Goal: Task Accomplishment & Management: Manage account settings

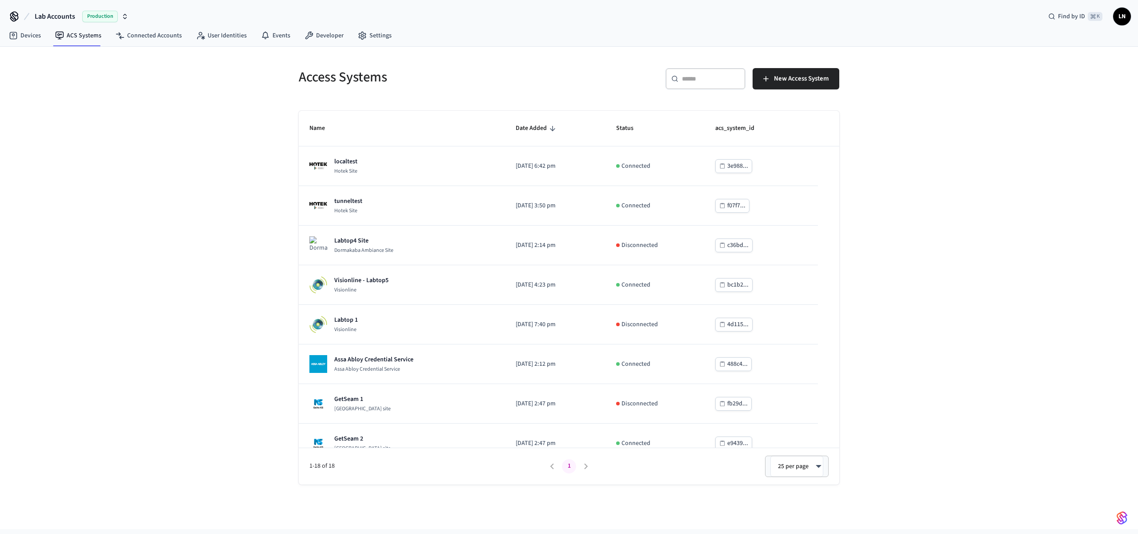
click at [1094, 506] on div "Access Systems ​ ​ New Access System Name Date Added Status acs_system_id local…" at bounding box center [569, 288] width 1138 height 482
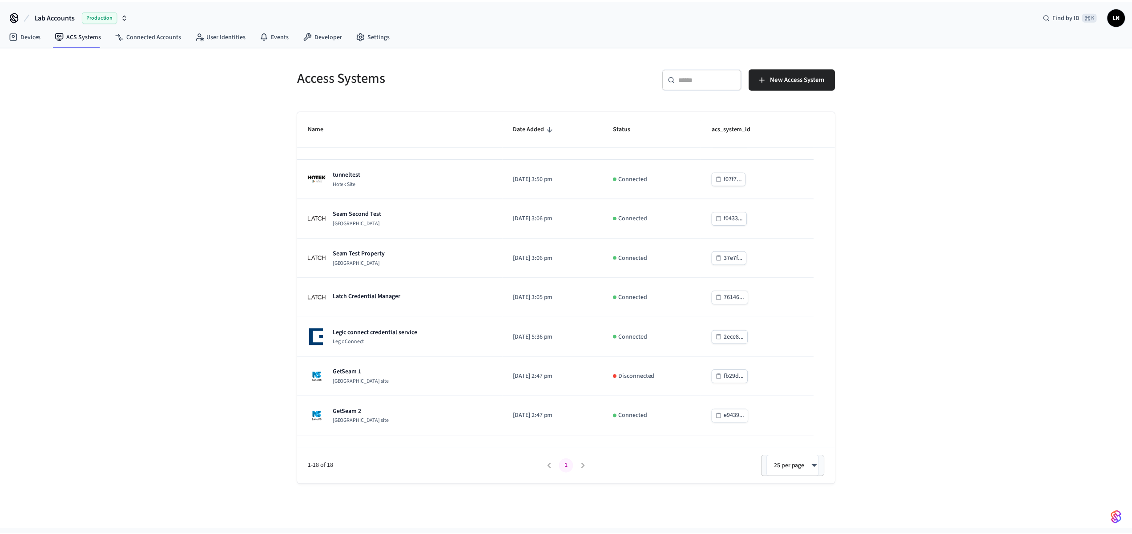
scroll to position [226, 0]
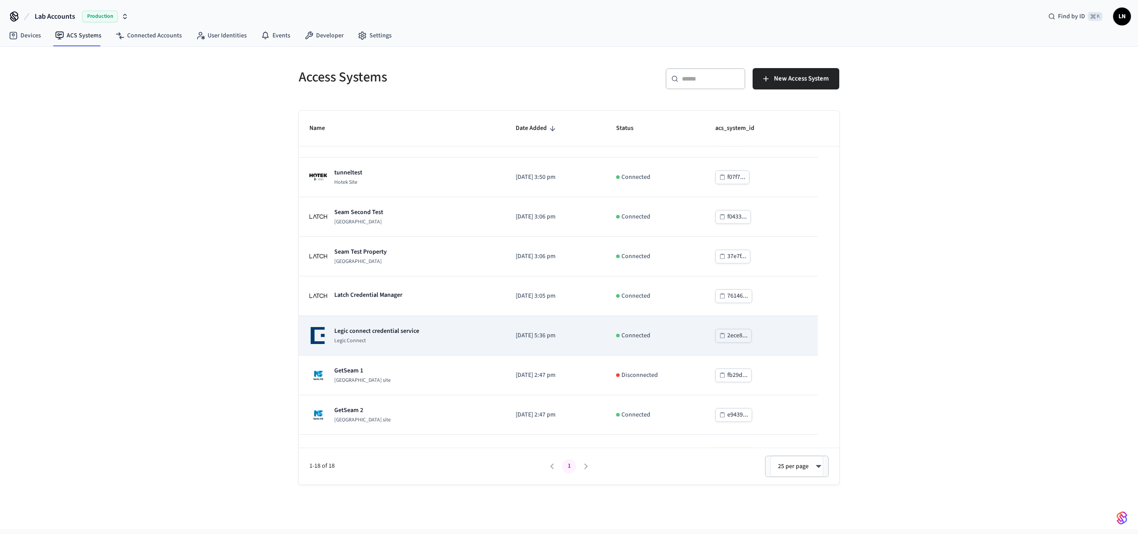
click at [405, 331] on p "Legic connect credential service" at bounding box center [376, 330] width 85 height 9
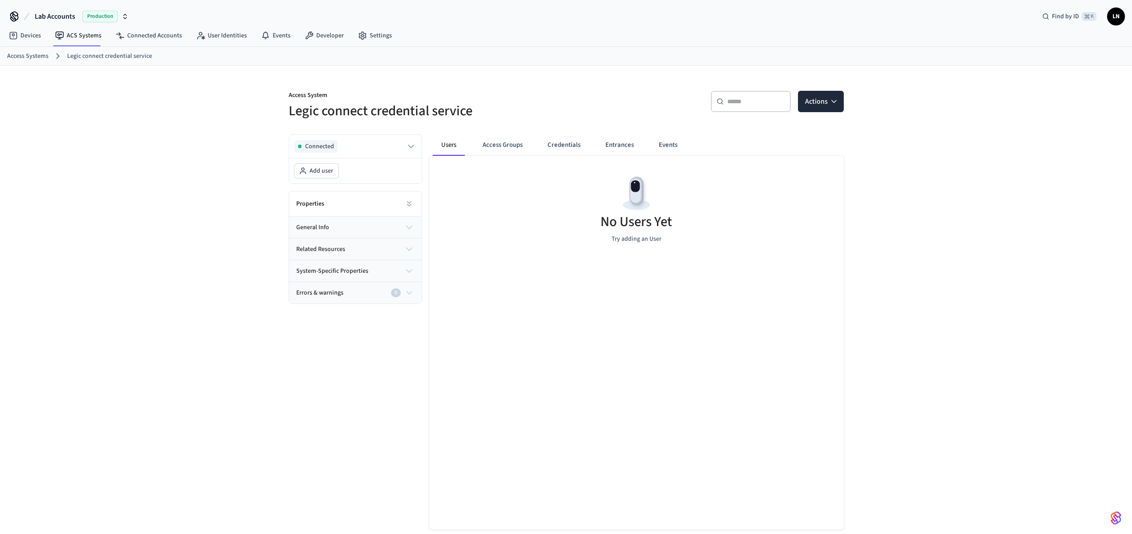
click at [344, 223] on button "general info" at bounding box center [355, 227] width 132 height 21
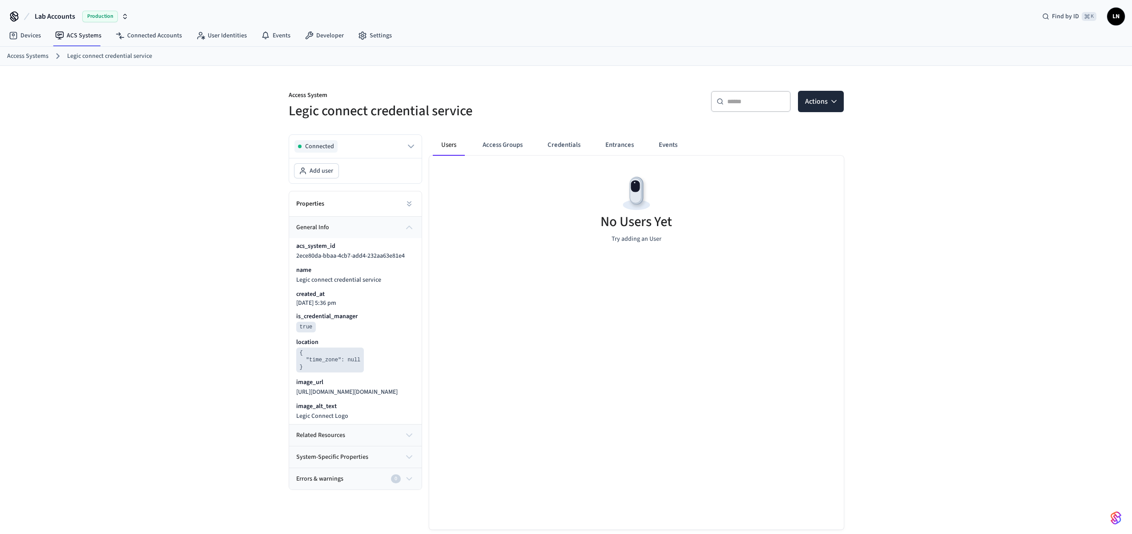
click at [395, 206] on div "Properties" at bounding box center [355, 203] width 132 height 25
click at [405, 203] on icon at bounding box center [409, 203] width 9 height 9
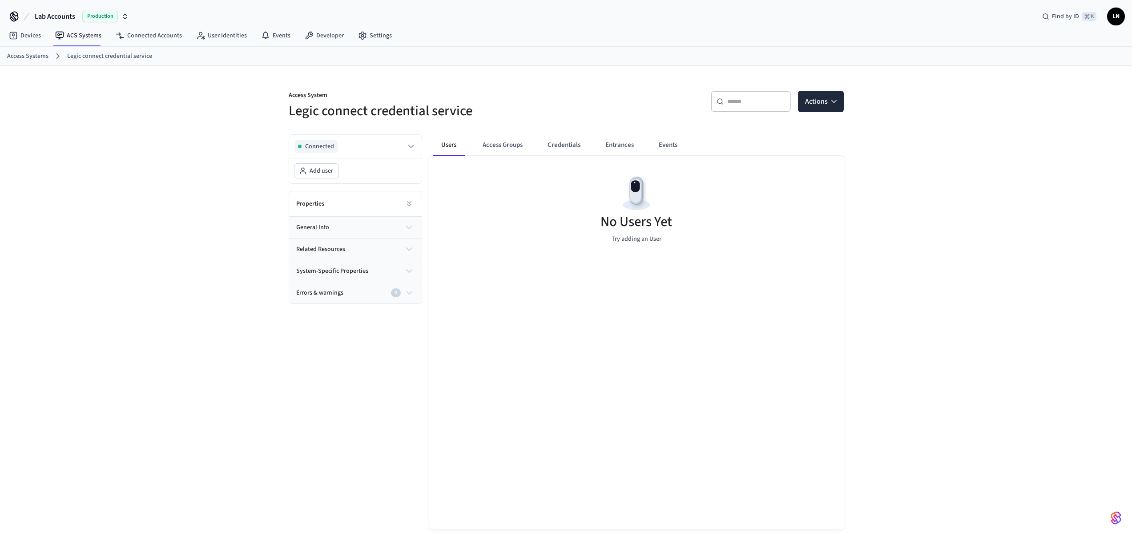
click at [402, 237] on button "general info" at bounding box center [355, 227] width 132 height 21
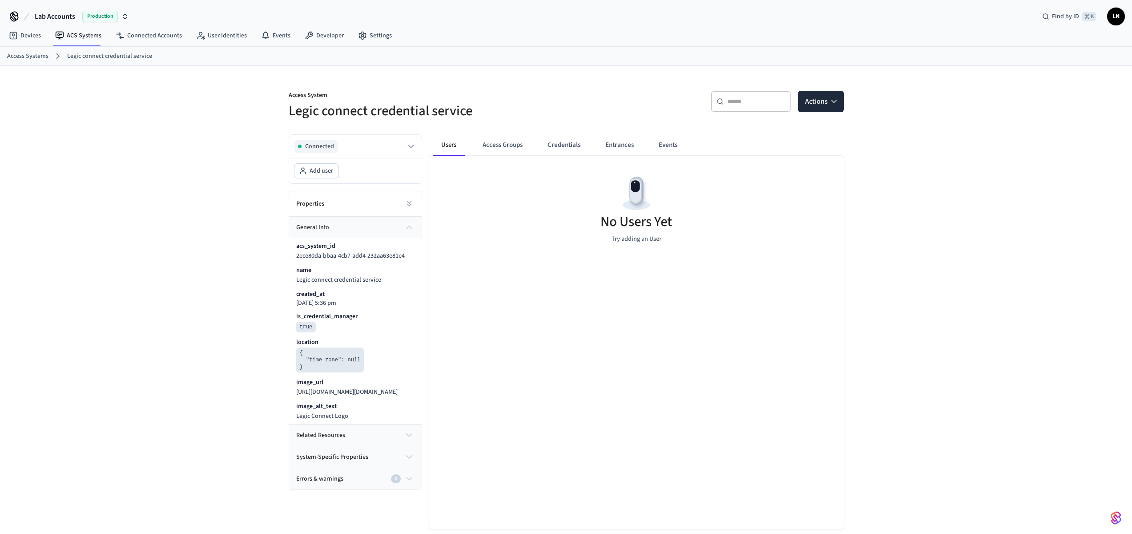
click at [402, 239] on div "acs_system_id 2ece80da-bbaa-4cb7-add4-232aa63e81e4 name Legic connect credentia…" at bounding box center [355, 331] width 132 height 186
click at [403, 229] on button "general info" at bounding box center [355, 227] width 132 height 21
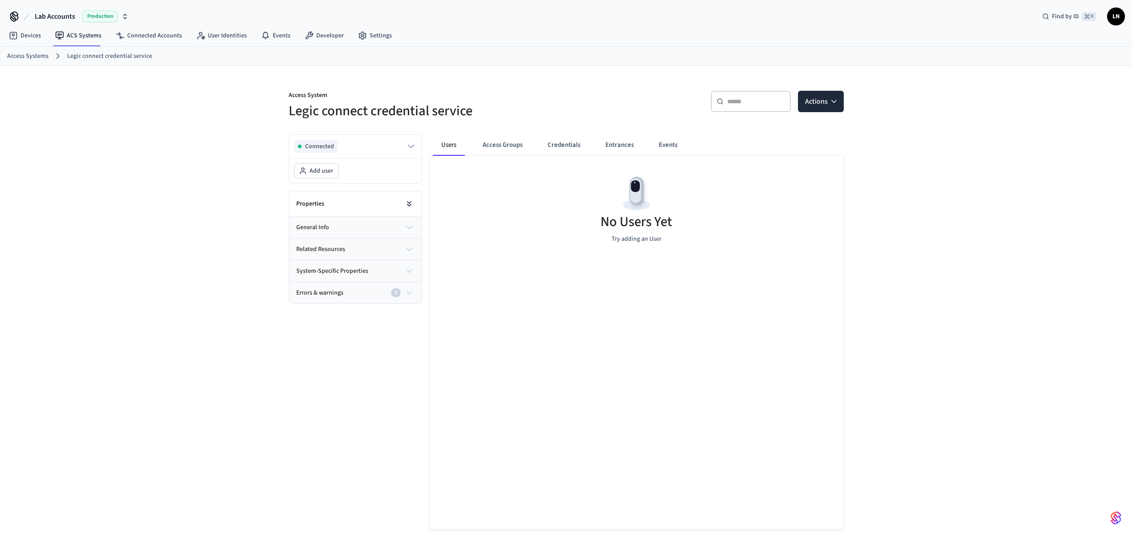
click at [405, 205] on icon at bounding box center [409, 203] width 9 height 9
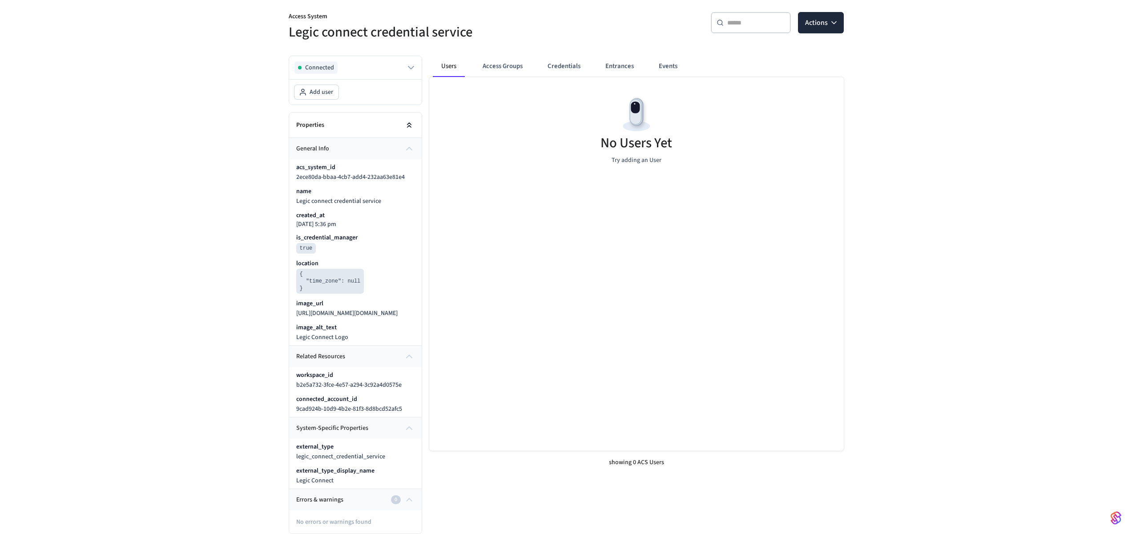
scroll to position [88, 0]
click at [406, 404] on button at bounding box center [411, 404] width 14 height 14
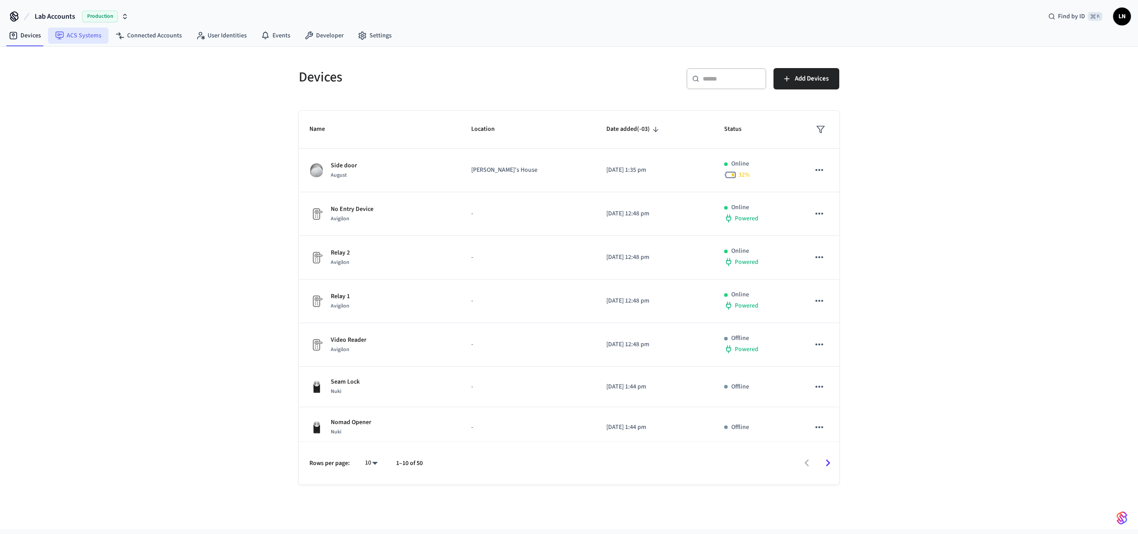
click at [88, 37] on link "ACS Systems" at bounding box center [78, 36] width 60 height 16
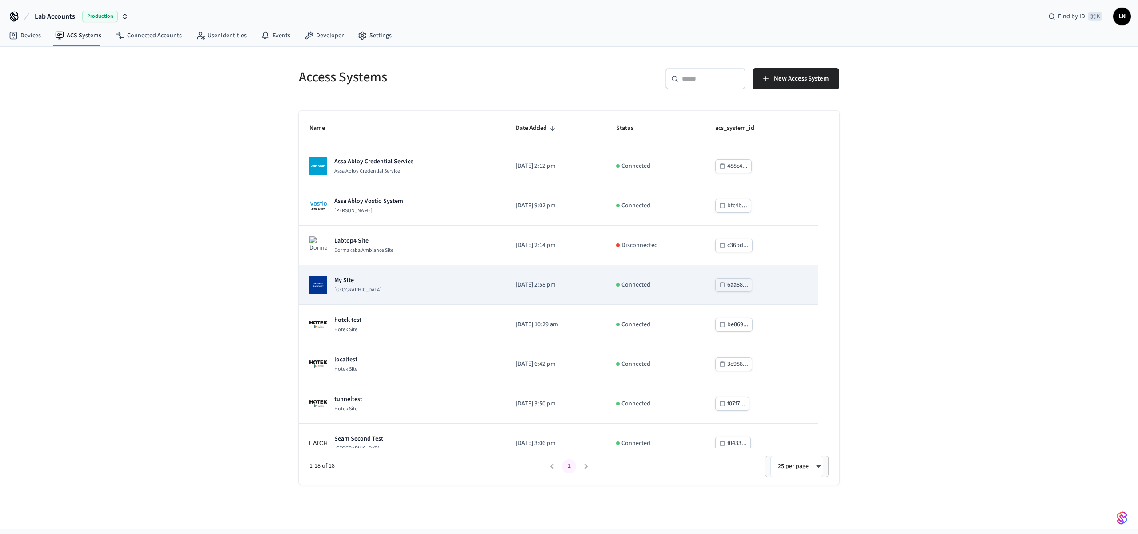
click at [390, 296] on td "My Site [GEOGRAPHIC_DATA]" at bounding box center [402, 285] width 206 height 40
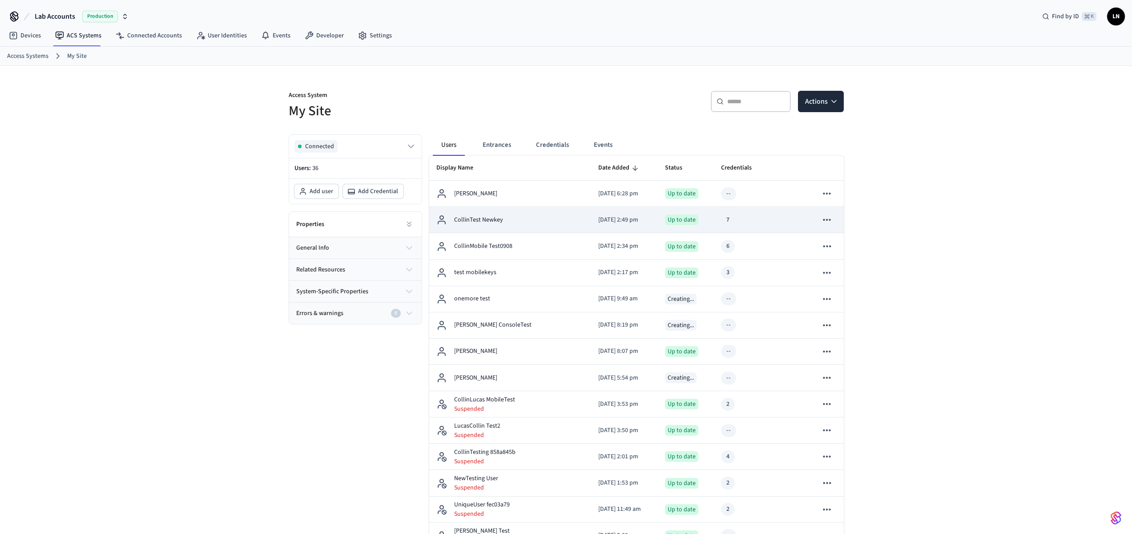
click at [506, 222] on div "CollinTest Newkey" at bounding box center [510, 219] width 148 height 11
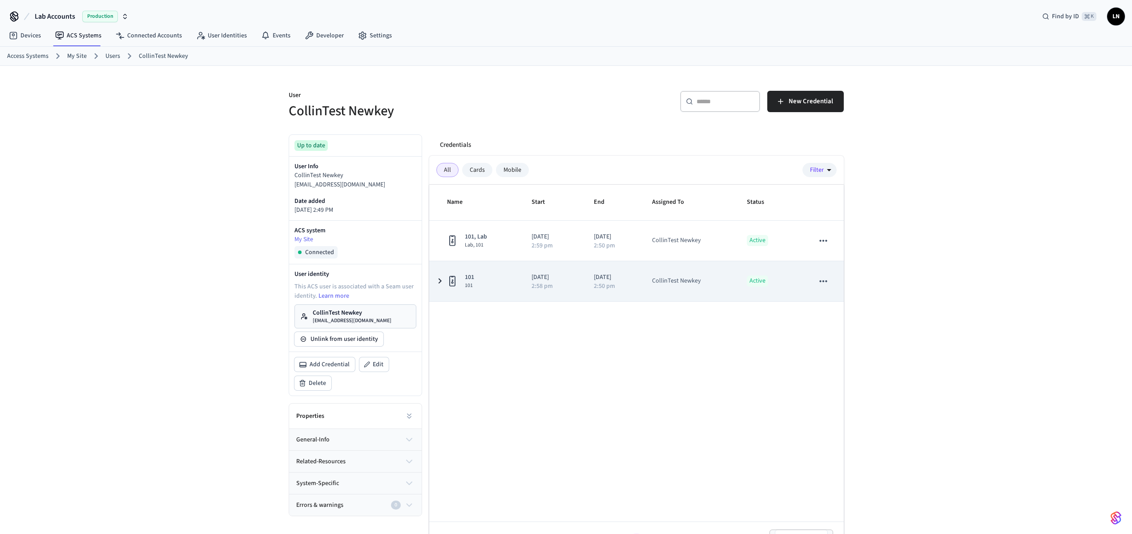
click at [468, 282] on span "101" at bounding box center [469, 285] width 9 height 7
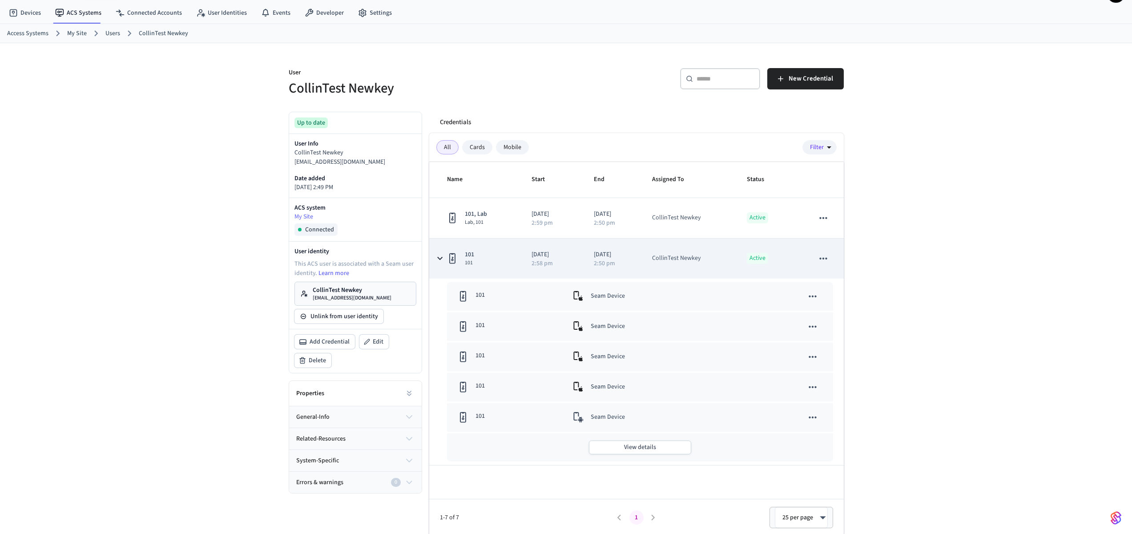
scroll to position [24, 0]
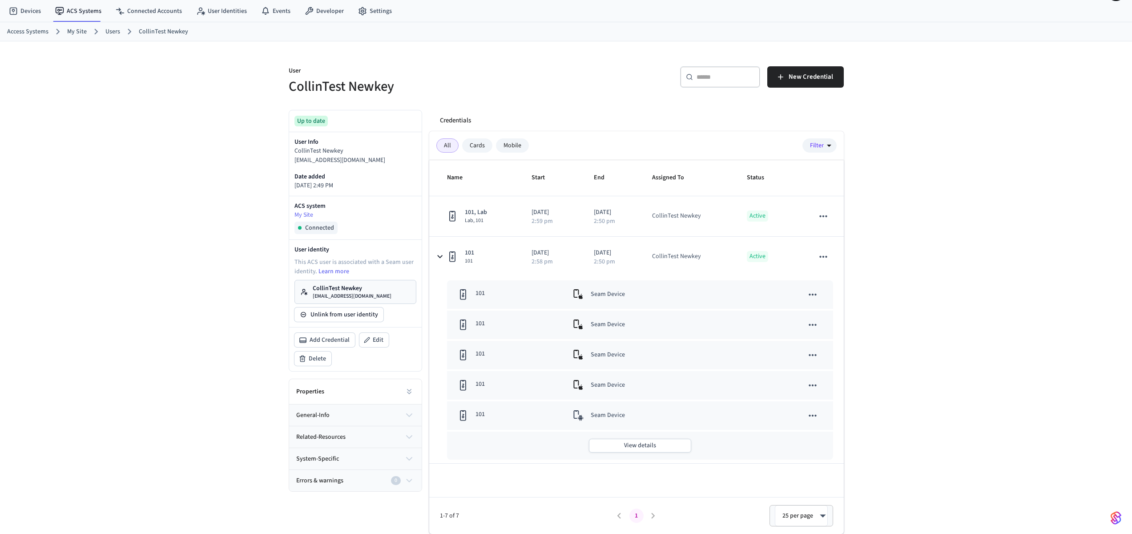
click at [336, 160] on p "collintestnewkey@getseam.com" at bounding box center [355, 160] width 122 height 9
click at [300, 153] on p "CollinTest Newkey" at bounding box center [355, 150] width 122 height 9
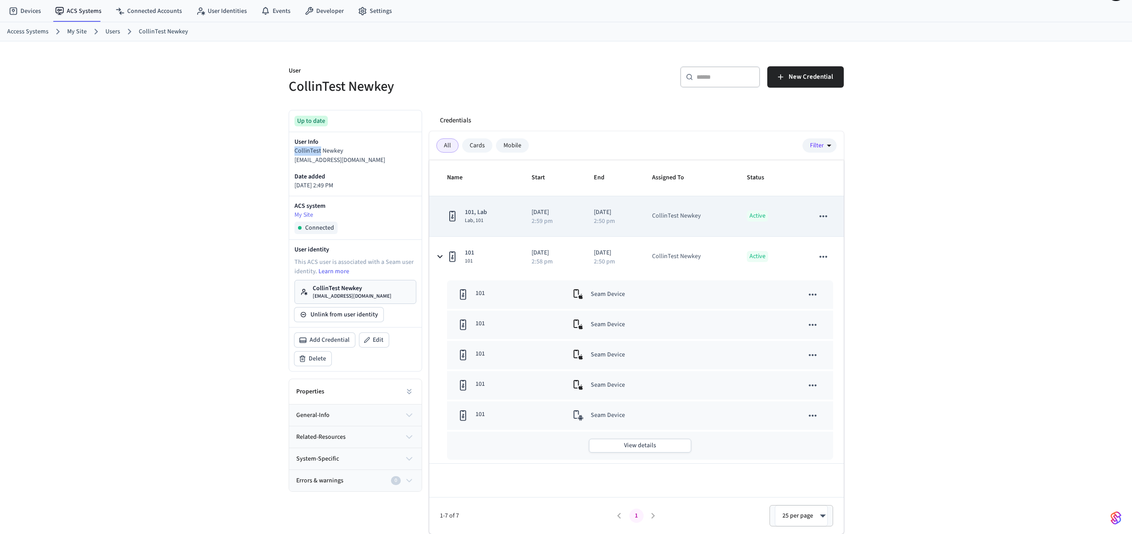
copy p "CollinTest"
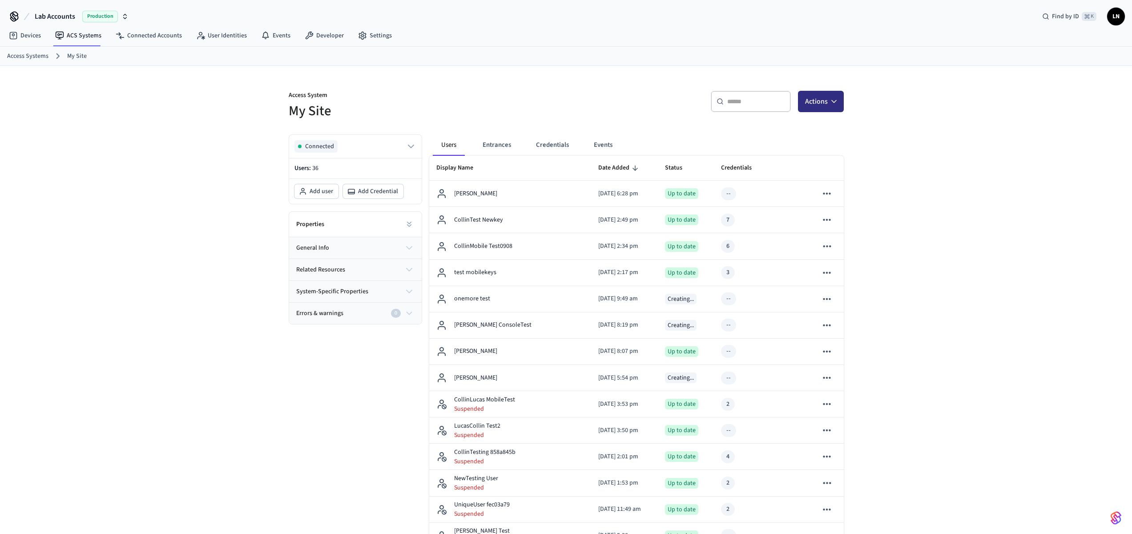
click at [823, 103] on button "Actions" at bounding box center [821, 101] width 46 height 21
click at [768, 125] on div "Add user" at bounding box center [793, 123] width 95 height 14
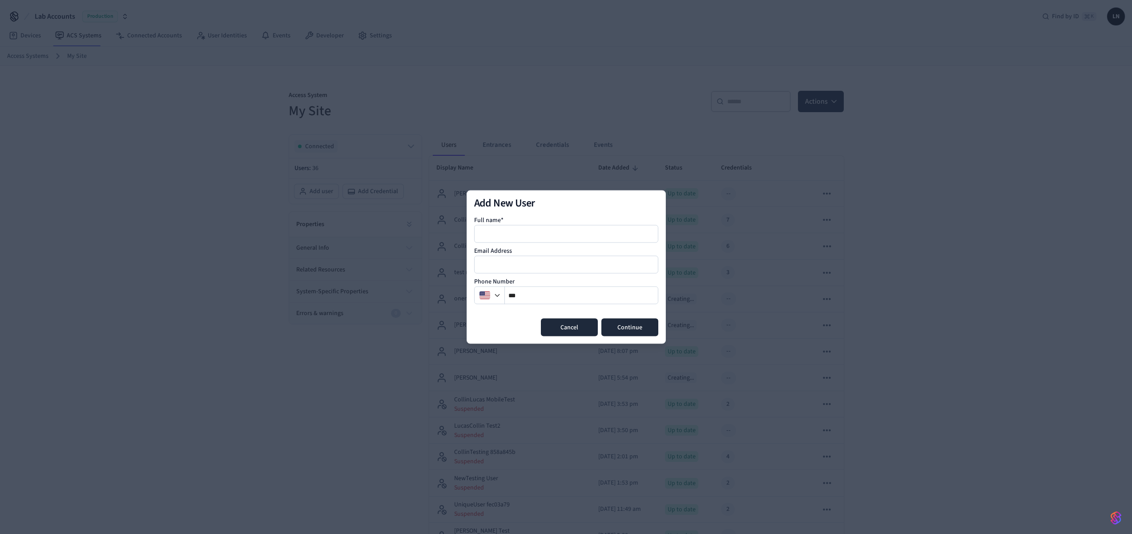
click at [570, 331] on button "Cancel" at bounding box center [569, 327] width 57 height 18
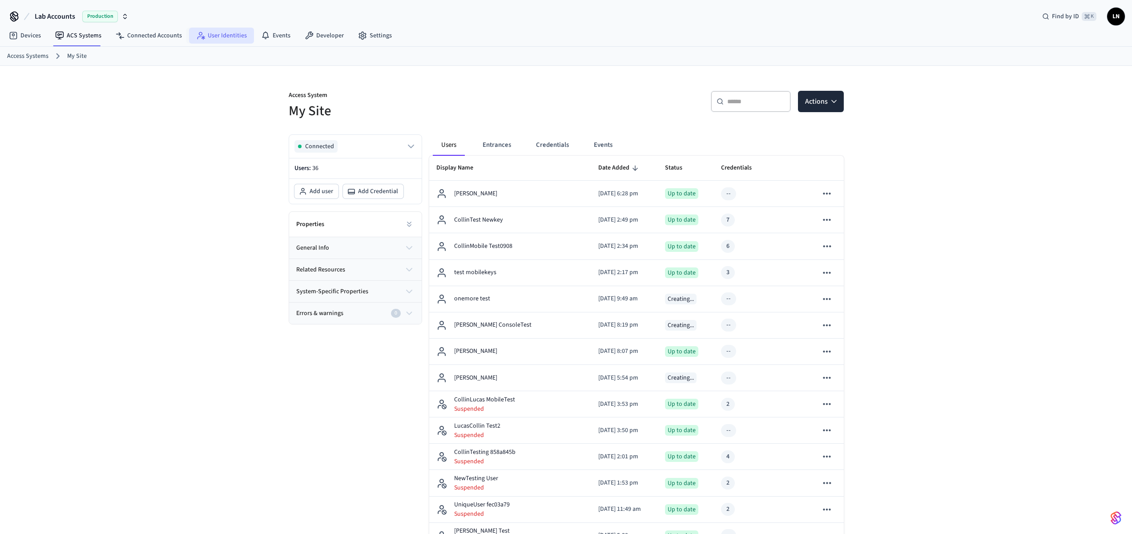
click at [219, 33] on link "User Identities" at bounding box center [221, 36] width 65 height 16
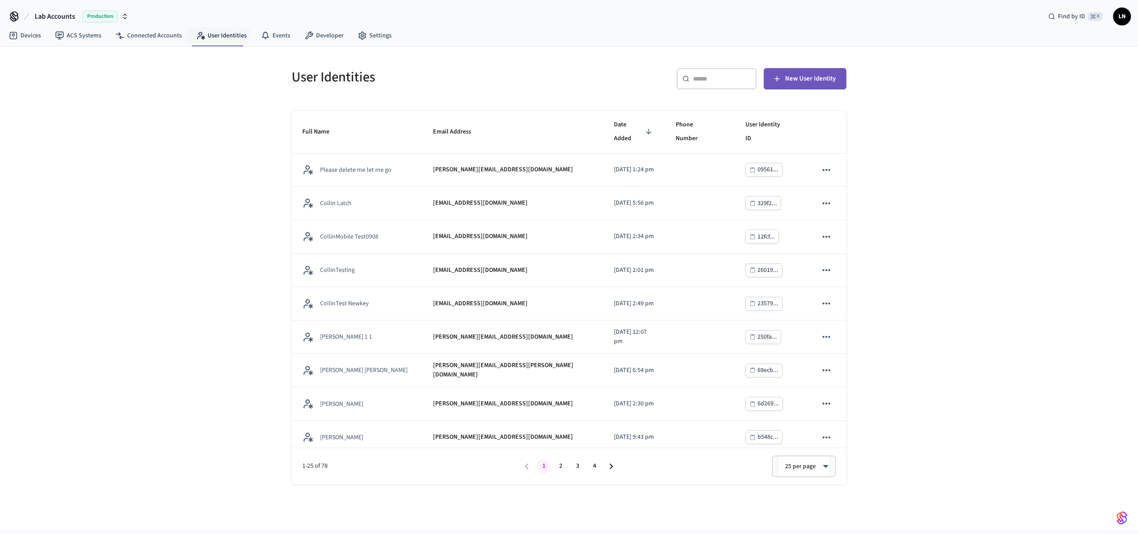
click at [806, 84] on span "New User Identity" at bounding box center [810, 79] width 51 height 12
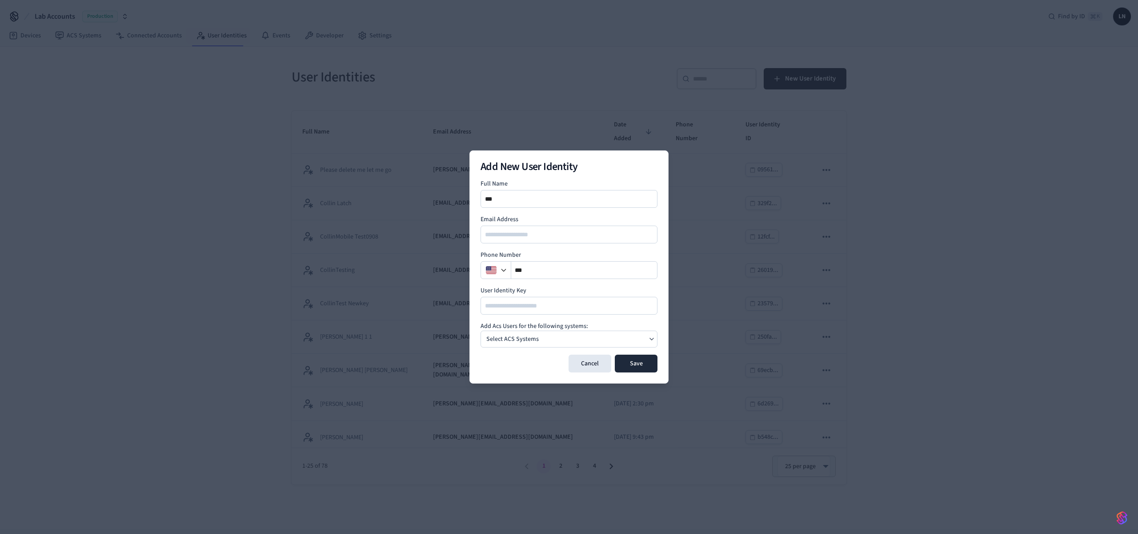
type input "****"
type input "*****"
type input "*********"
type input "**********"
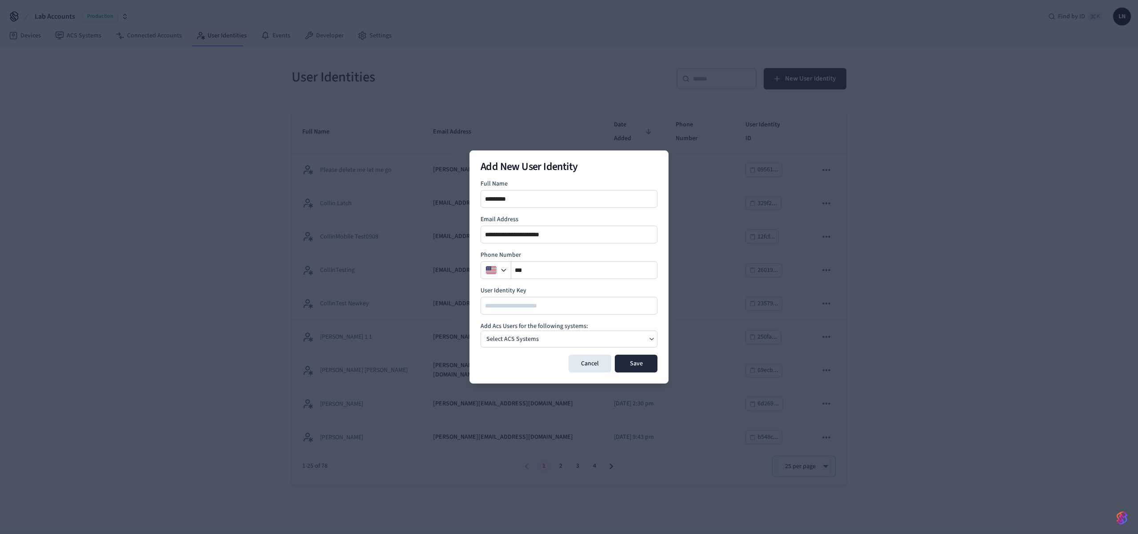
click at [518, 346] on div "Select ACS Systems" at bounding box center [569, 338] width 177 height 17
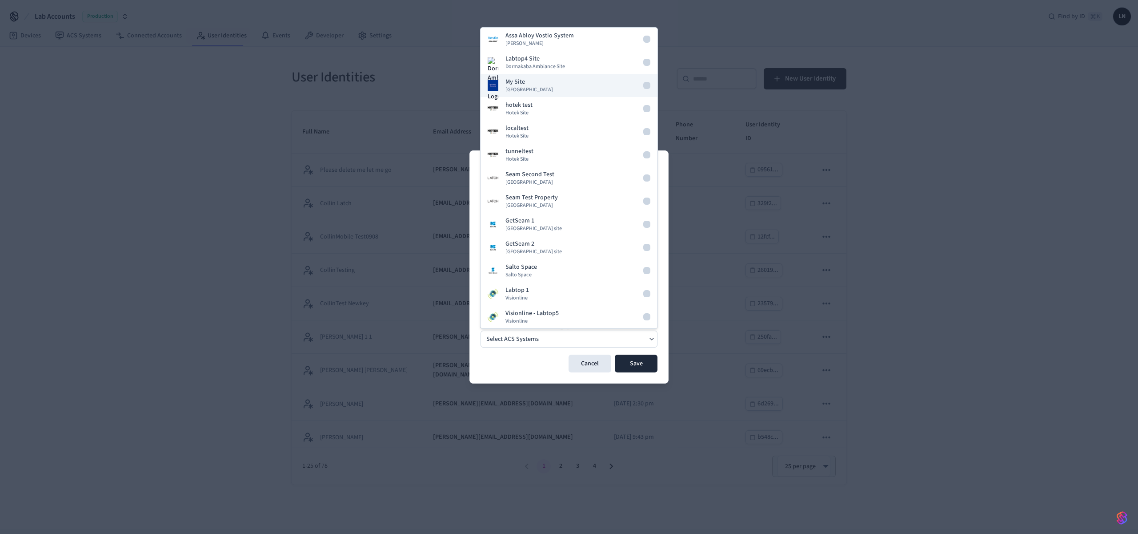
click at [549, 84] on div "My Site Dormakaba Community Site" at bounding box center [530, 85] width 48 height 16
click at [474, 232] on div "**********" at bounding box center [569, 266] width 199 height 233
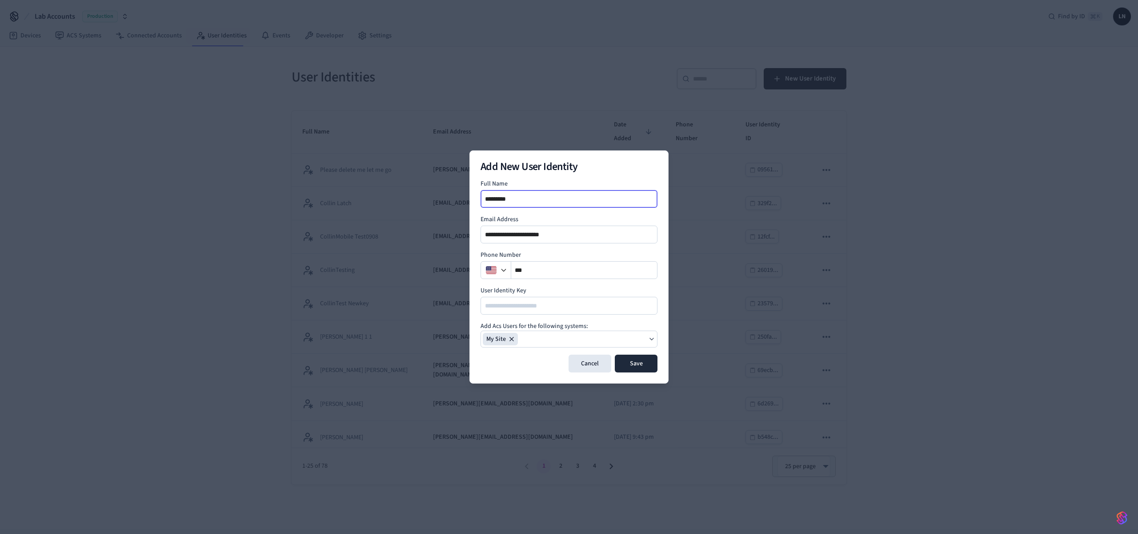
click at [556, 197] on input "*********" at bounding box center [570, 198] width 176 height 11
type input "**********"
click at [643, 366] on button "Save" at bounding box center [636, 363] width 43 height 18
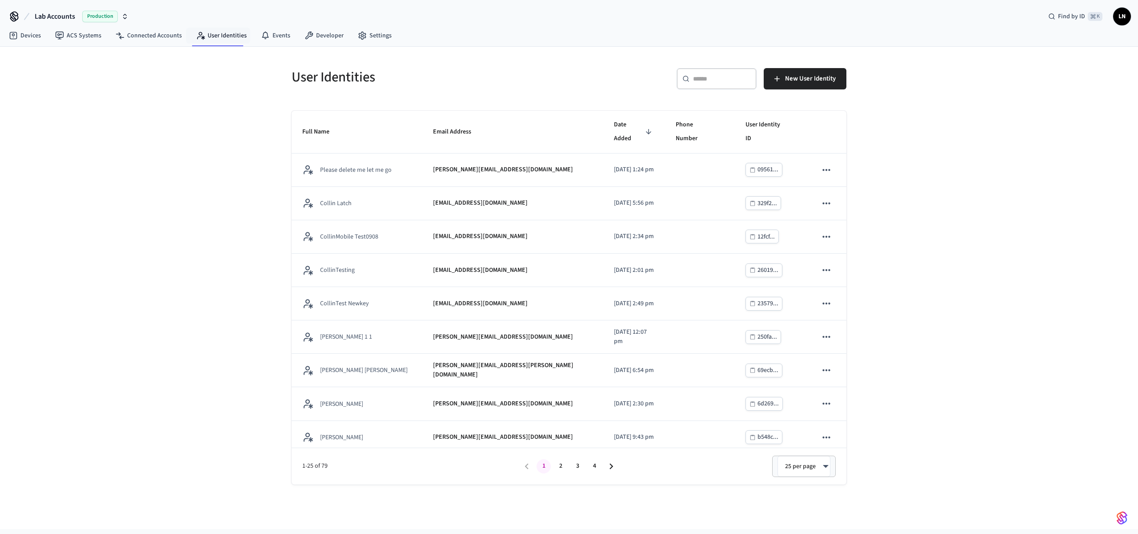
click at [710, 78] on input "text" at bounding box center [722, 78] width 58 height 9
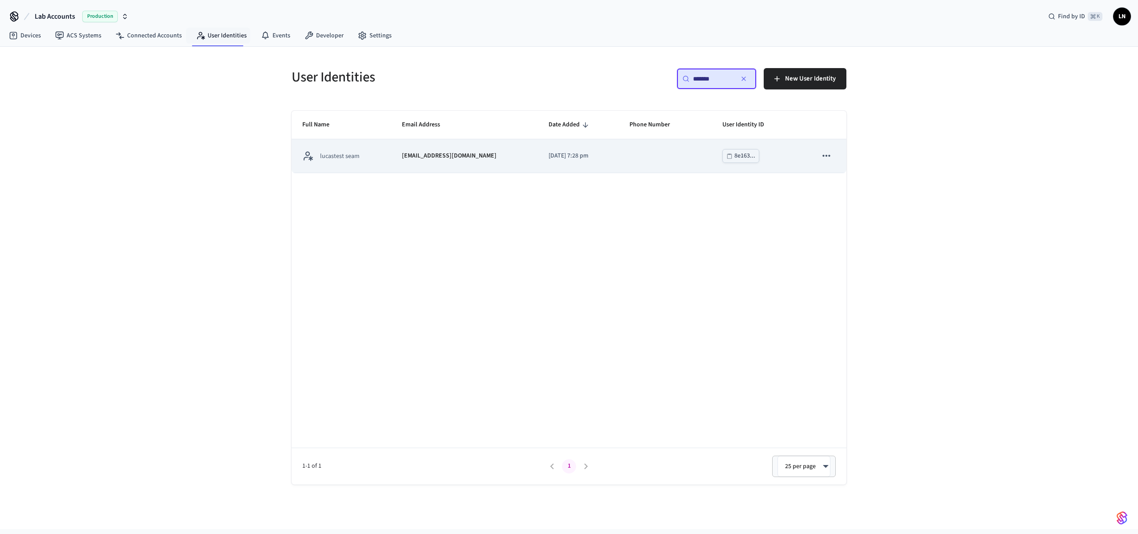
type input "*******"
click at [556, 147] on td "2025/09/09 at 7:28 pm" at bounding box center [578, 155] width 81 height 33
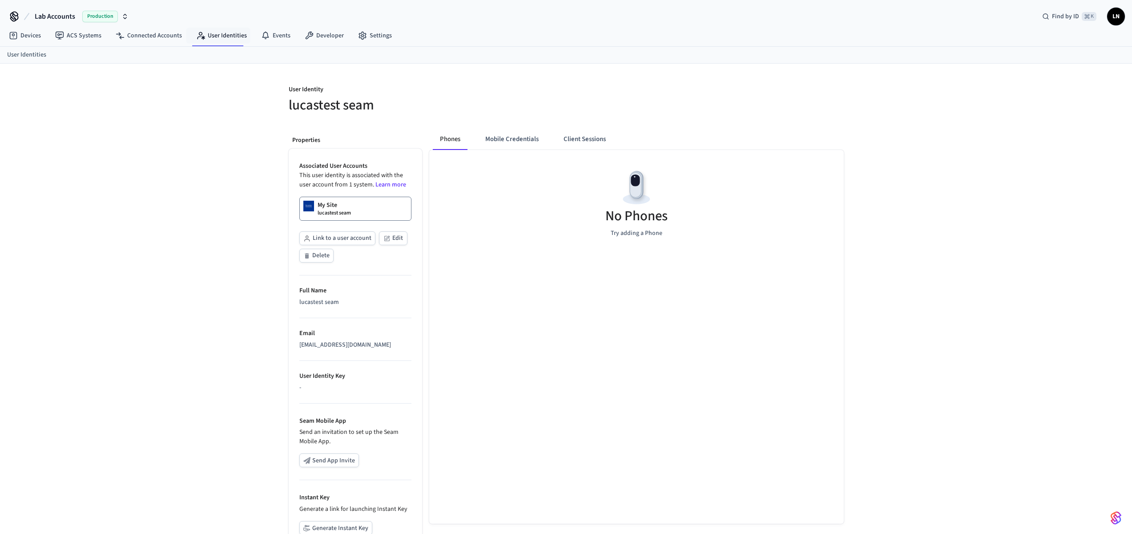
click at [333, 211] on p "lucastest seam" at bounding box center [333, 212] width 33 height 7
click at [501, 129] on button "Mobile Credentials" at bounding box center [512, 138] width 68 height 21
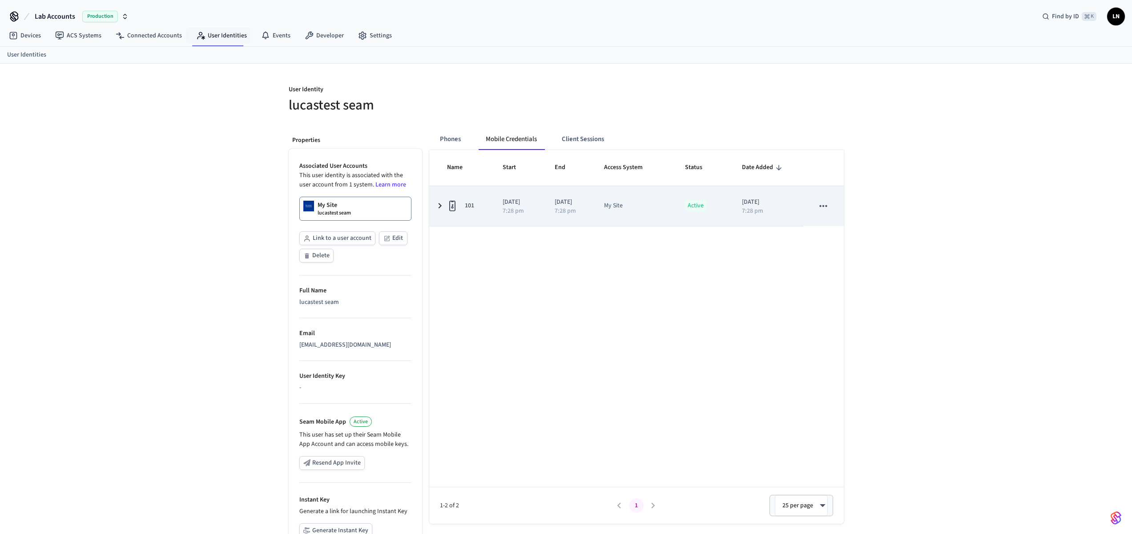
click at [582, 208] on div "7:28 pm" at bounding box center [568, 211] width 28 height 6
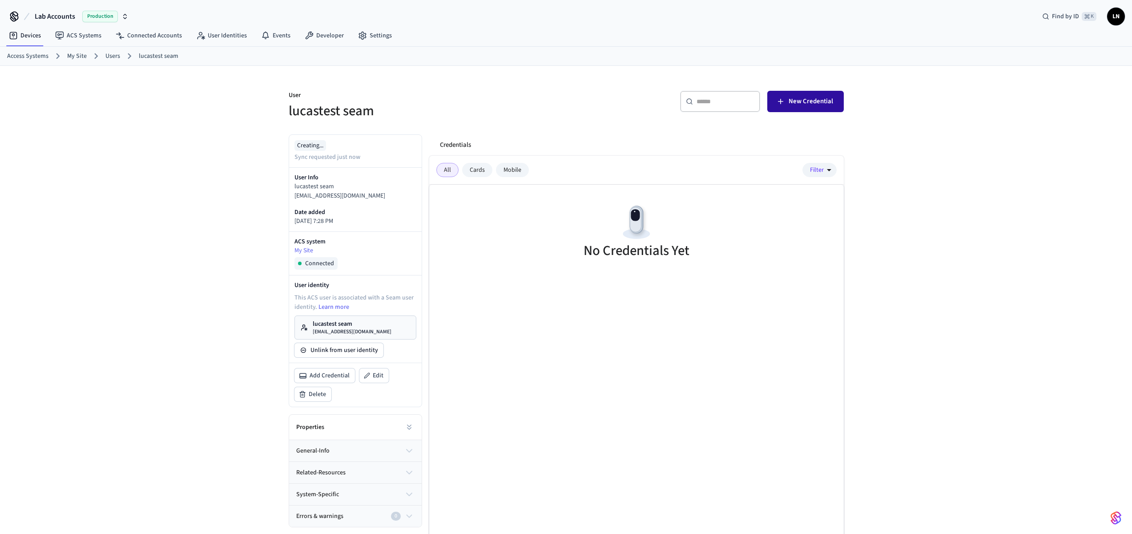
click at [798, 102] on span "New Credential" at bounding box center [810, 102] width 44 height 12
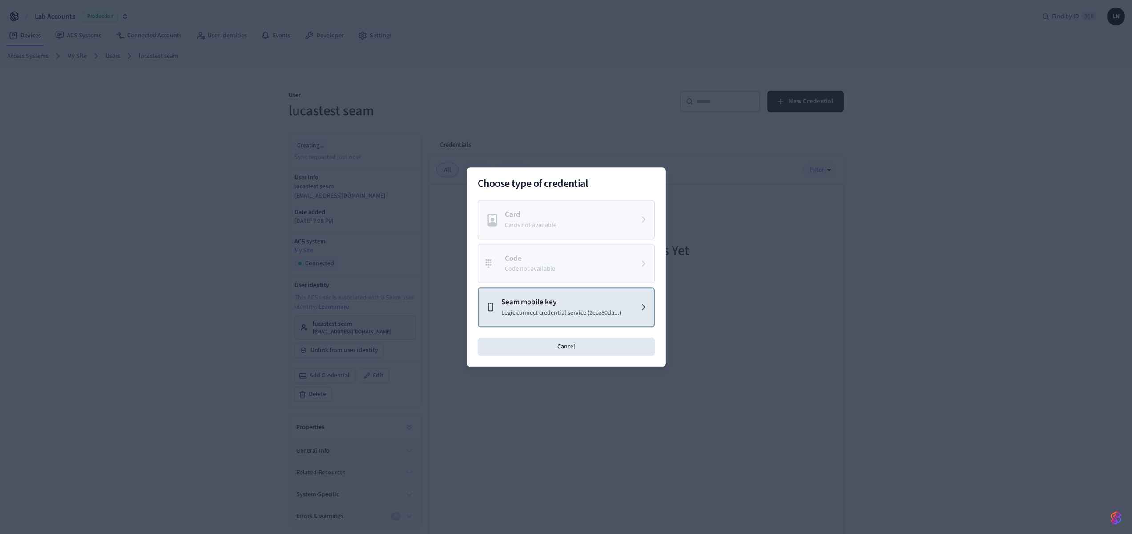
click at [570, 314] on p "Legic connect credential service (2ece80da...)" at bounding box center [561, 312] width 120 height 9
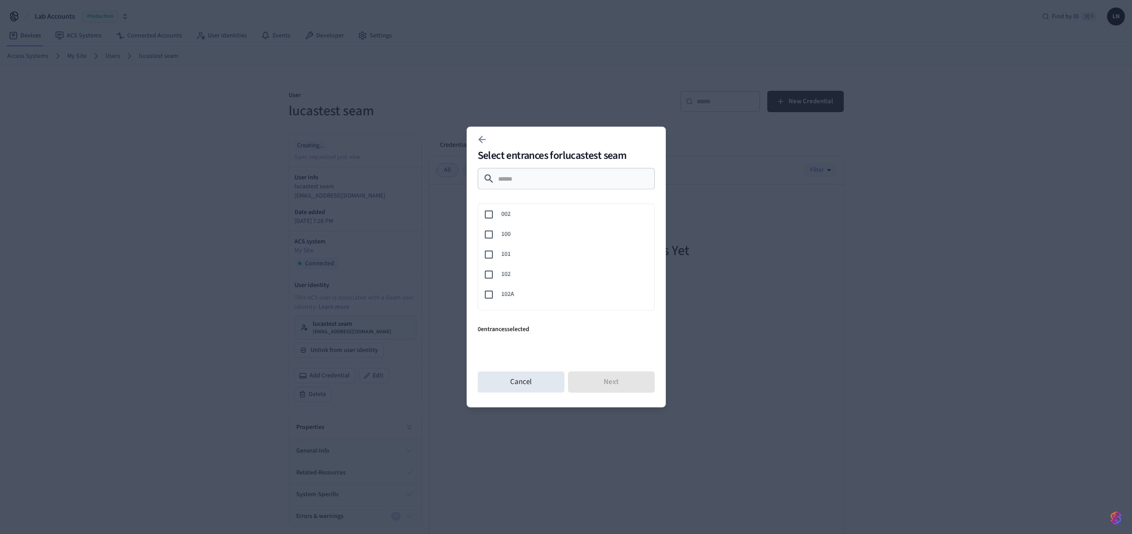
click at [513, 258] on span "101" at bounding box center [574, 253] width 146 height 9
click at [598, 385] on button "Next" at bounding box center [611, 381] width 87 height 21
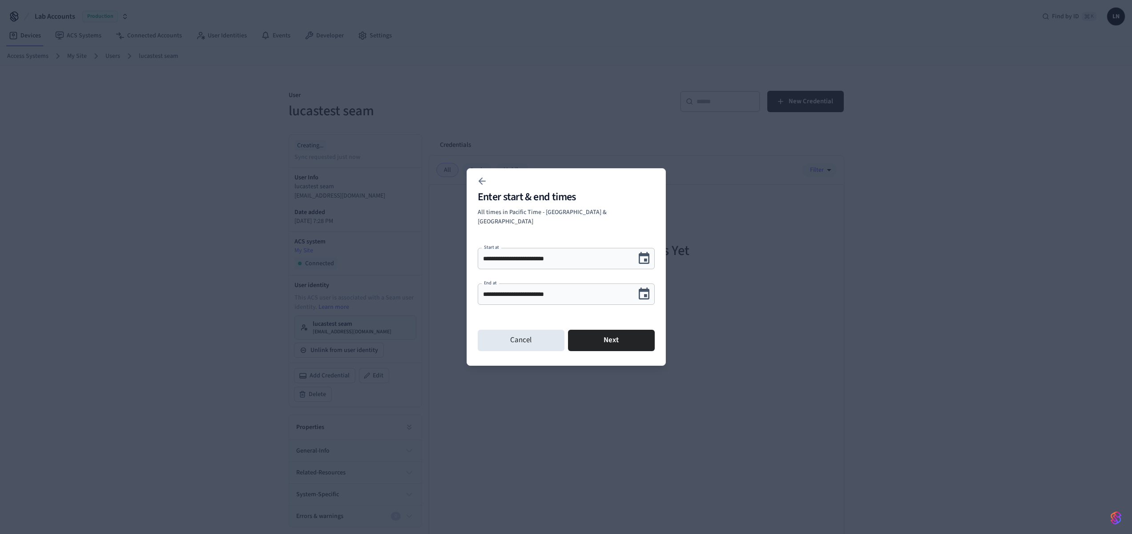
click at [646, 289] on icon "Choose date, selected date is Sep 10, 2025" at bounding box center [643, 294] width 11 height 12
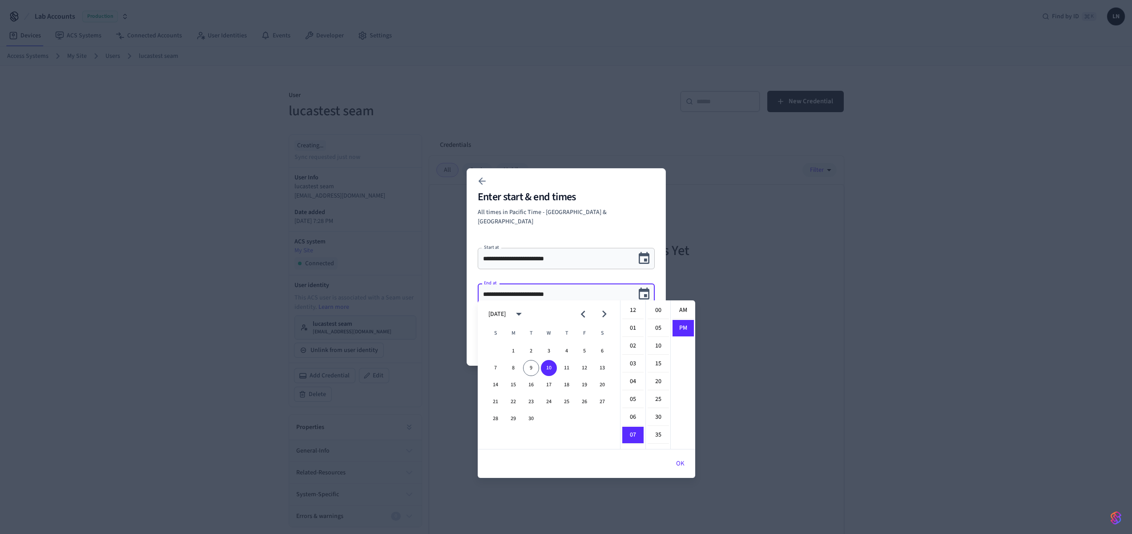
scroll to position [16, 0]
click at [565, 389] on button "18" at bounding box center [566, 385] width 16 height 16
type input "**********"
click at [619, 213] on p "All times in Pacific Time - US & Canada" at bounding box center [566, 217] width 177 height 19
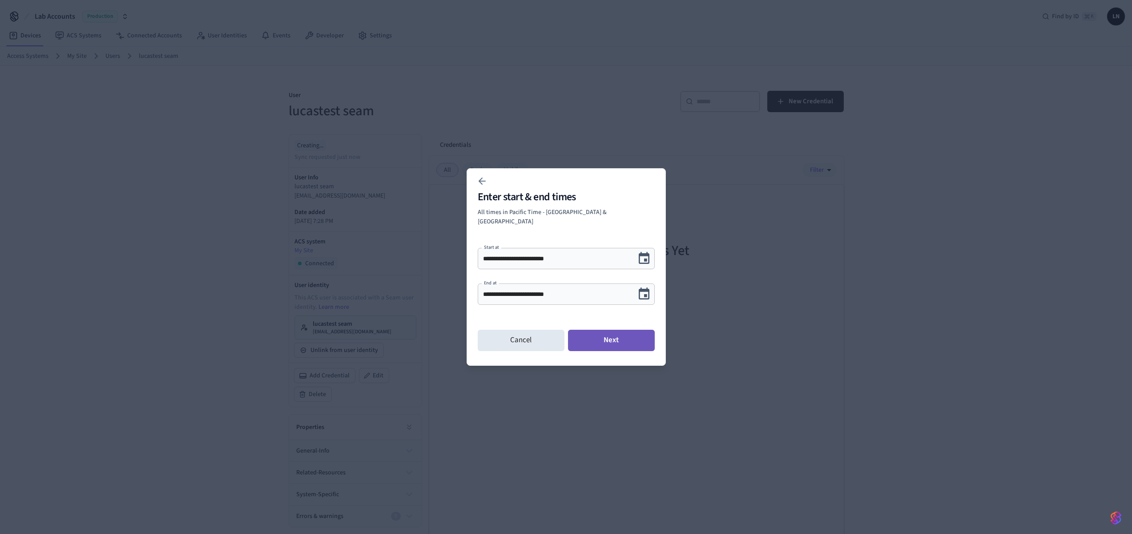
click at [597, 342] on button "Next" at bounding box center [611, 339] width 87 height 21
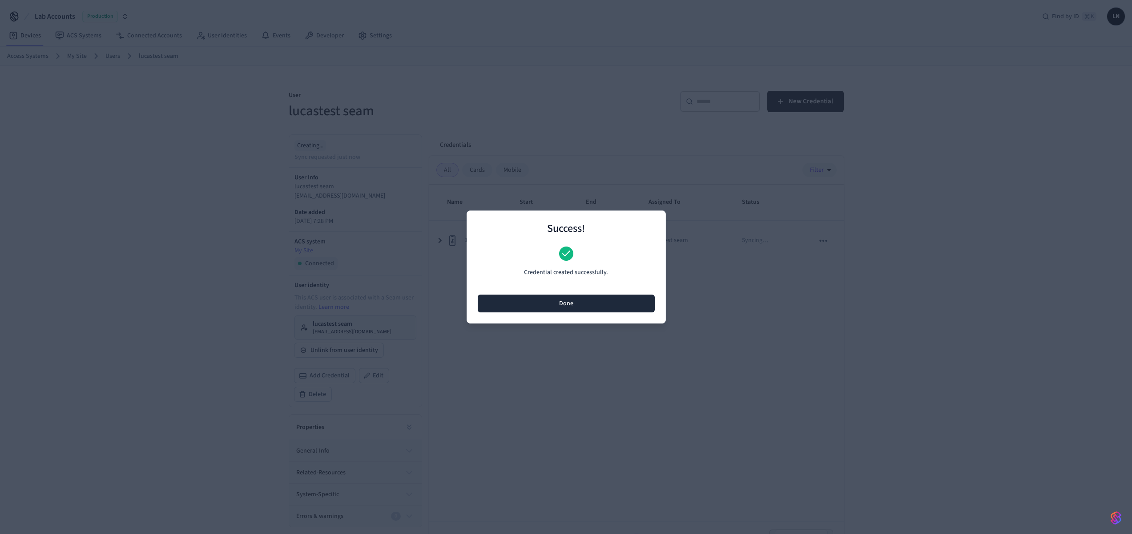
click at [623, 308] on button "Done" at bounding box center [566, 303] width 177 height 18
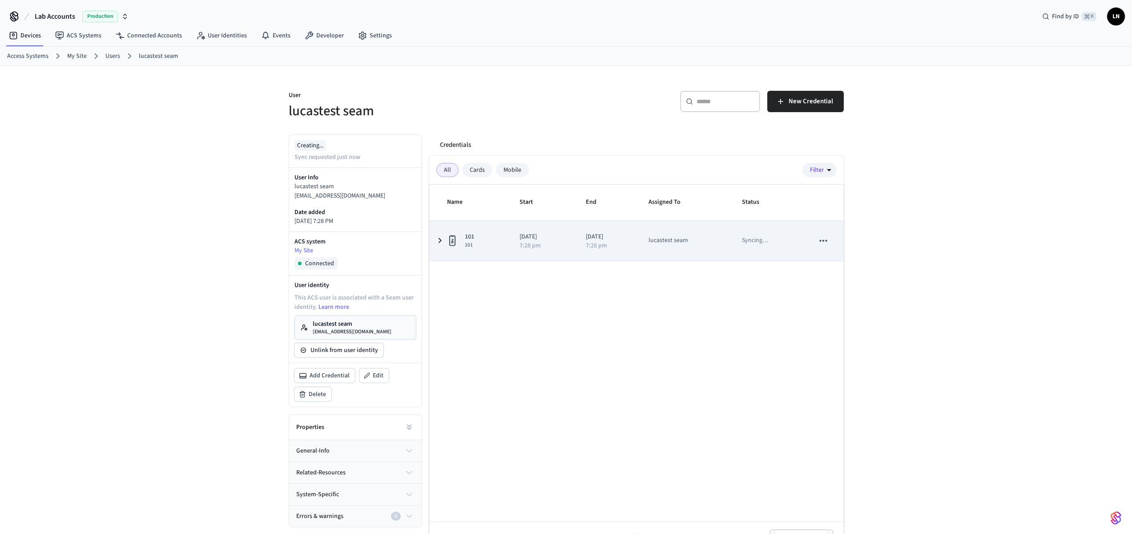
click at [658, 245] on td "lucastest seam" at bounding box center [684, 241] width 93 height 40
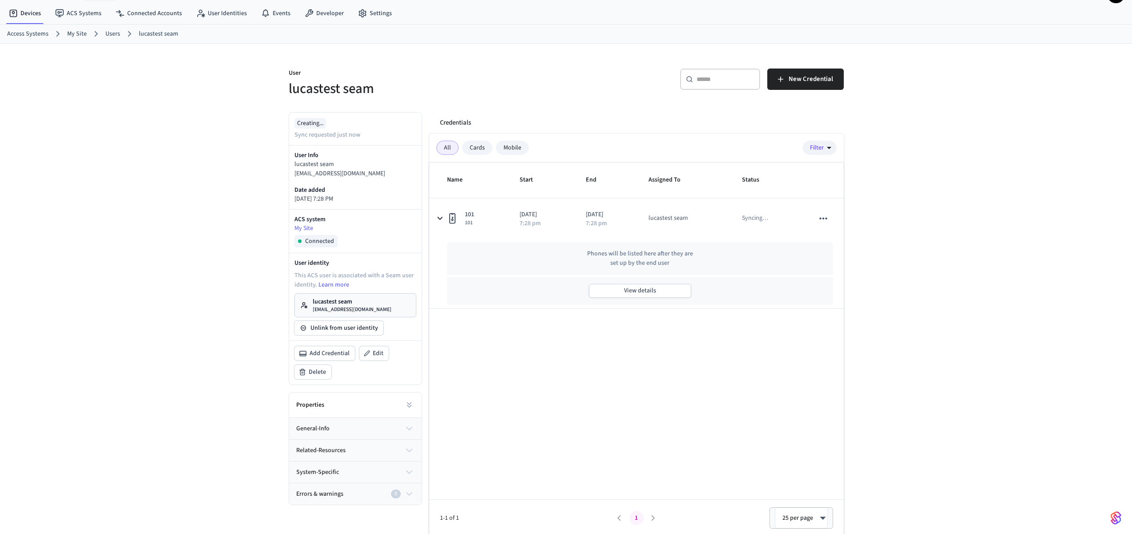
scroll to position [24, 0]
click at [343, 299] on p "lucastest seam" at bounding box center [352, 299] width 79 height 9
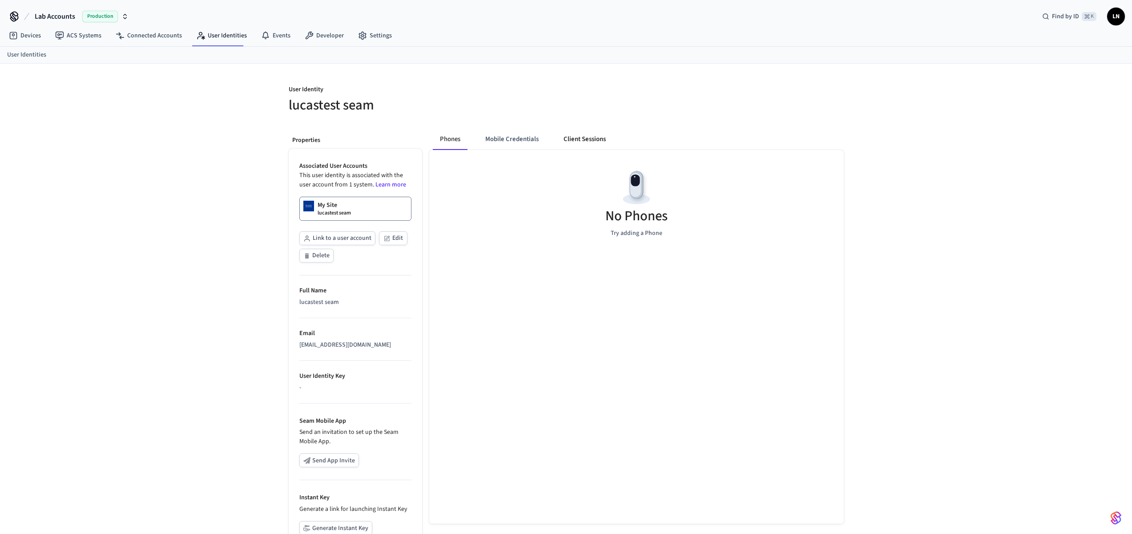
click at [577, 140] on button "Client Sessions" at bounding box center [584, 138] width 56 height 21
click at [784, 99] on span "New Client Sessions" at bounding box center [804, 96] width 56 height 12
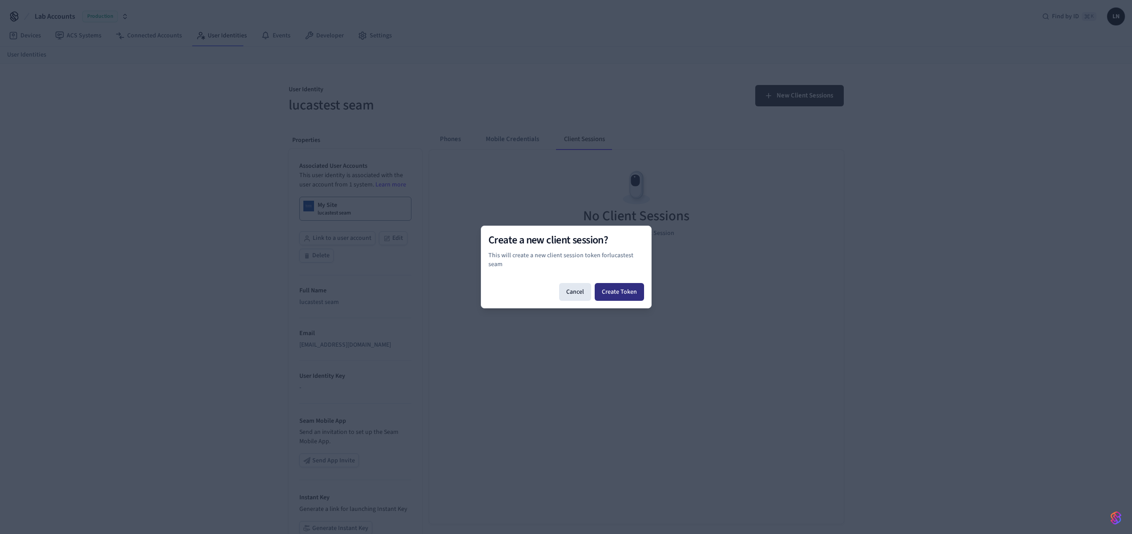
click at [630, 289] on button "Create Token" at bounding box center [618, 292] width 49 height 18
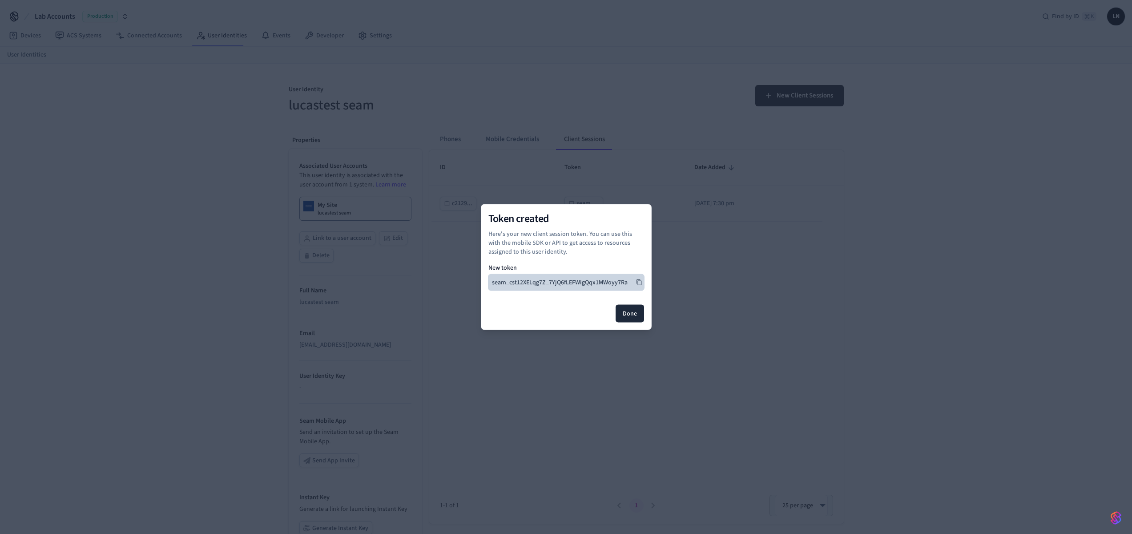
click at [638, 283] on icon at bounding box center [639, 282] width 6 height 6
click at [632, 311] on button "Done" at bounding box center [629, 314] width 28 height 18
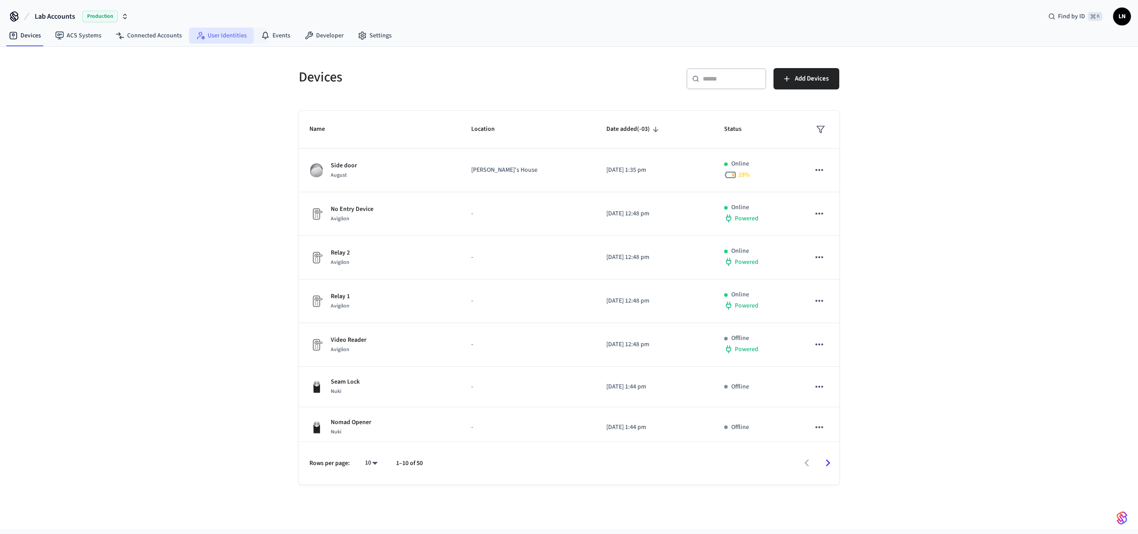
click at [222, 40] on link "User Identities" at bounding box center [221, 36] width 65 height 16
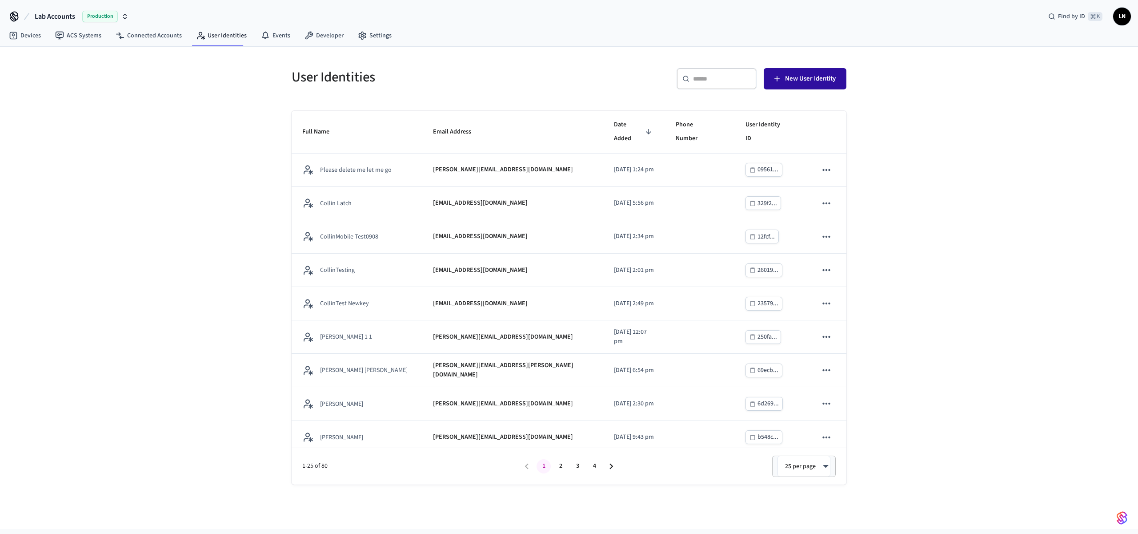
click at [782, 74] on button "New User Identity" at bounding box center [805, 78] width 83 height 21
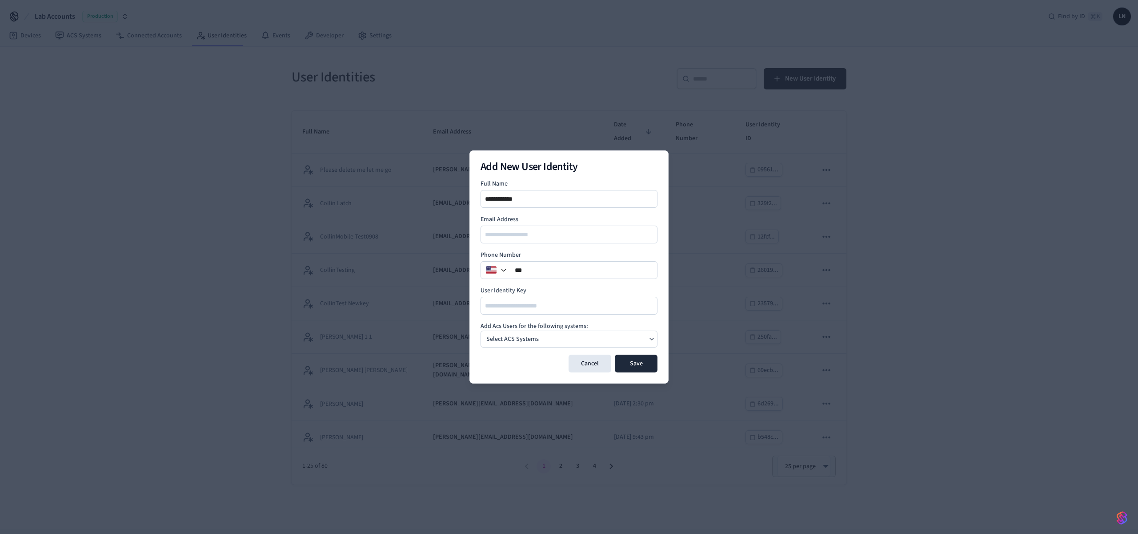
type input "**********"
click at [501, 233] on input "email" at bounding box center [570, 234] width 176 height 11
type input "**********"
click at [519, 345] on div "Select ACS Systems" at bounding box center [569, 338] width 177 height 17
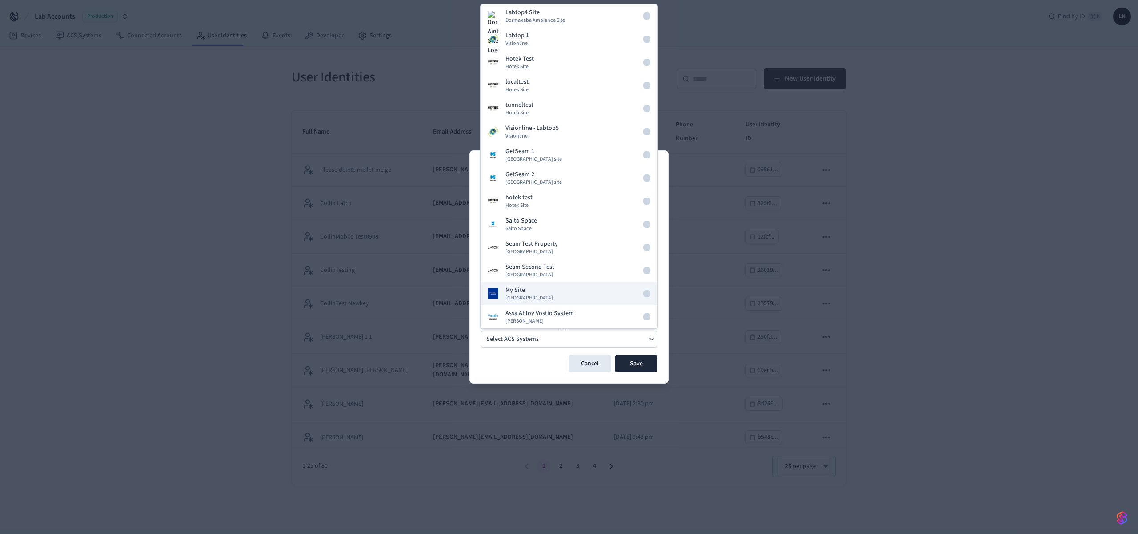
click at [553, 293] on div "My Site Dormakaba Community Site" at bounding box center [530, 293] width 48 height 16
click at [522, 365] on div "Cancel Save" at bounding box center [569, 363] width 177 height 18
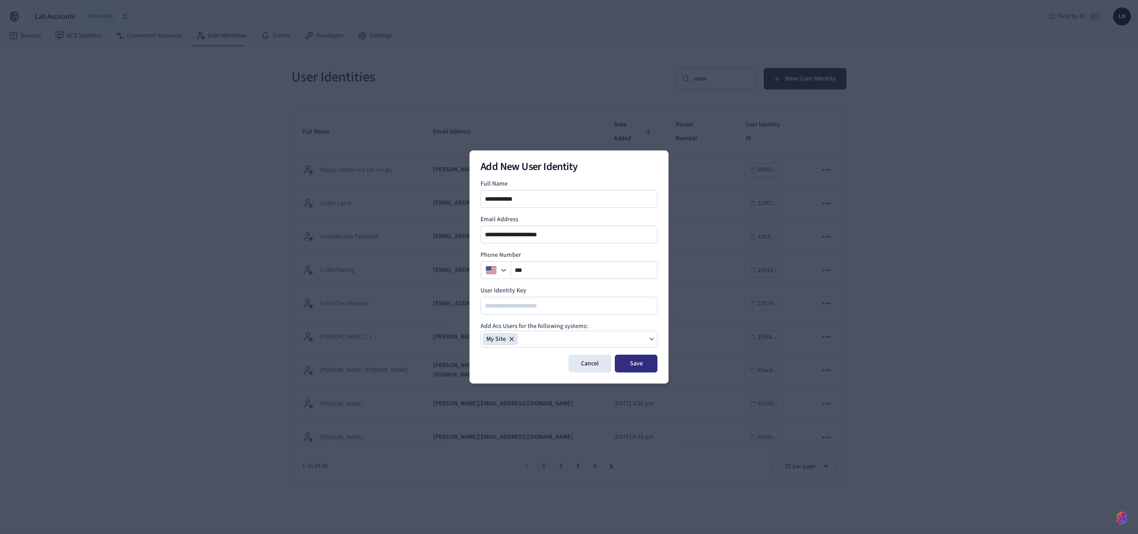
click at [633, 368] on button "Save" at bounding box center [636, 363] width 43 height 18
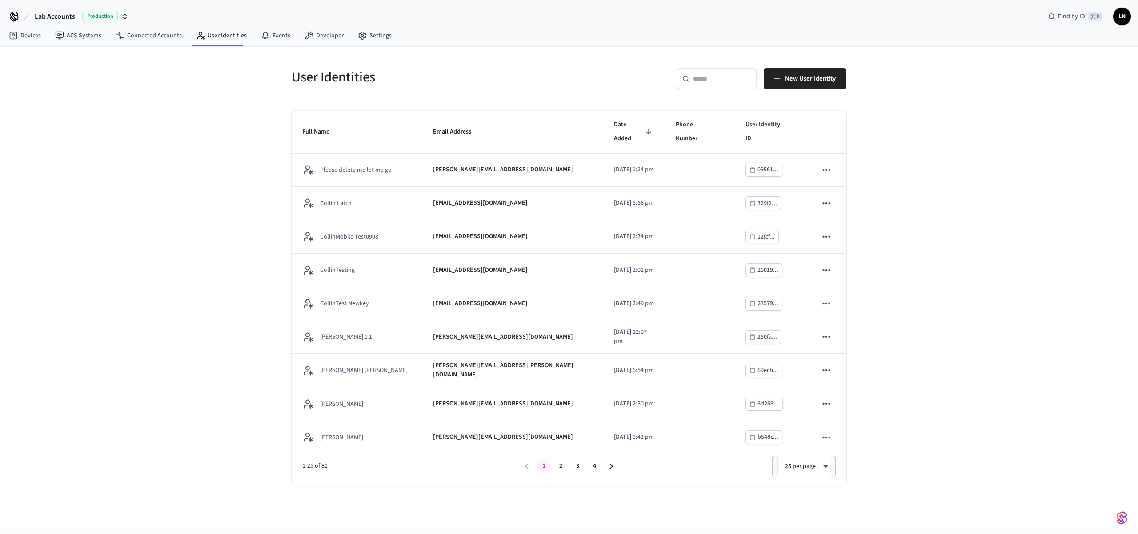
click at [724, 79] on input "text" at bounding box center [722, 78] width 58 height 9
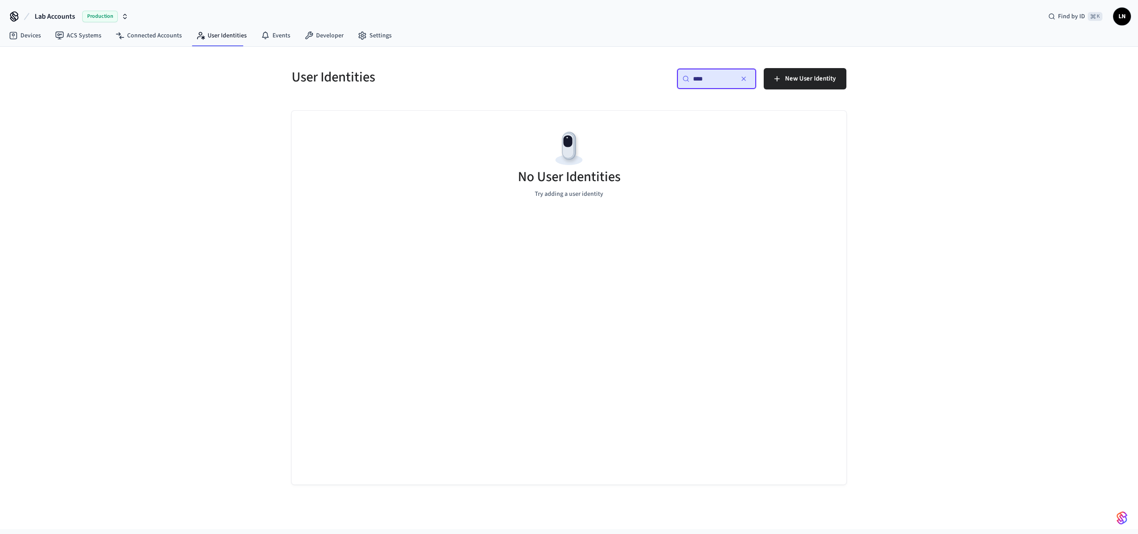
type input "****"
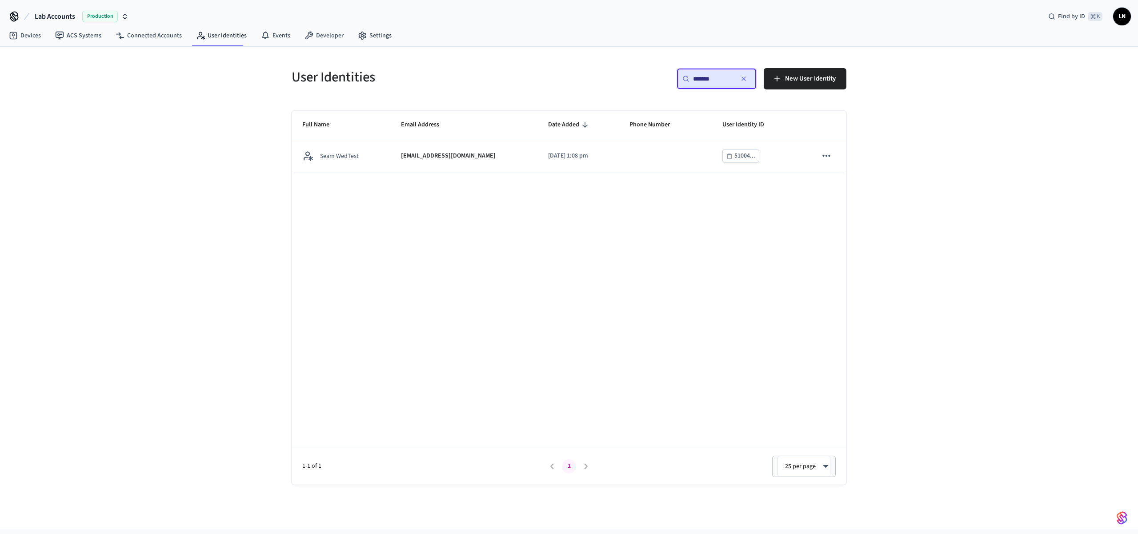
type input "*******"
click at [523, 174] on div "Full Name Email Address Date Added Phone Number User Identity ID Seam WedTest s…" at bounding box center [569, 297] width 555 height 373
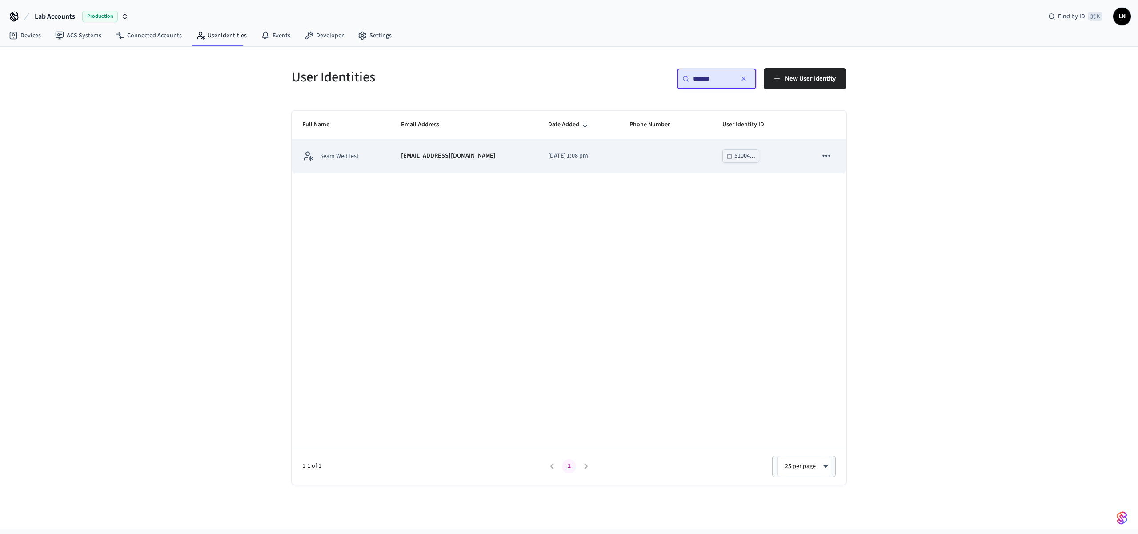
click at [538, 164] on td "2025/09/10 at 1:08 pm" at bounding box center [578, 155] width 81 height 33
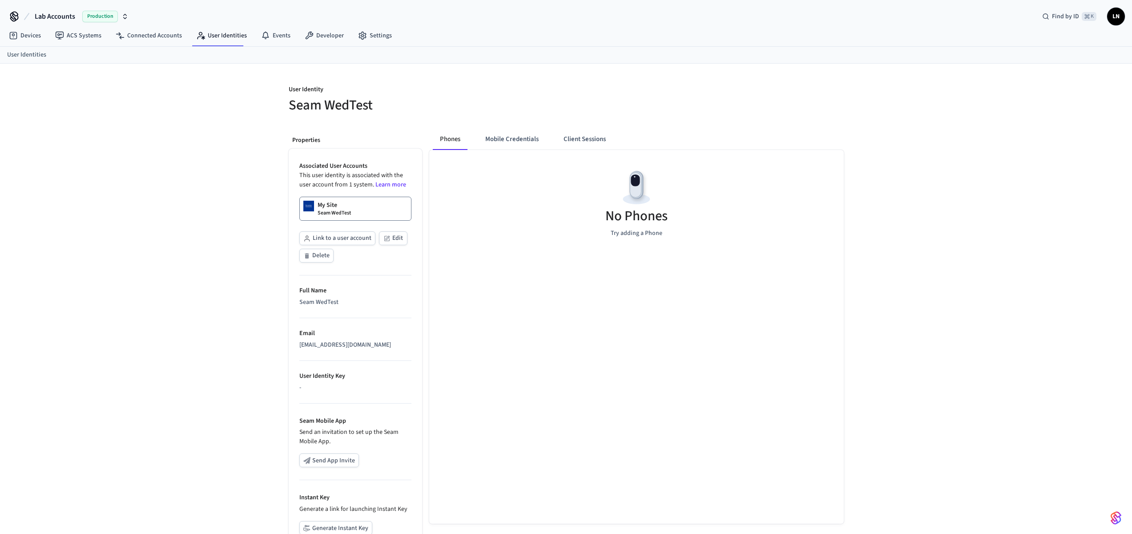
click at [322, 207] on p "My Site" at bounding box center [327, 205] width 20 height 9
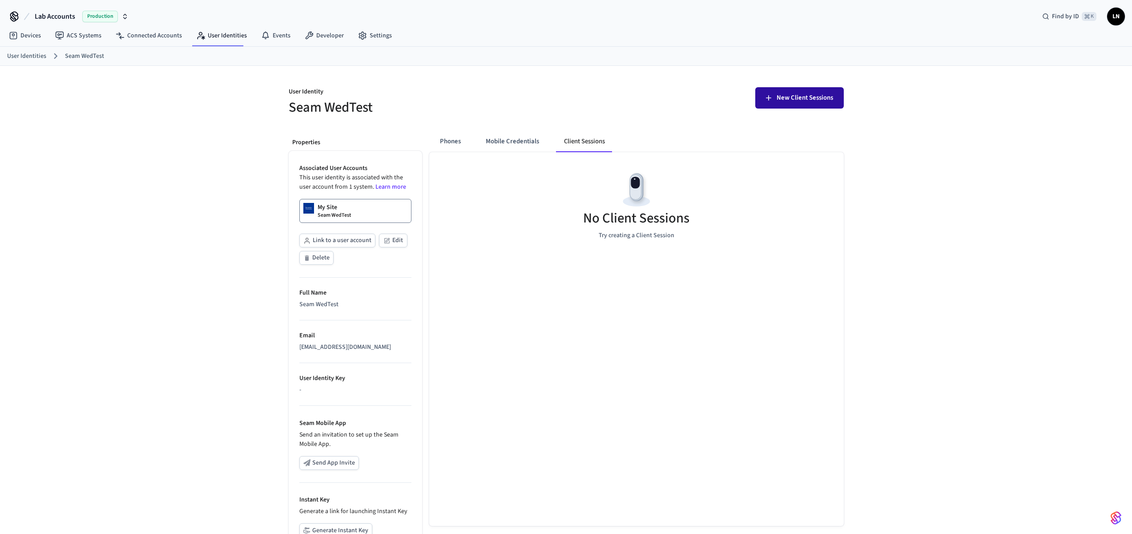
click at [800, 90] on button "New Client Sessions" at bounding box center [799, 97] width 88 height 21
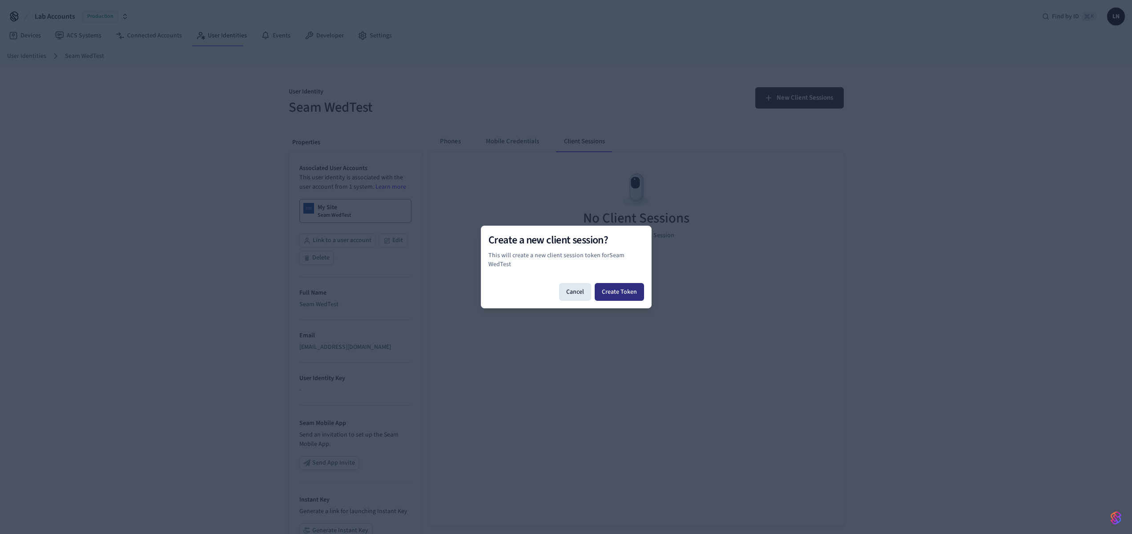
click at [613, 295] on button "Create Token" at bounding box center [618, 292] width 49 height 18
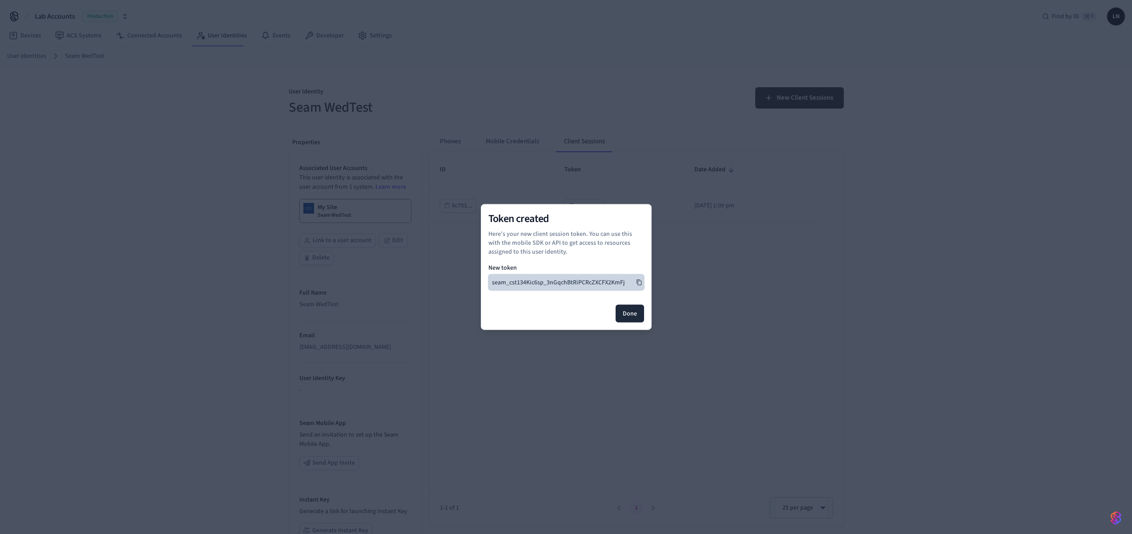
click at [642, 281] on button "seam_cst134Kic6sp_3nGqchBtRiPCRcZXCFX2KmFj" at bounding box center [566, 282] width 156 height 16
click at [637, 319] on button "Done" at bounding box center [629, 314] width 28 height 18
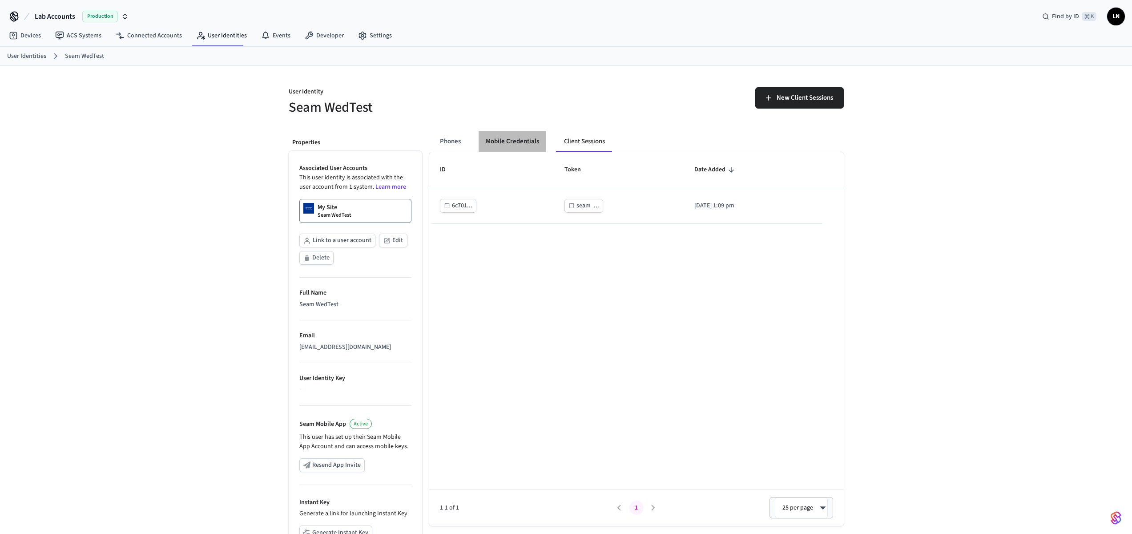
click at [525, 142] on button "Mobile Credentials" at bounding box center [512, 141] width 68 height 21
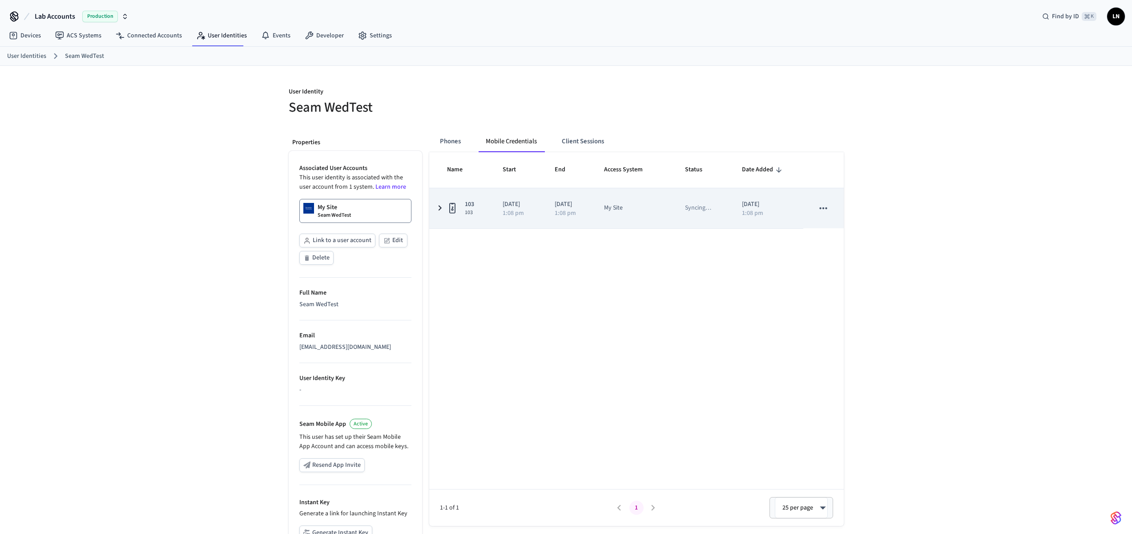
click at [582, 211] on div "1:08 pm" at bounding box center [568, 213] width 28 height 6
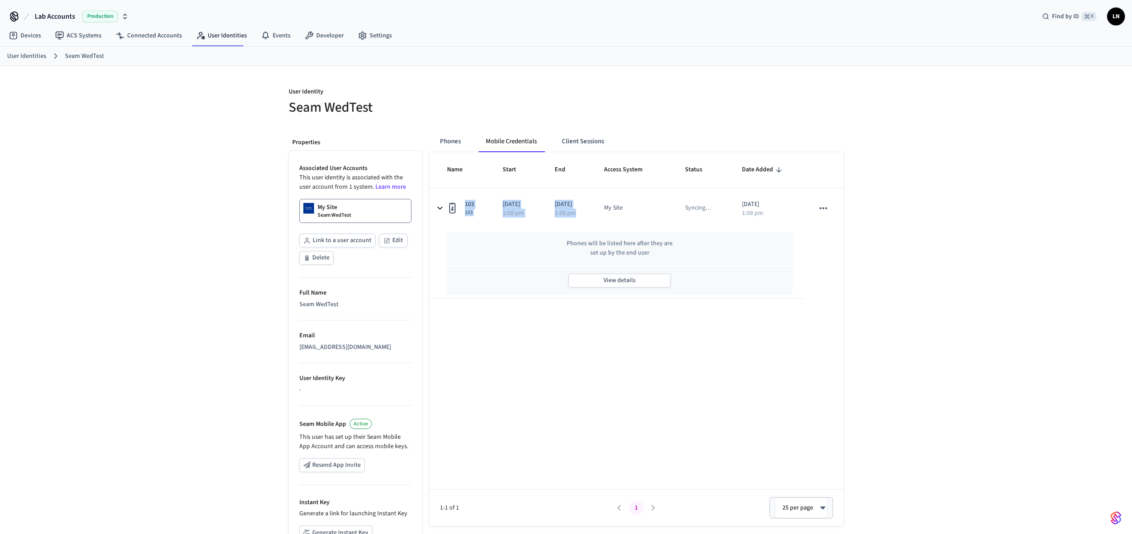
click at [877, 320] on div "User Identity Seam WedTest Properties Associated User Accounts This user identi…" at bounding box center [566, 337] width 1132 height 542
click at [719, 98] on div at bounding box center [707, 101] width 272 height 28
click at [774, 405] on div "Name Start End Access System Status Date Added 103 103 2025/09/10 1:08 pm 2025/…" at bounding box center [636, 338] width 414 height 373
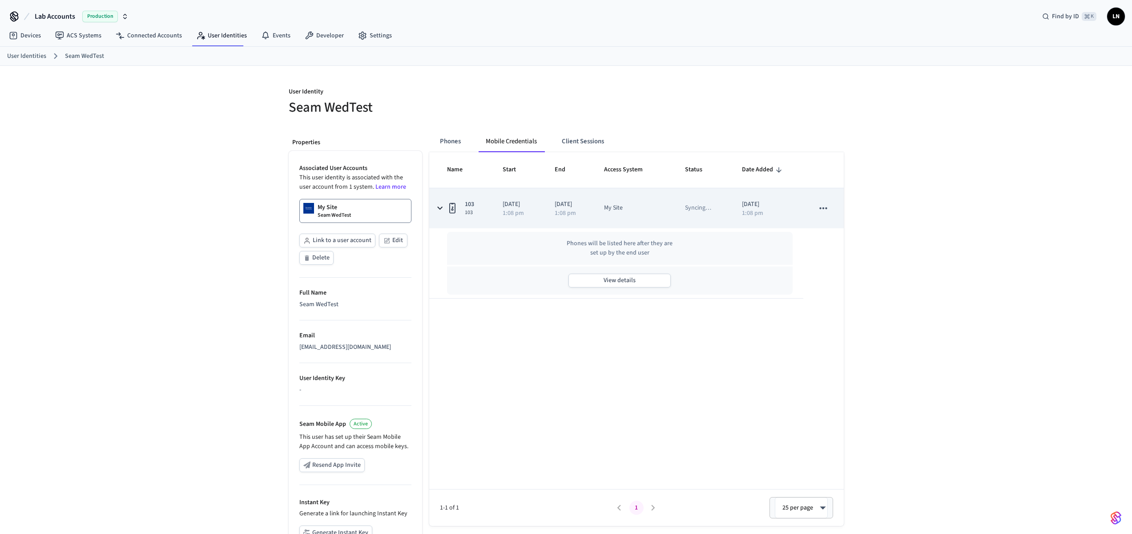
click at [534, 216] on td "2025/09/10 1:08 pm" at bounding box center [518, 208] width 52 height 40
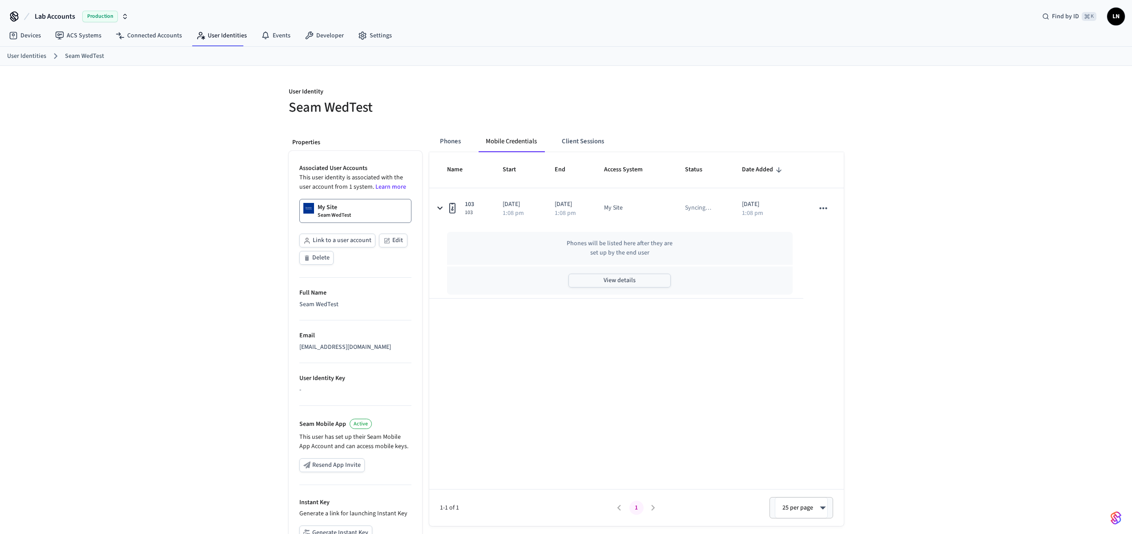
click at [617, 282] on button "View details" at bounding box center [619, 280] width 102 height 14
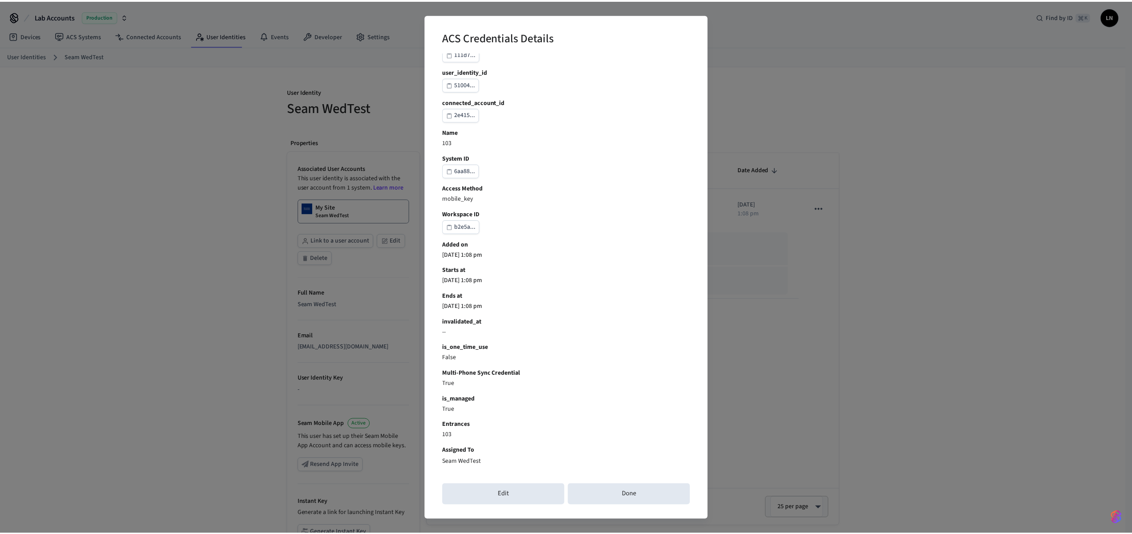
scroll to position [19, 0]
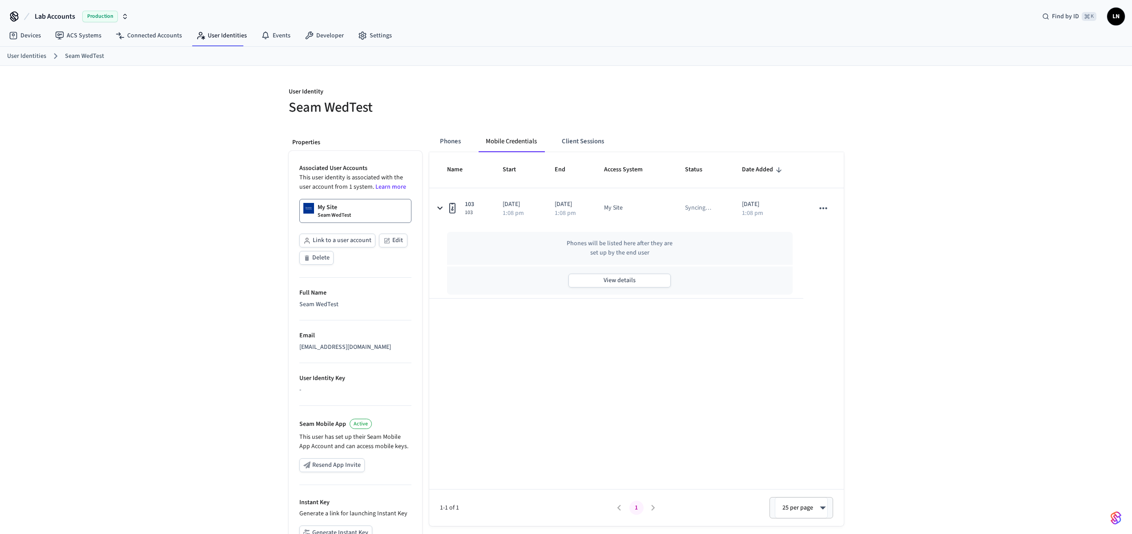
click at [867, 317] on div "User Identity Seam WedTest Properties Associated User Accounts This user identi…" at bounding box center [566, 337] width 1132 height 542
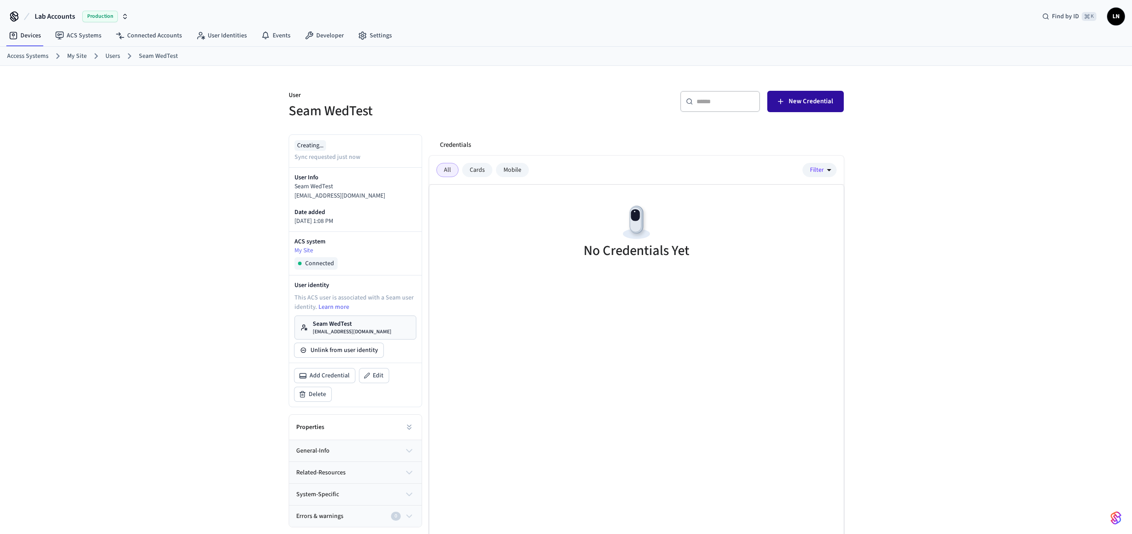
click at [795, 97] on span "New Credential" at bounding box center [810, 102] width 44 height 12
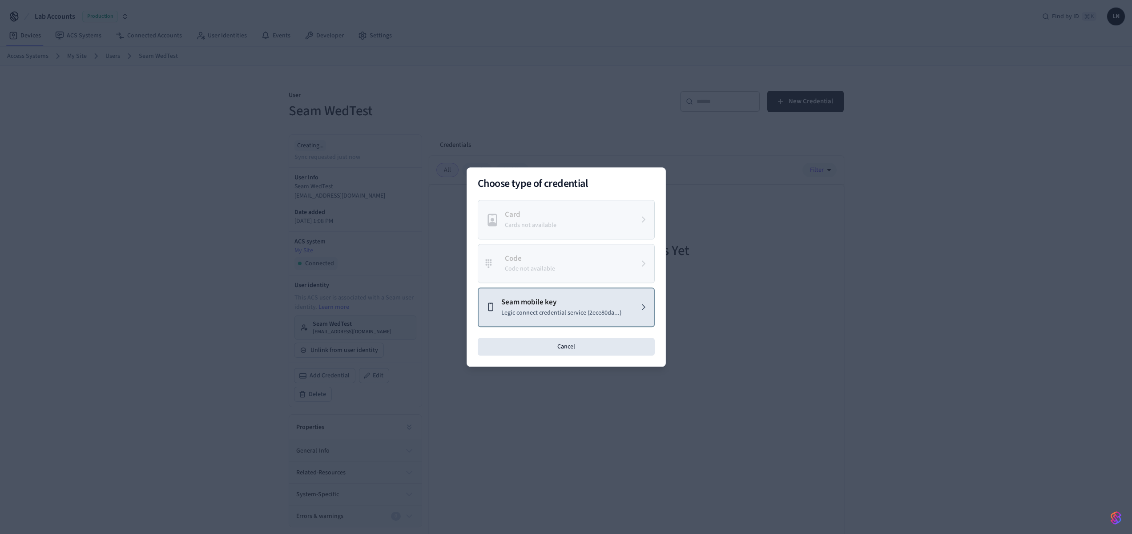
click at [543, 304] on p "Seam mobile key" at bounding box center [561, 303] width 120 height 12
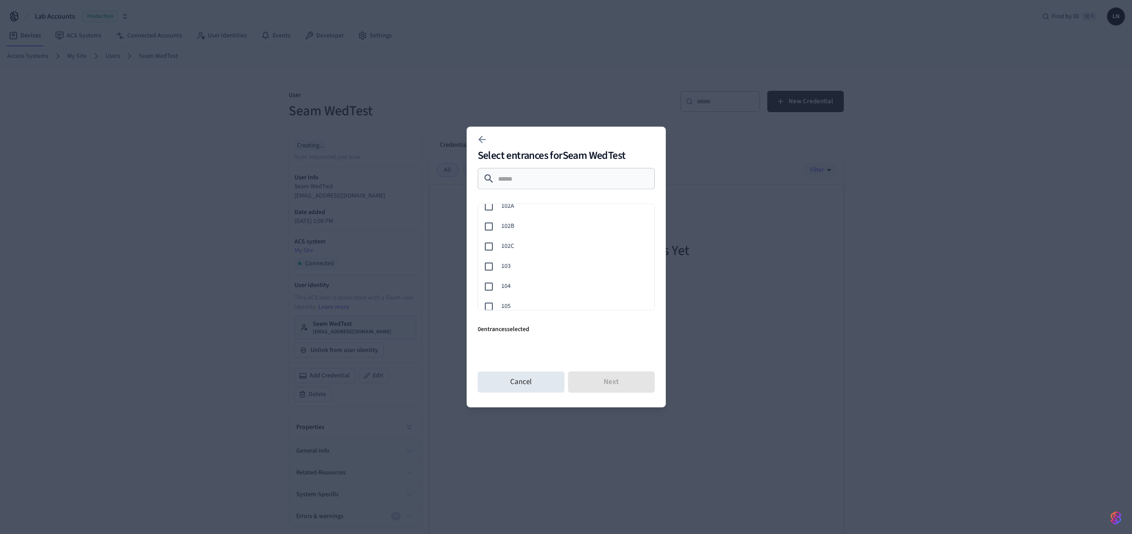
scroll to position [92, 0]
click at [530, 258] on span "103" at bounding box center [574, 262] width 146 height 9
click at [604, 386] on button "Next" at bounding box center [611, 381] width 87 height 21
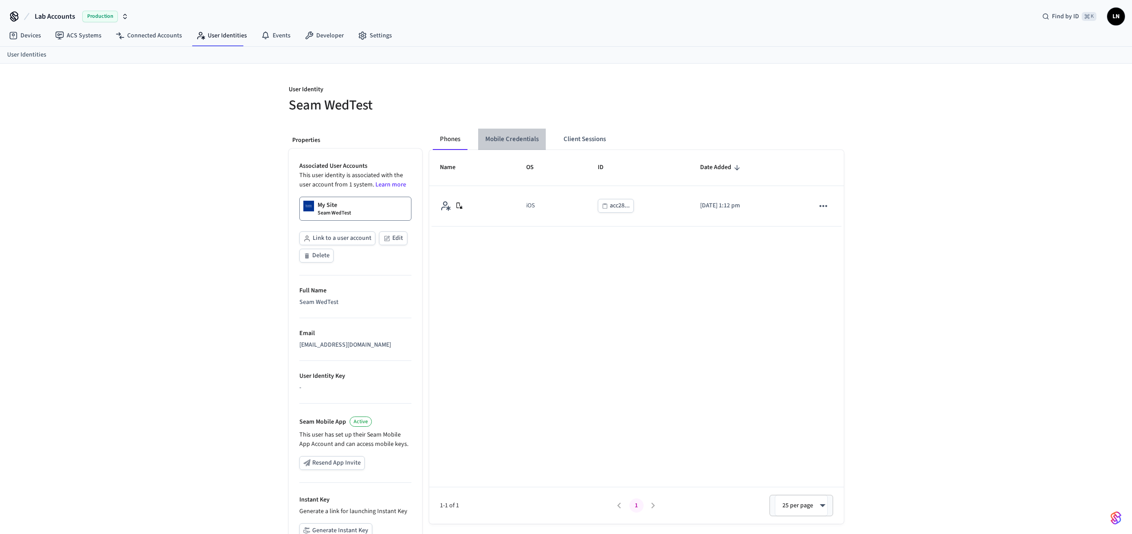
click at [522, 133] on button "Mobile Credentials" at bounding box center [512, 138] width 68 height 21
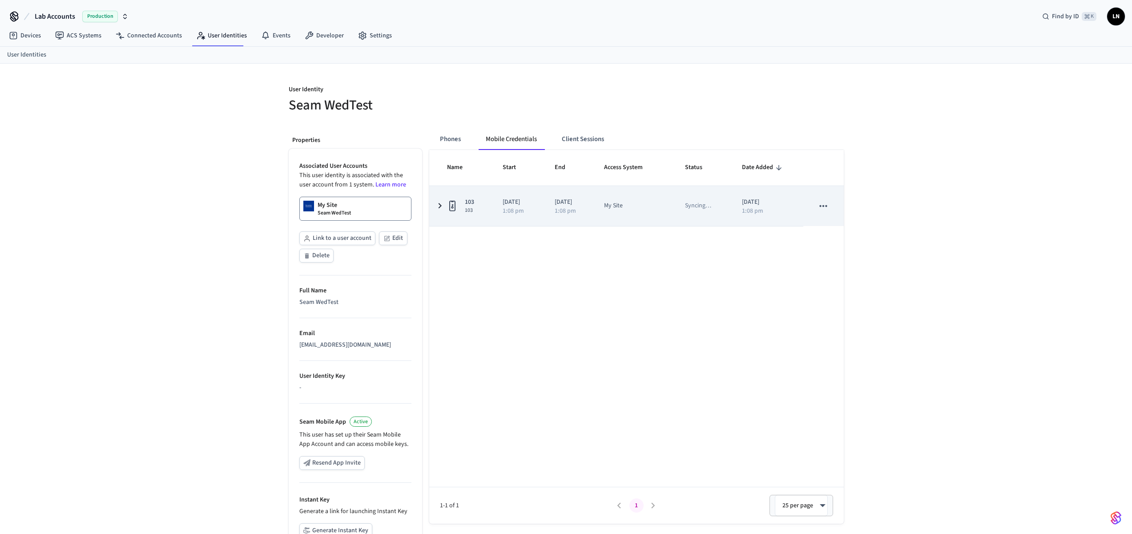
click at [444, 197] on td "103 103" at bounding box center [460, 206] width 63 height 40
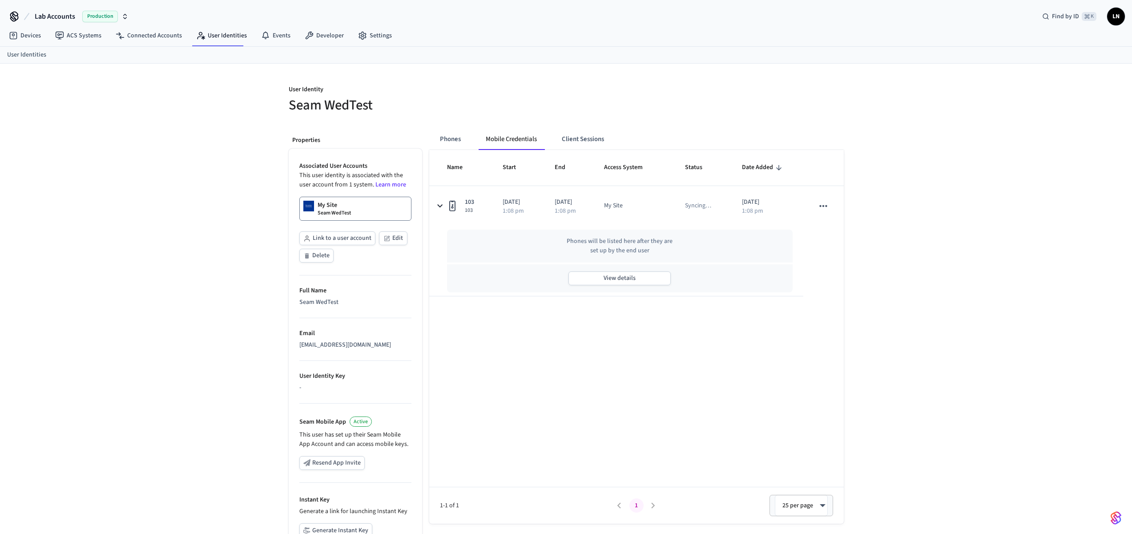
click at [711, 337] on div "Name Start End Access System Status Date Added 103 103 2025/09/10 1:08 pm 2025/…" at bounding box center [636, 336] width 414 height 373
drag, startPoint x: 958, startPoint y: 237, endPoint x: 994, endPoint y: 91, distance: 151.0
click at [964, 224] on div "User Identity Seam WedTest Properties Associated User Accounts This user identi…" at bounding box center [566, 335] width 1132 height 542
click at [453, 141] on button "Phones" at bounding box center [450, 141] width 35 height 21
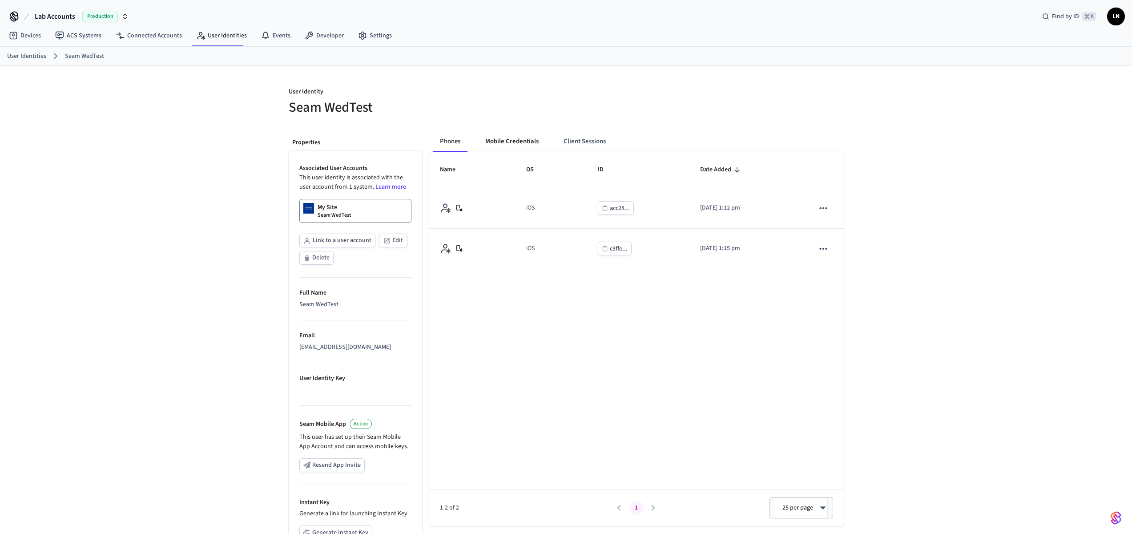
click at [493, 140] on button "Mobile Credentials" at bounding box center [512, 141] width 68 height 21
click at [445, 138] on button "Phones" at bounding box center [450, 141] width 35 height 21
click at [565, 140] on button "Client Sessions" at bounding box center [584, 141] width 56 height 21
click at [449, 136] on button "Phones" at bounding box center [450, 141] width 35 height 21
click at [505, 135] on button "Mobile Credentials" at bounding box center [512, 141] width 68 height 21
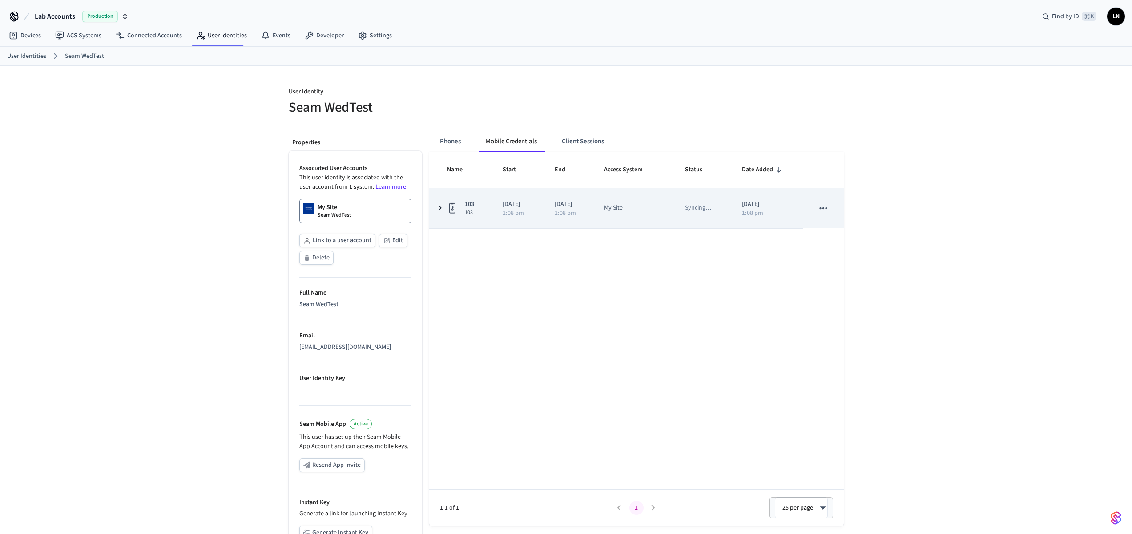
click at [443, 202] on icon "sticky table" at bounding box center [439, 207] width 11 height 11
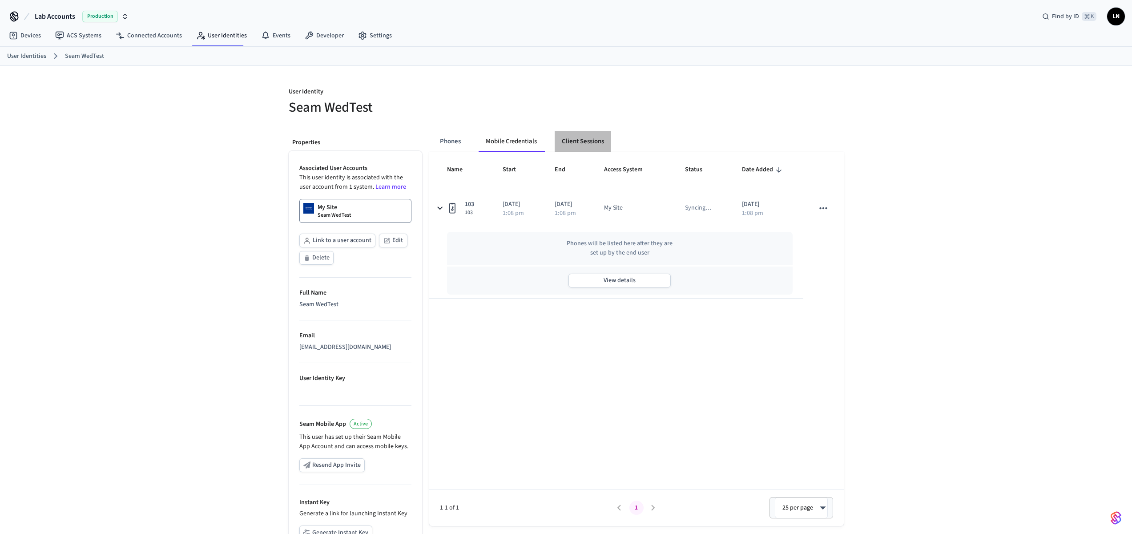
click at [584, 142] on button "Client Sessions" at bounding box center [582, 141] width 56 height 21
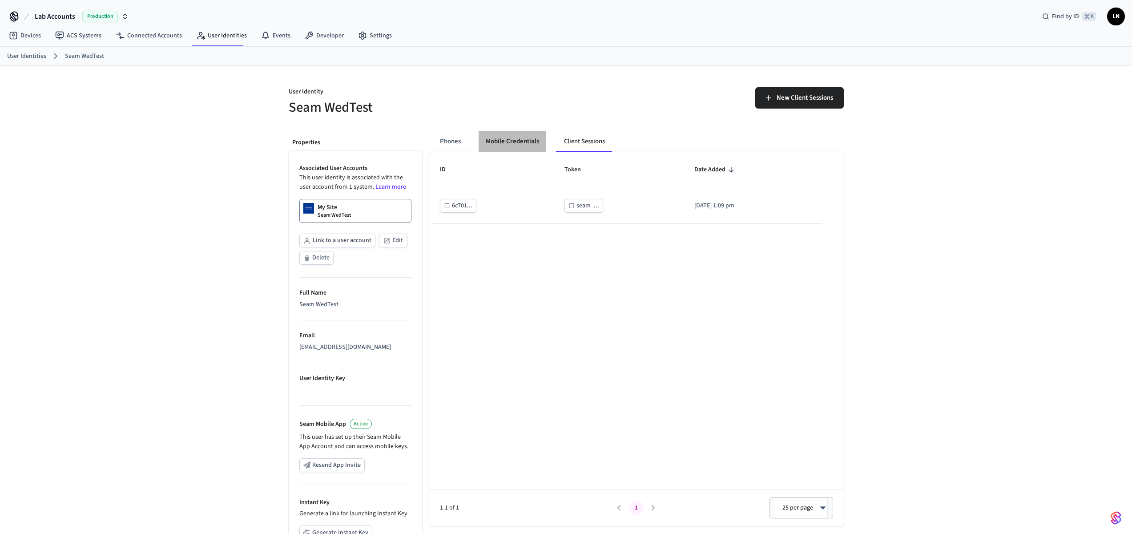
click at [513, 141] on button "Mobile Credentials" at bounding box center [512, 141] width 68 height 21
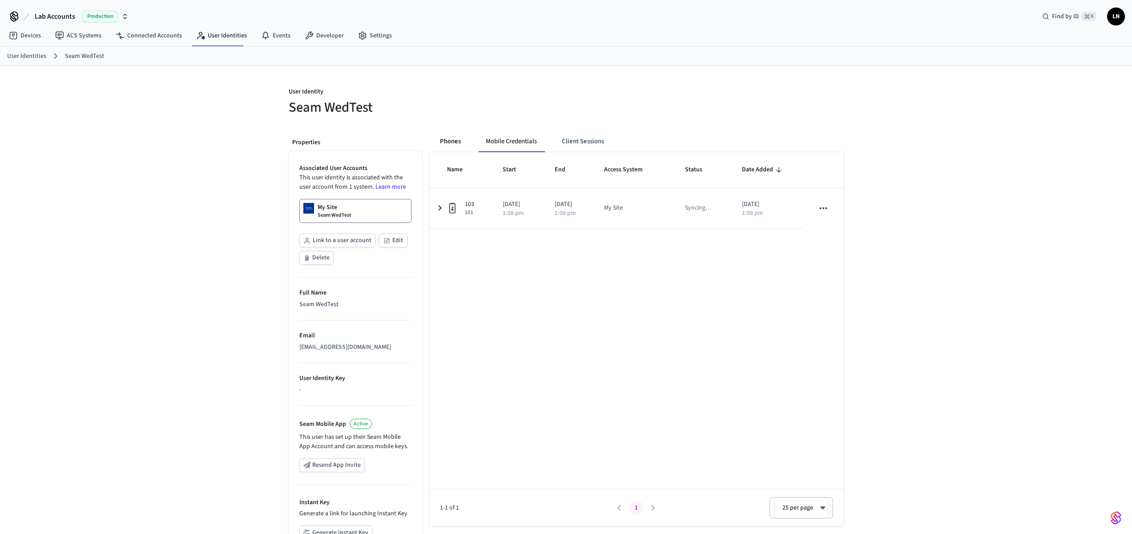
click at [445, 143] on button "Phones" at bounding box center [450, 141] width 35 height 21
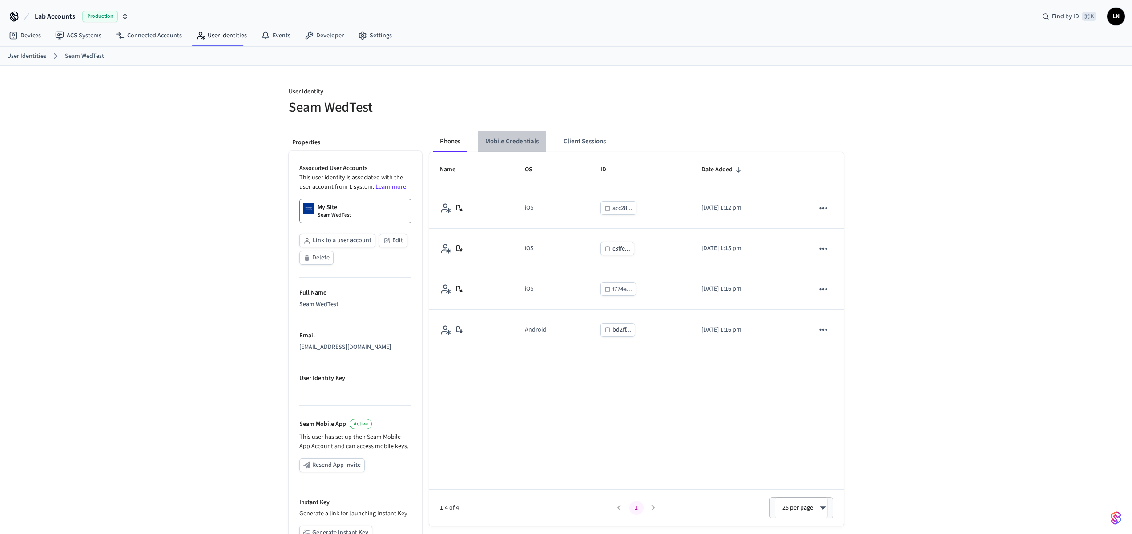
click at [492, 146] on button "Mobile Credentials" at bounding box center [512, 141] width 68 height 21
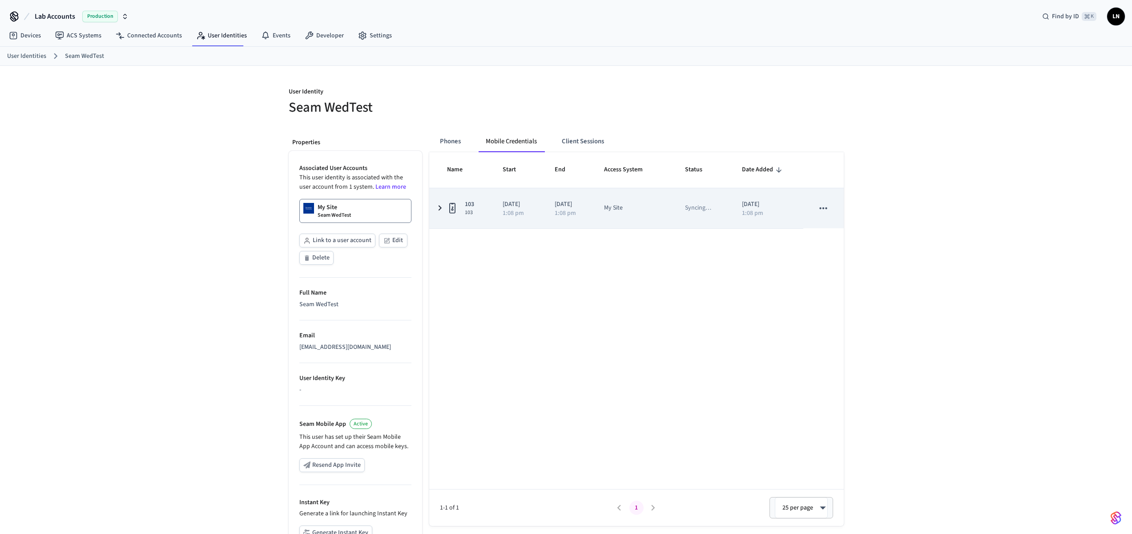
click at [618, 213] on td "My Site" at bounding box center [633, 208] width 81 height 40
click at [822, 212] on icon "sticky table" at bounding box center [823, 208] width 12 height 12
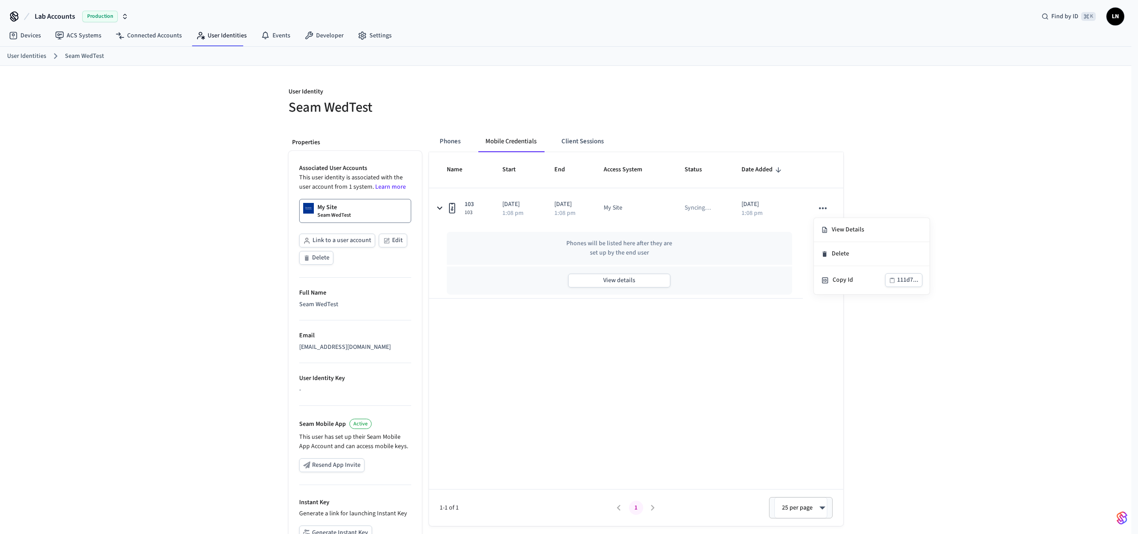
click at [824, 357] on div at bounding box center [569, 267] width 1138 height 534
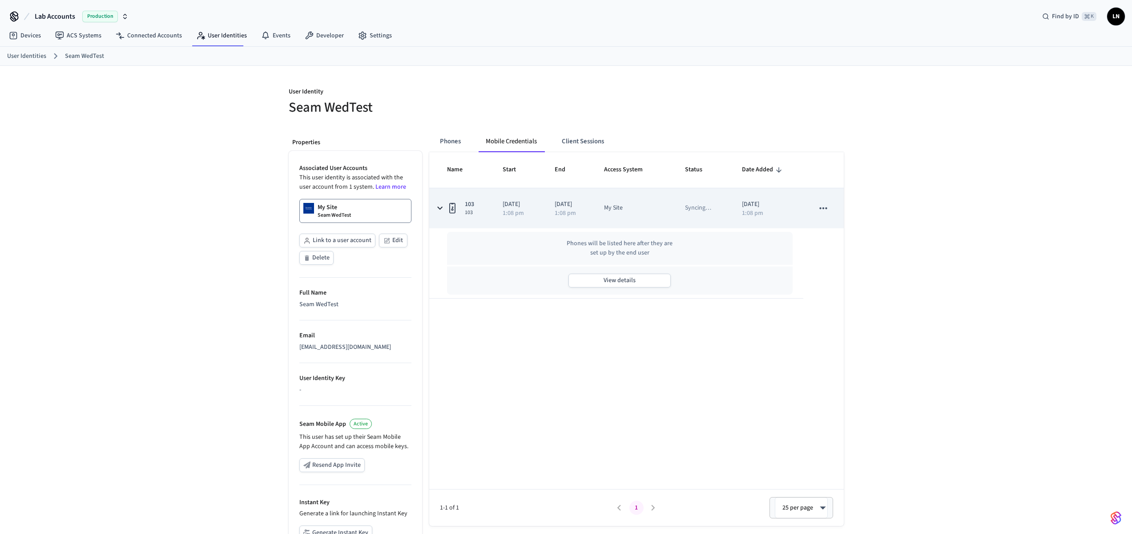
click at [817, 199] on td "sticky table" at bounding box center [823, 208] width 40 height 40
click at [823, 209] on icon "sticky table" at bounding box center [823, 208] width 12 height 12
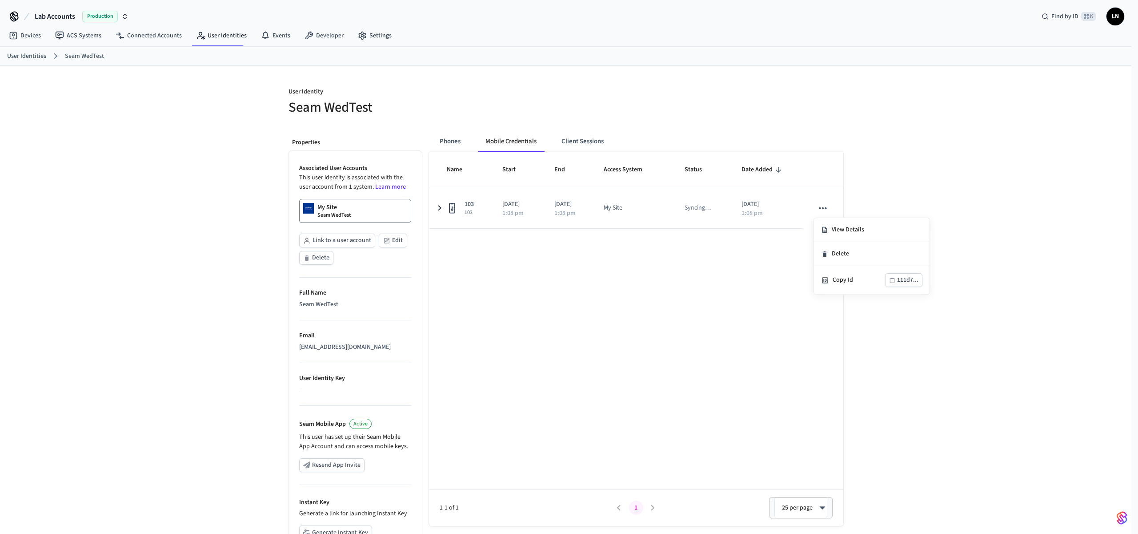
click at [695, 213] on div at bounding box center [569, 267] width 1138 height 534
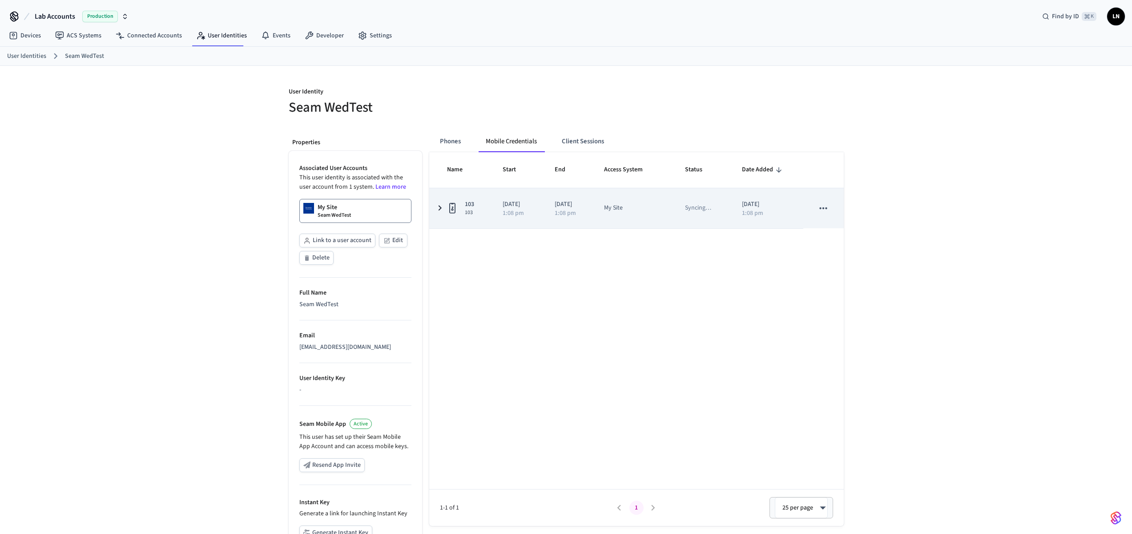
click at [525, 214] on div "1:08 pm" at bounding box center [517, 213] width 31 height 6
click at [818, 207] on icon "sticky table" at bounding box center [823, 208] width 12 height 12
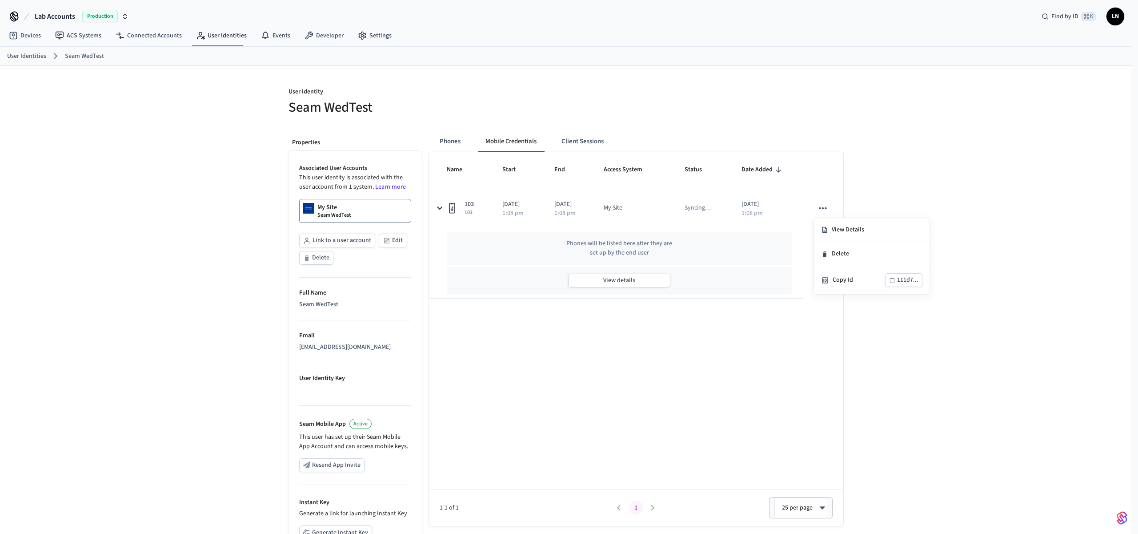
click at [556, 340] on div at bounding box center [569, 267] width 1138 height 534
click at [159, 34] on link "Connected Accounts" at bounding box center [148, 36] width 80 height 16
click at [465, 135] on div "Phones Mobile Credentials Client Sessions" at bounding box center [527, 141] width 189 height 21
click at [501, 140] on button "Mobile Credentials" at bounding box center [510, 141] width 65 height 21
click at [460, 145] on button "Phones" at bounding box center [450, 141] width 35 height 21
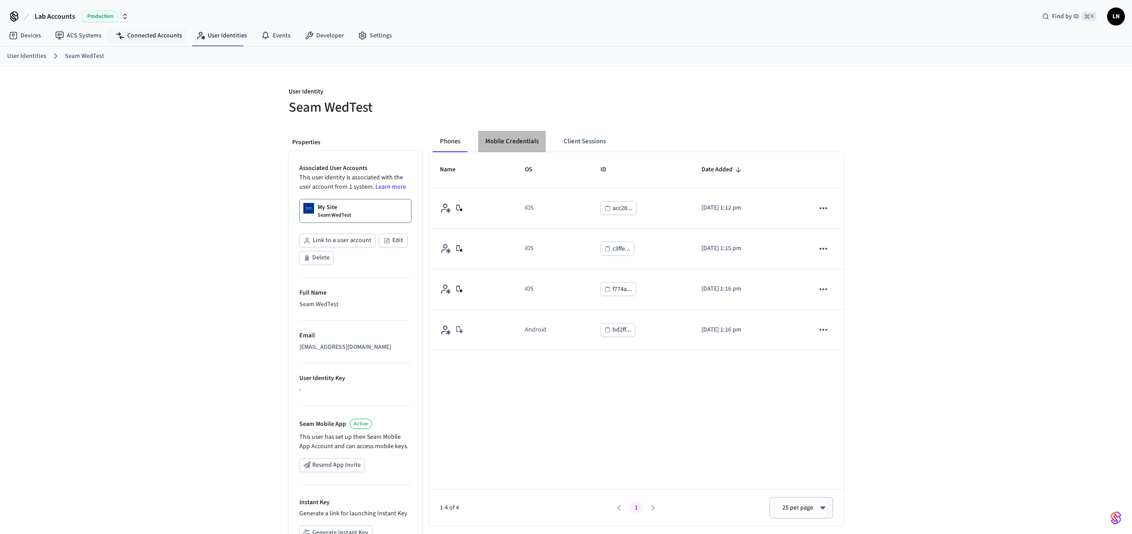
click at [520, 144] on button "Mobile Credentials" at bounding box center [512, 141] width 68 height 21
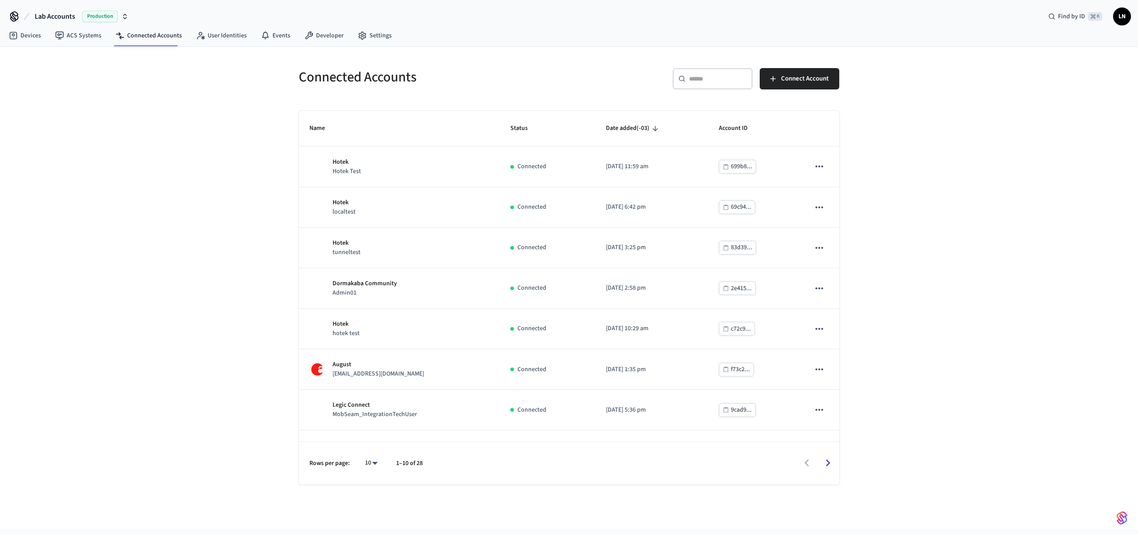
click at [696, 84] on div "​ ​" at bounding box center [713, 78] width 80 height 21
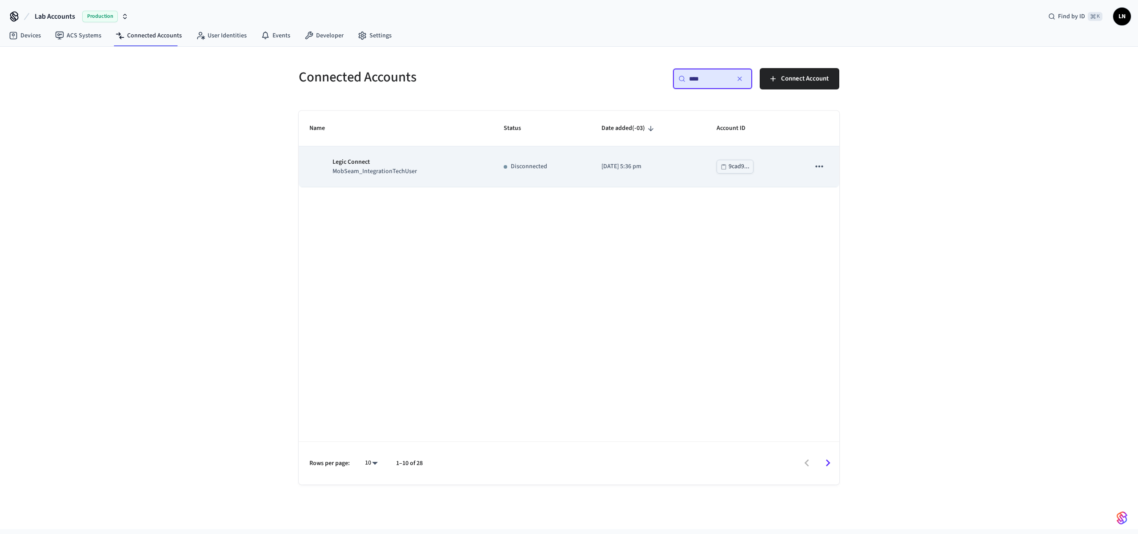
type input "****"
click at [591, 165] on td "[DATE] 5:36 pm" at bounding box center [648, 166] width 115 height 40
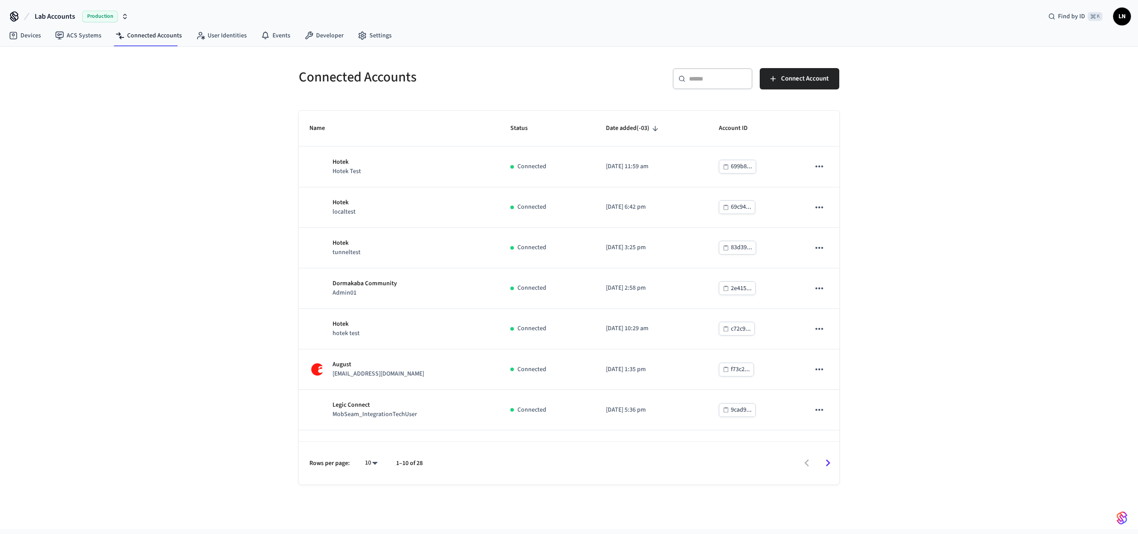
click at [697, 74] on input "text" at bounding box center [718, 78] width 58 height 9
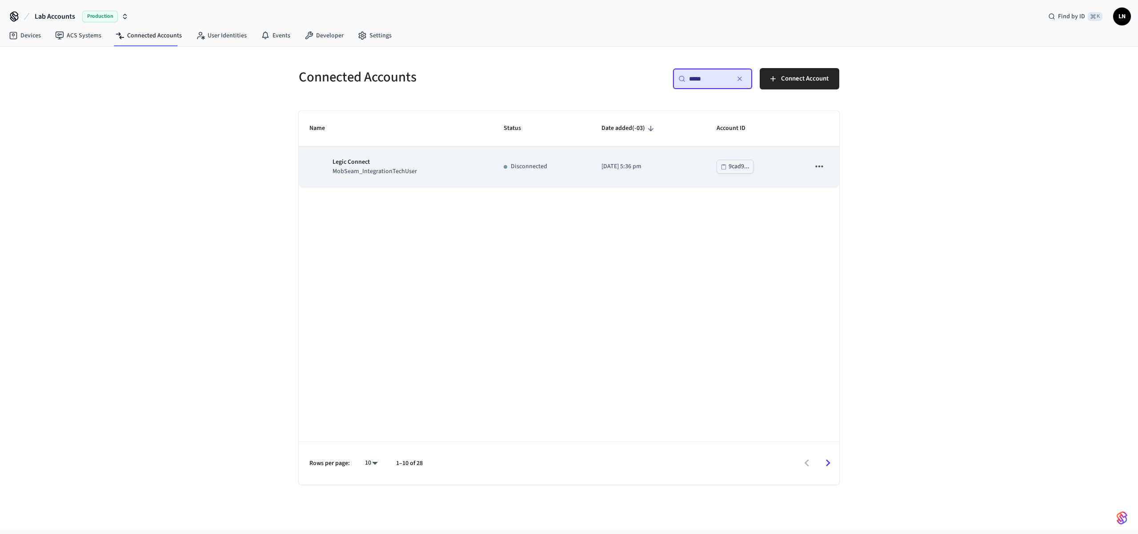
type input "*****"
click at [505, 175] on td "Disconnected" at bounding box center [542, 166] width 98 height 40
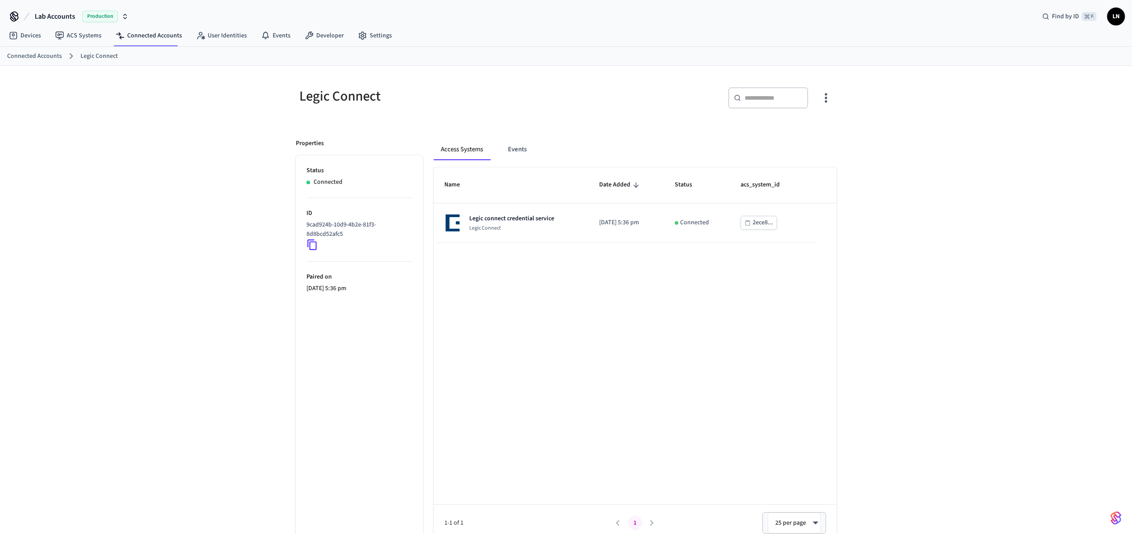
click at [317, 241] on icon at bounding box center [312, 245] width 12 height 12
click at [905, 167] on div "Legic Connect ​ ​ Properties Status Connected ID 9cad924b-10d9-4b2e-81f3-8d8bcd…" at bounding box center [566, 307] width 1132 height 482
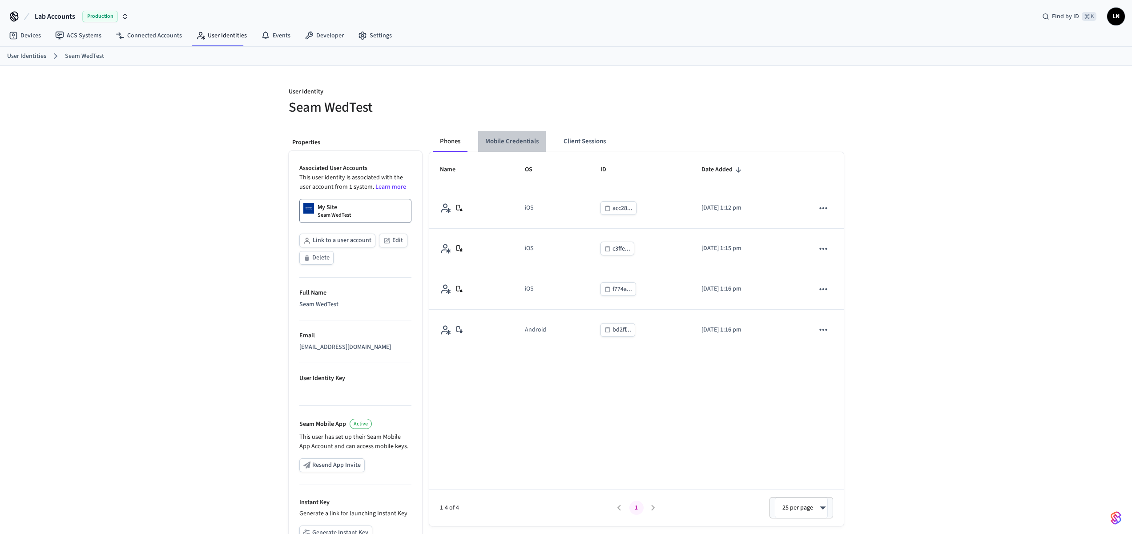
click at [518, 141] on button "Mobile Credentials" at bounding box center [512, 141] width 68 height 21
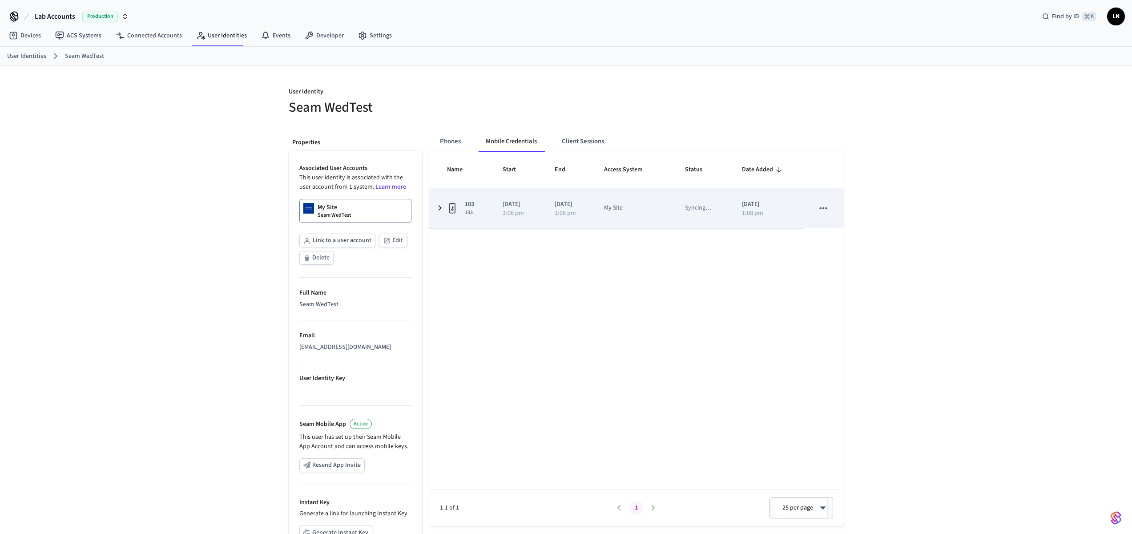
click at [593, 219] on td "[DATE] 1:08 pm" at bounding box center [568, 208] width 49 height 40
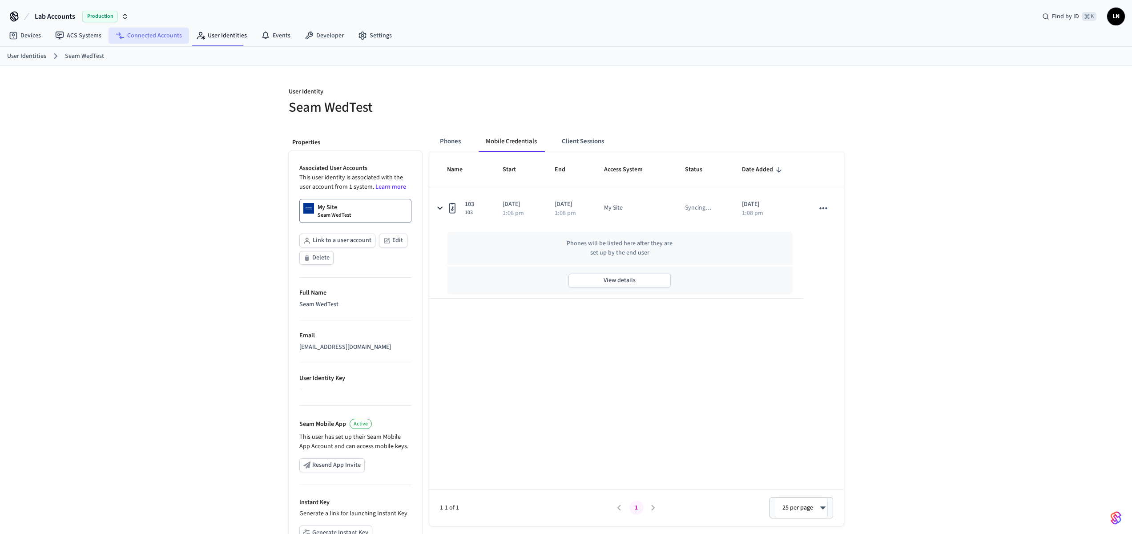
click at [124, 35] on link "Connected Accounts" at bounding box center [148, 36] width 80 height 16
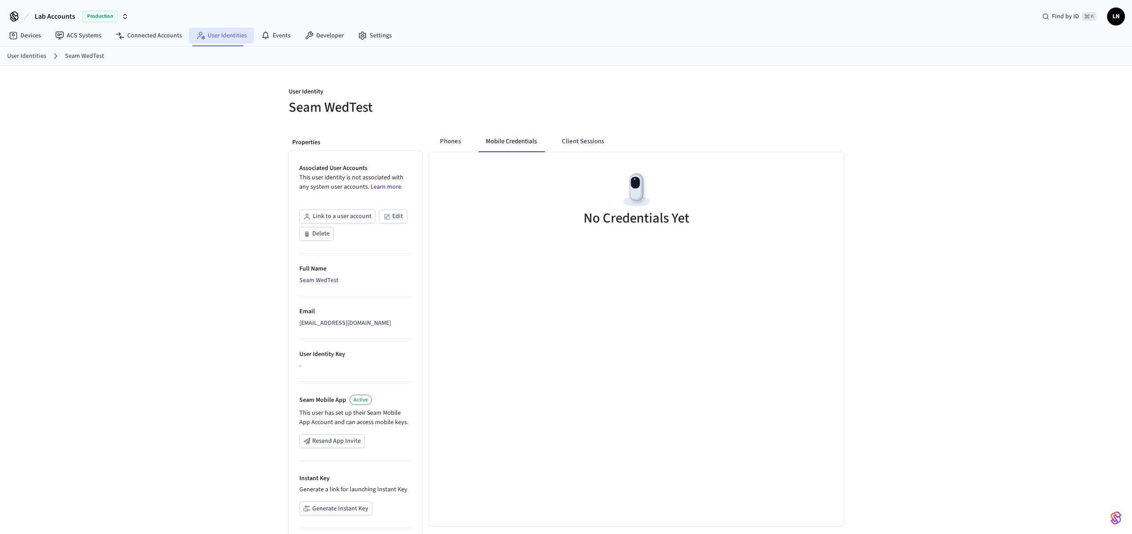
click at [201, 32] on icon at bounding box center [200, 35] width 9 height 9
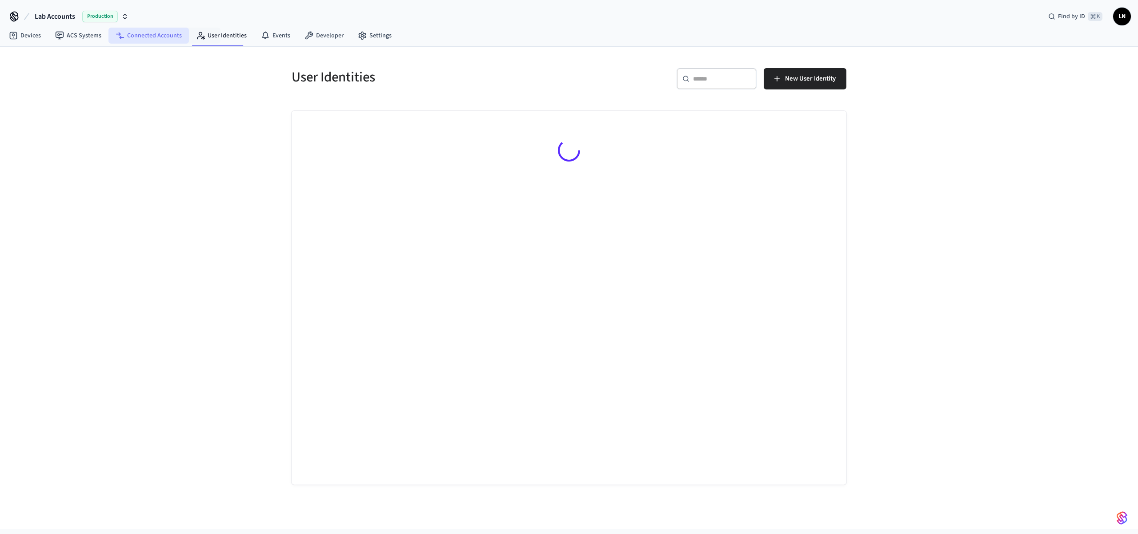
click at [166, 40] on link "Connected Accounts" at bounding box center [148, 36] width 80 height 16
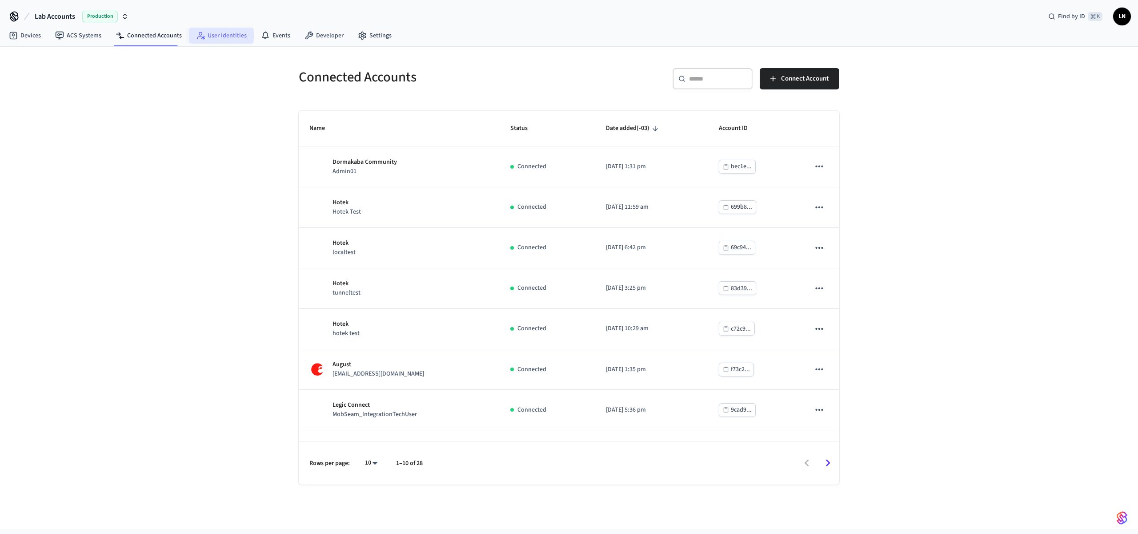
click at [203, 40] on link "User Identities" at bounding box center [221, 36] width 65 height 16
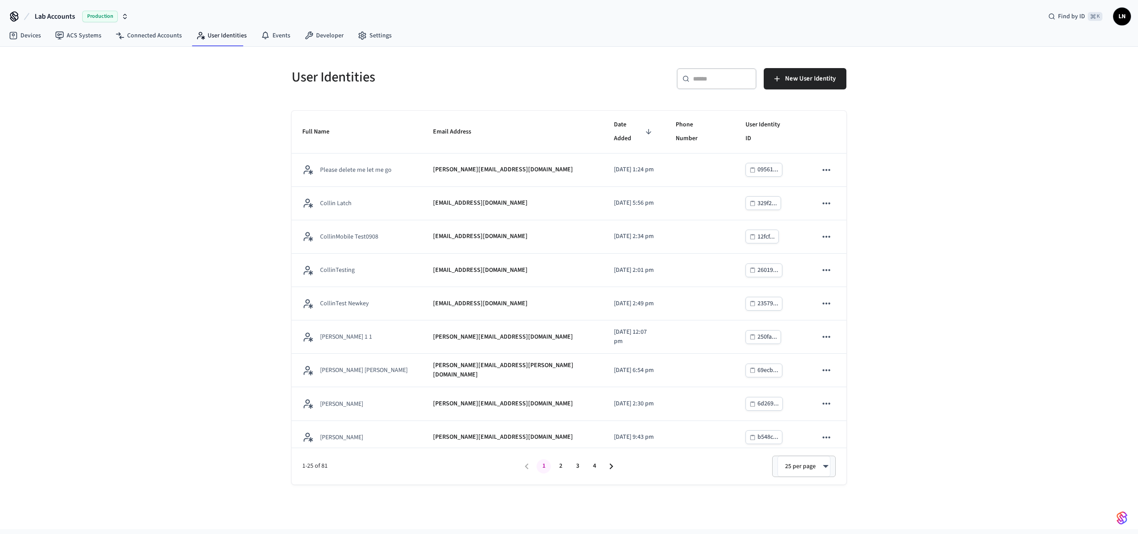
click at [694, 68] on div "​ ​" at bounding box center [717, 78] width 80 height 21
click at [699, 78] on input "text" at bounding box center [722, 78] width 58 height 9
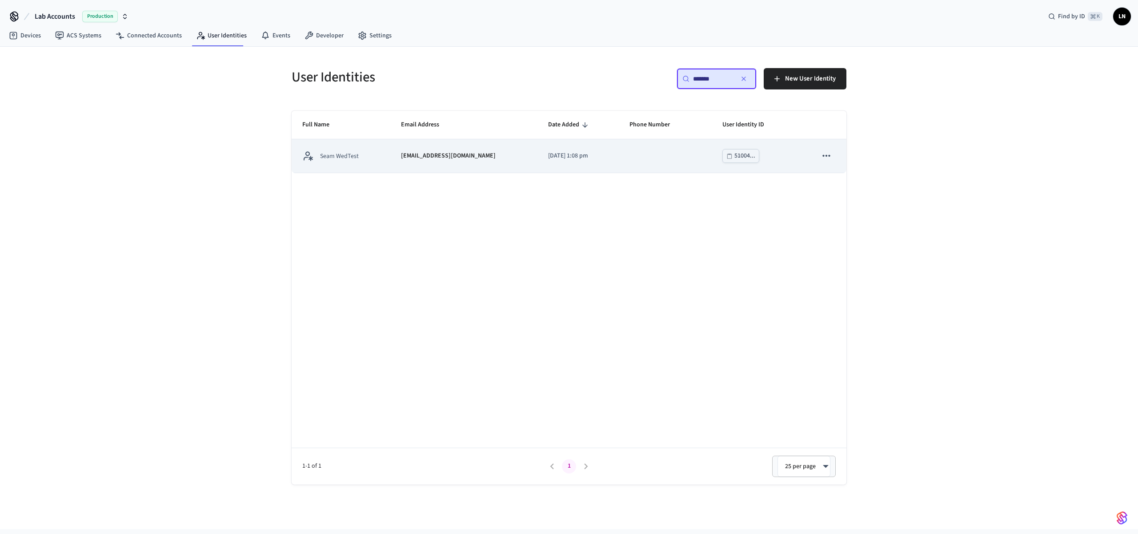
type input "*******"
click at [819, 149] on button "sticky table" at bounding box center [826, 155] width 19 height 19
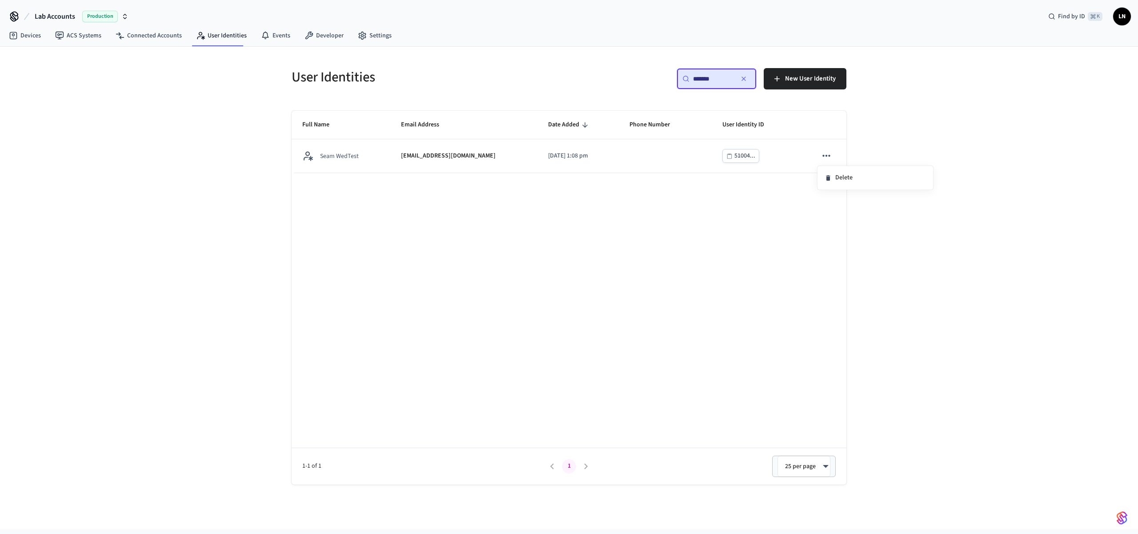
click at [425, 155] on div at bounding box center [569, 267] width 1138 height 534
click at [425, 155] on p "[EMAIL_ADDRESS][DOMAIN_NAME]" at bounding box center [448, 155] width 95 height 9
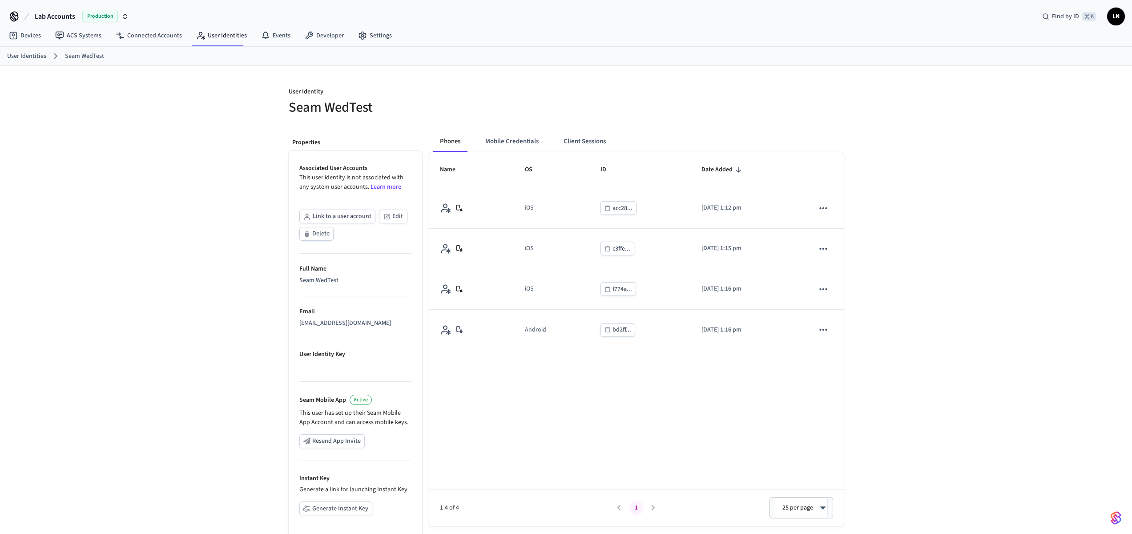
click at [325, 106] on h5 "Seam WedTest" at bounding box center [425, 107] width 272 height 18
click at [315, 112] on h5 "Seam WedTest" at bounding box center [425, 107] width 272 height 18
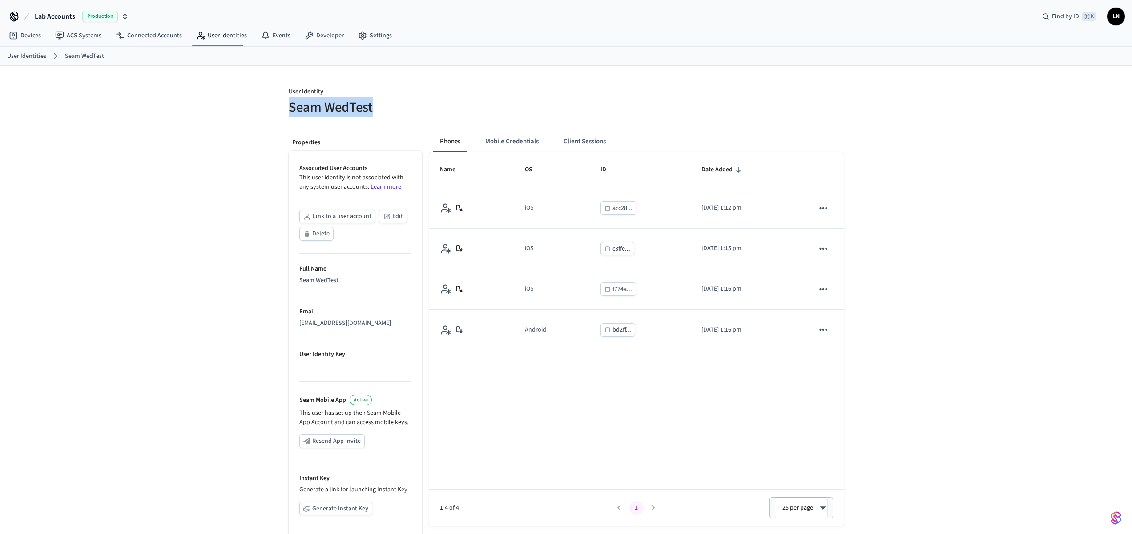
click at [315, 112] on h5 "Seam WedTest" at bounding box center [425, 107] width 272 height 18
copy h5 "Seam WedTest"
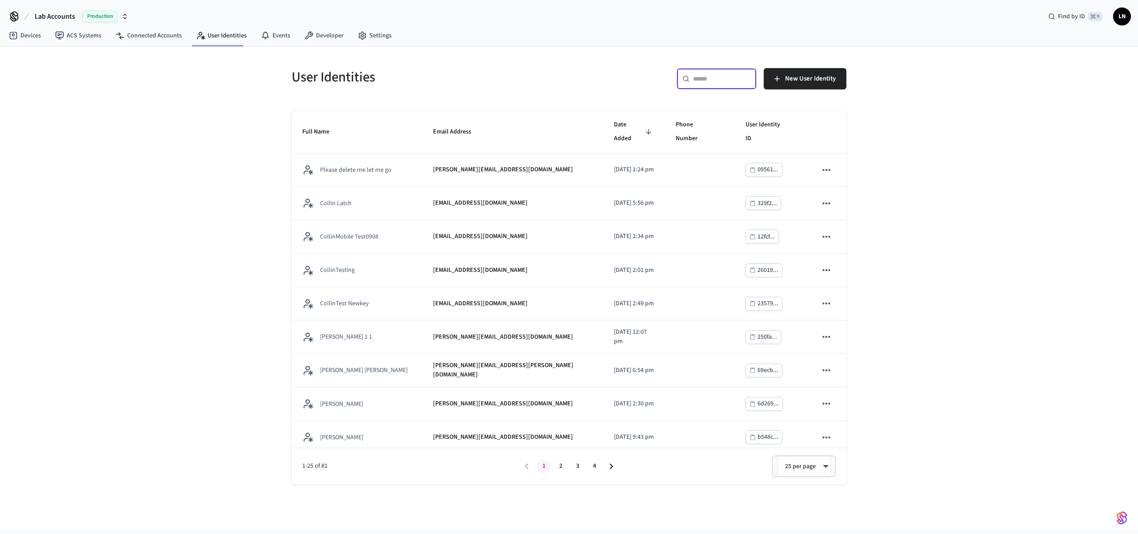
click at [728, 75] on input "text" at bounding box center [722, 78] width 58 height 9
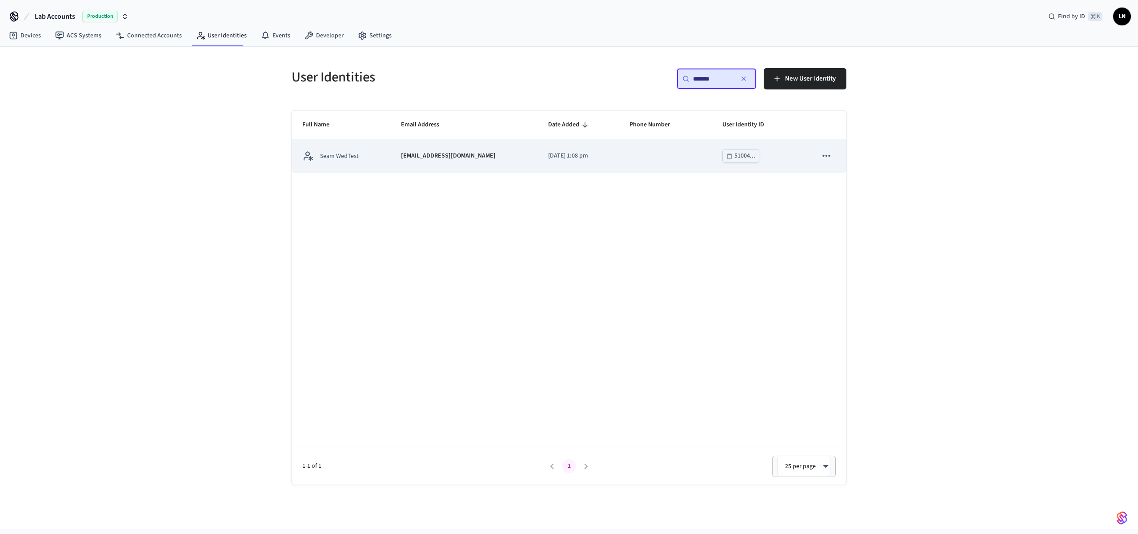
type input "*******"
click at [822, 152] on icon "sticky table" at bounding box center [827, 156] width 12 height 12
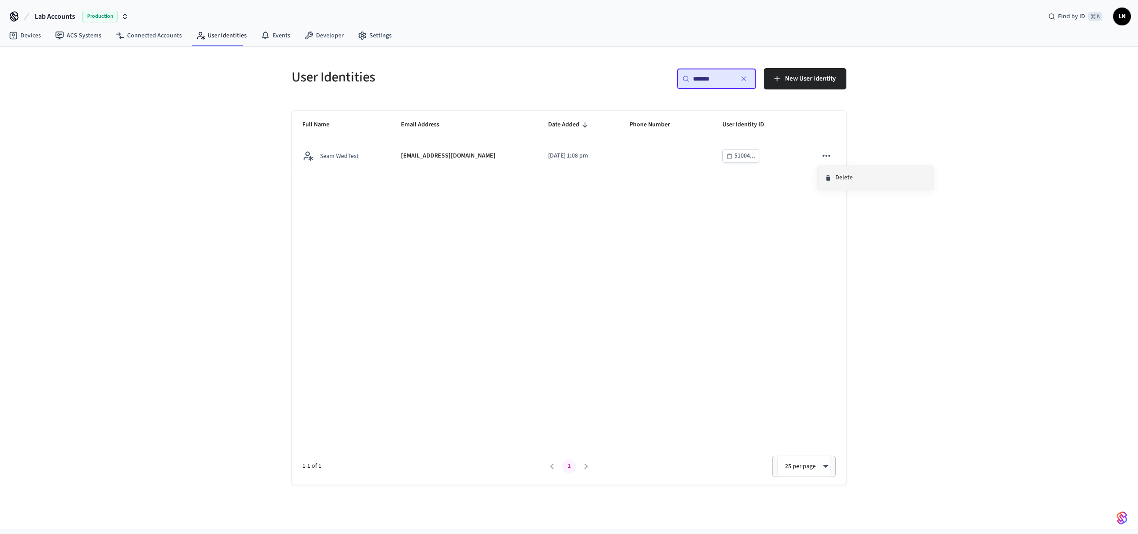
click at [844, 182] on li "Delete" at bounding box center [876, 178] width 116 height 24
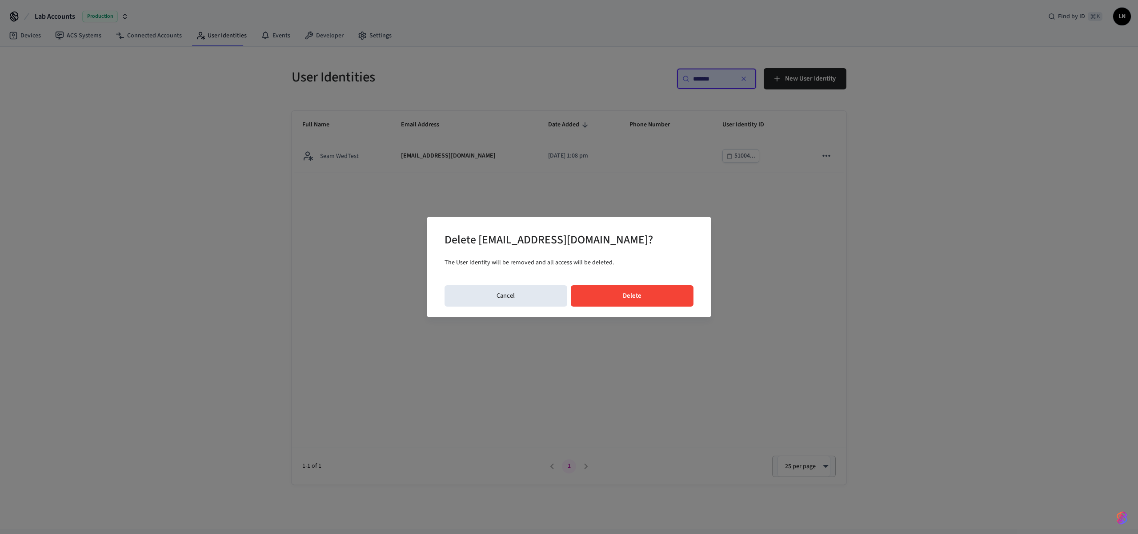
click at [646, 301] on button "Delete" at bounding box center [632, 295] width 123 height 21
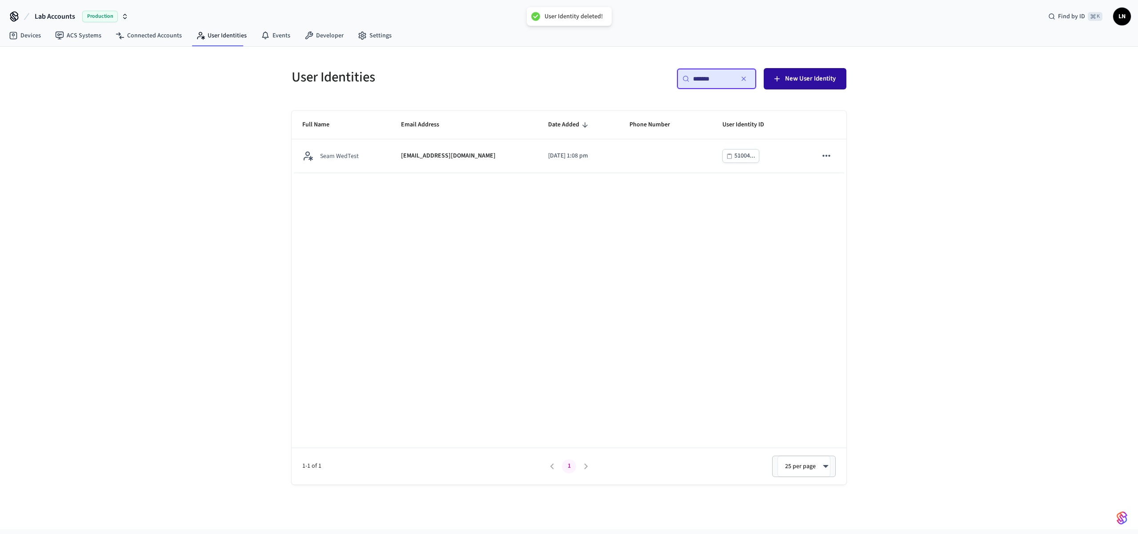
click at [789, 84] on span "New User Identity" at bounding box center [810, 79] width 51 height 12
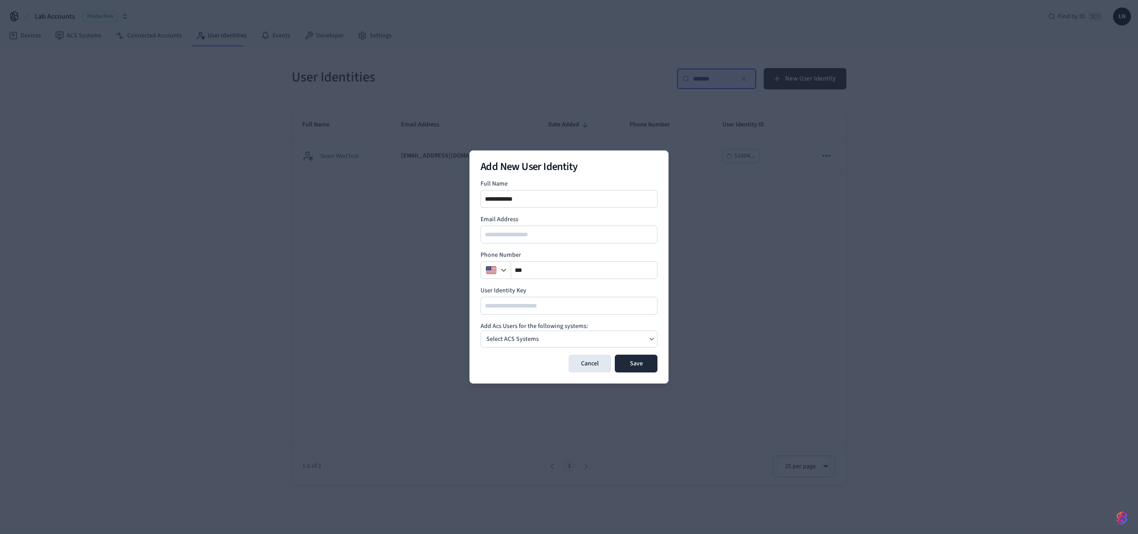
type input "**********"
click at [544, 238] on input "email" at bounding box center [570, 234] width 176 height 11
type input "**********"
click at [646, 333] on div "Select ACS Systems" at bounding box center [569, 338] width 177 height 17
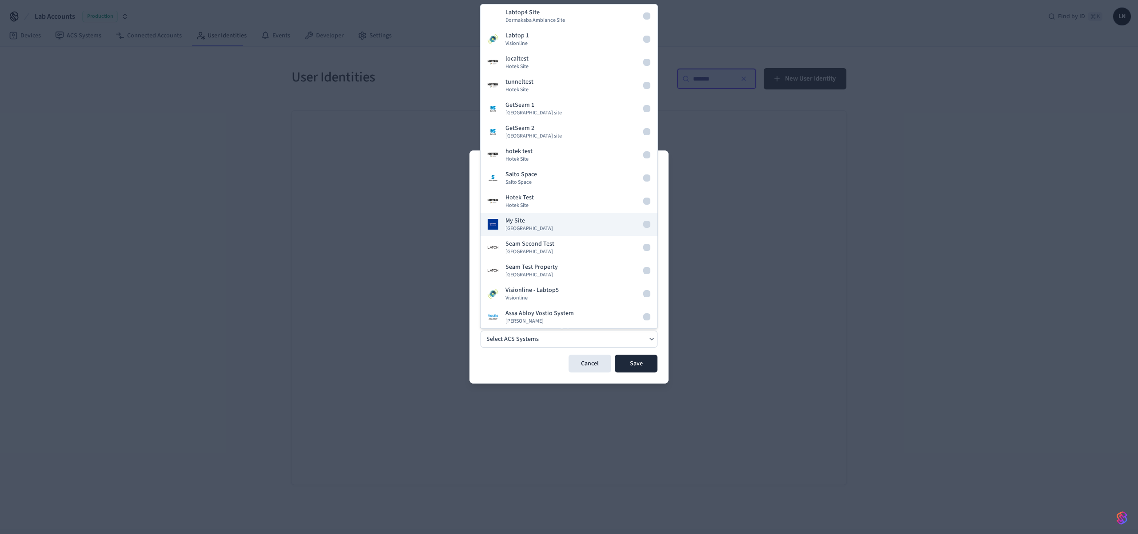
click at [526, 230] on span "Dormakaba Community Site" at bounding box center [530, 228] width 48 height 7
click at [630, 369] on button "Save" at bounding box center [636, 363] width 43 height 18
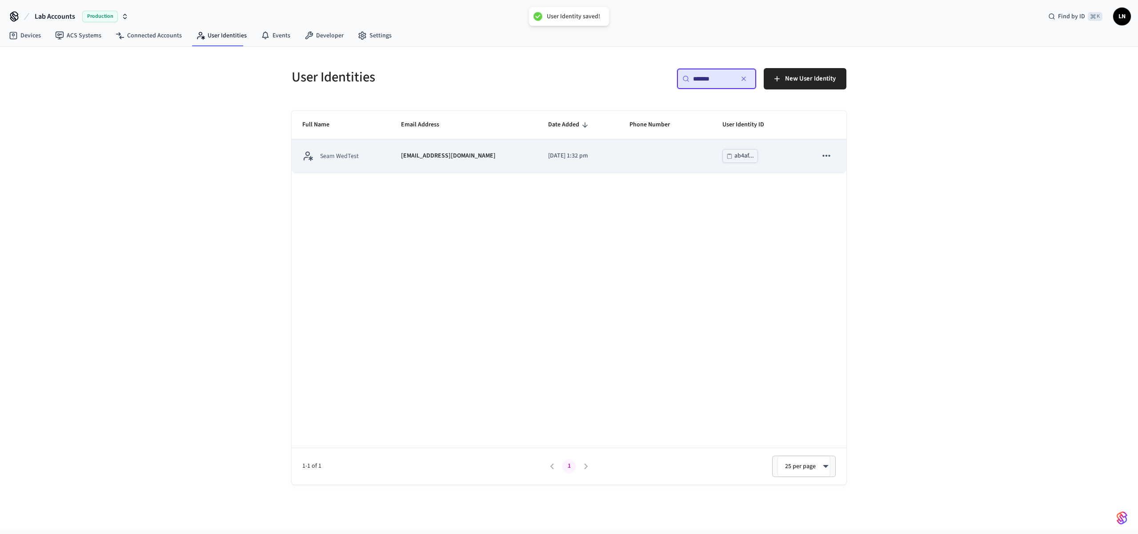
click at [646, 161] on td "sticky table" at bounding box center [665, 155] width 93 height 33
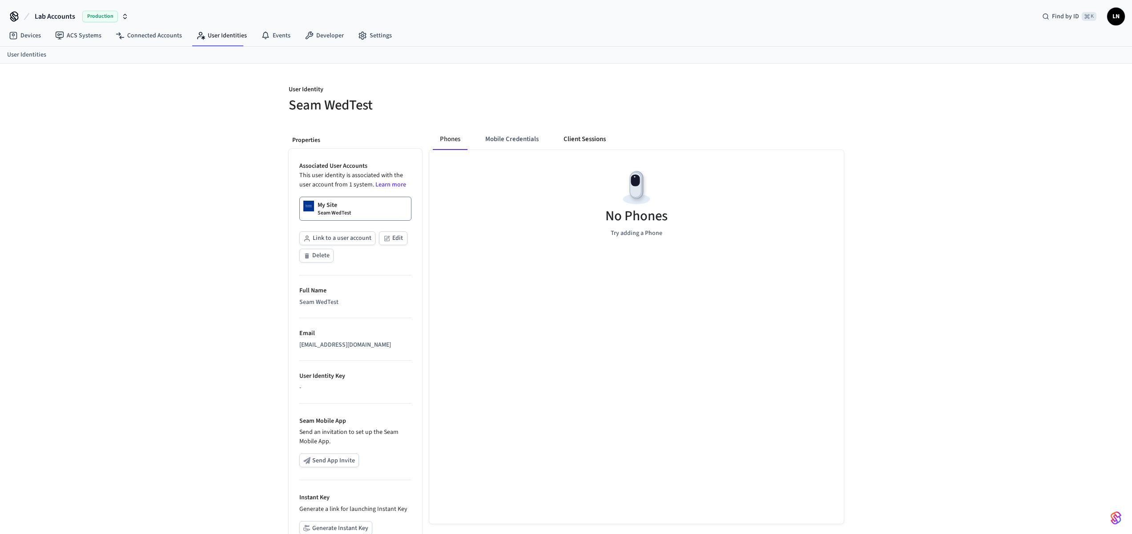
click at [562, 135] on button "Client Sessions" at bounding box center [584, 138] width 56 height 21
click at [511, 135] on button "Mobile Credentials" at bounding box center [512, 138] width 68 height 21
click at [447, 136] on button "Phones" at bounding box center [450, 138] width 35 height 21
click at [348, 210] on p "Seam WedTest" at bounding box center [333, 212] width 33 height 7
click at [584, 131] on button "Client Sessions" at bounding box center [584, 138] width 56 height 21
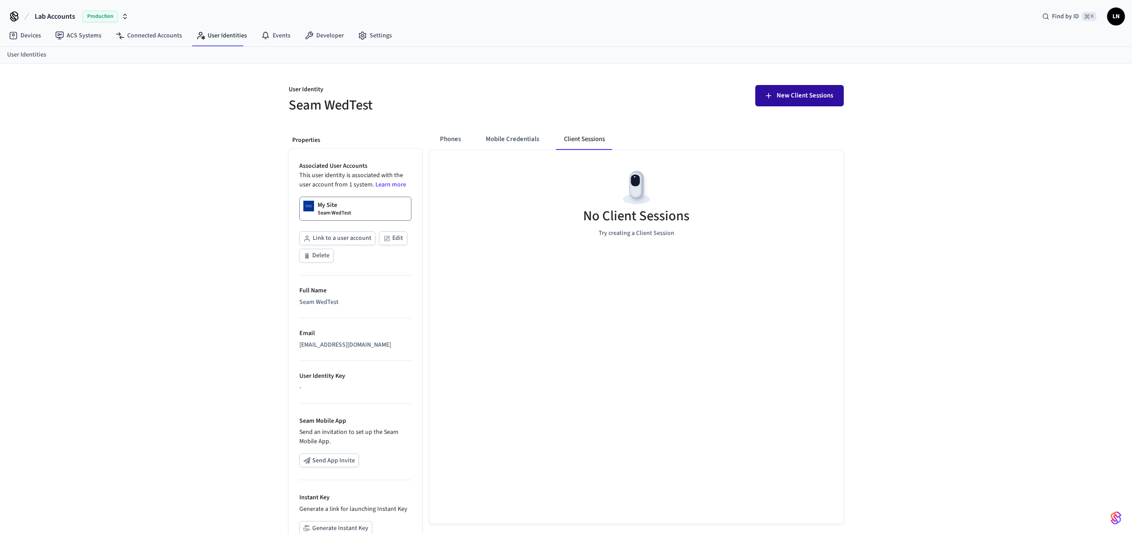
click at [778, 92] on span "New Client Sessions" at bounding box center [804, 96] width 56 height 12
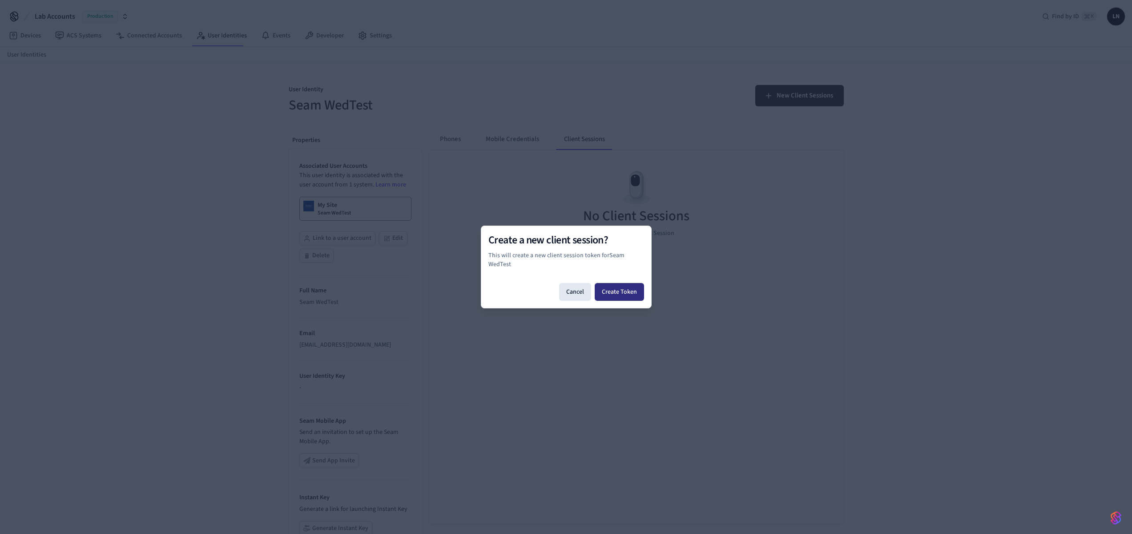
click at [612, 295] on button "Create Token" at bounding box center [618, 292] width 49 height 18
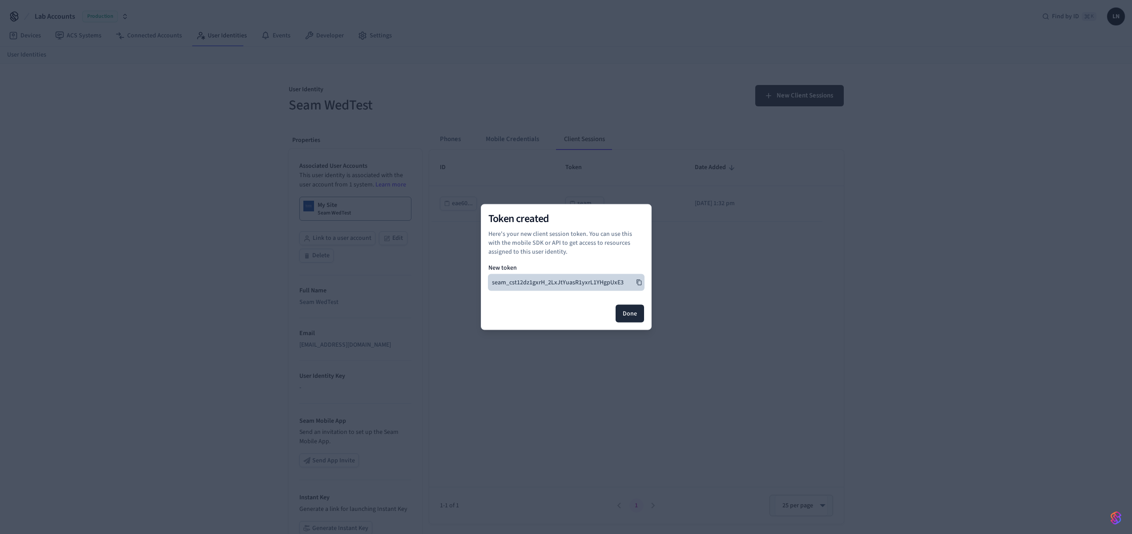
click at [626, 282] on button "seam_cst12dz1gxrH_2LxJtYuasR1yxrL1YHgpUxE3" at bounding box center [566, 282] width 156 height 16
click at [633, 316] on button "Done" at bounding box center [629, 314] width 28 height 18
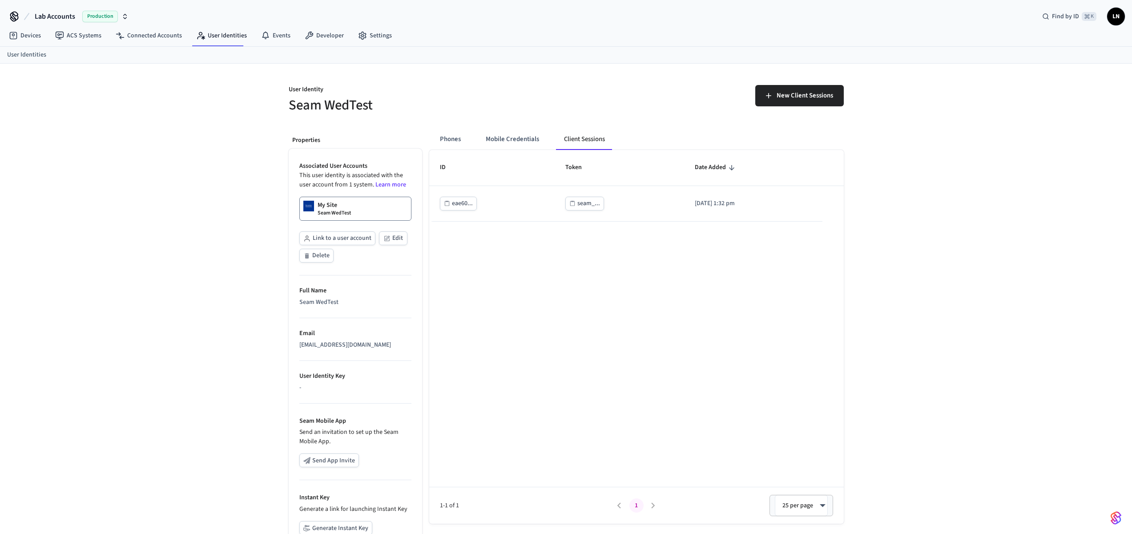
click at [522, 128] on div "Phones Mobile Credentials Client Sessions ID Token Date Added eae60... seam_...…" at bounding box center [632, 362] width 421 height 482
click at [518, 134] on button "Mobile Credentials" at bounding box center [512, 138] width 68 height 21
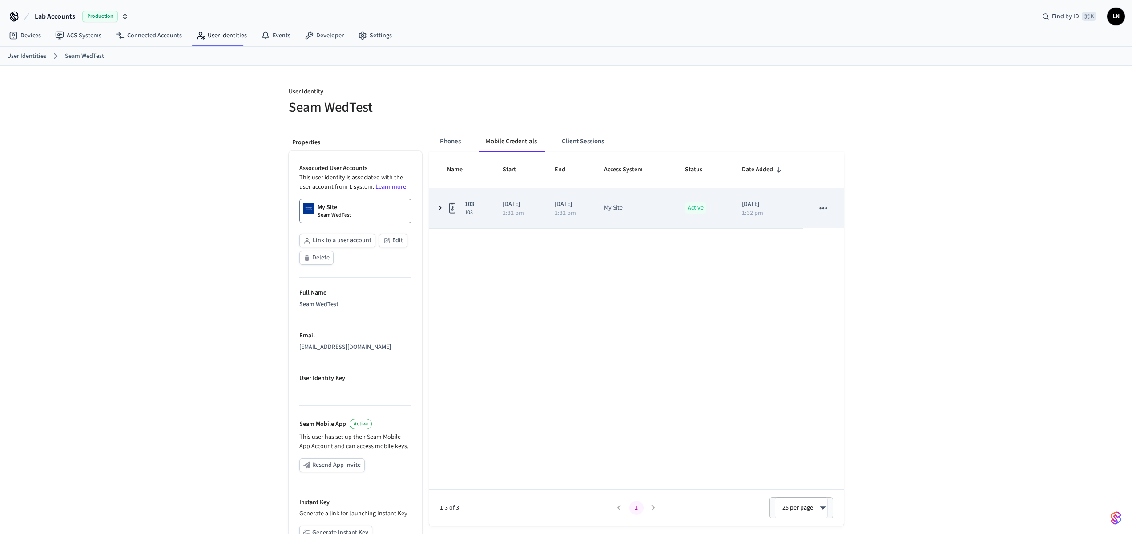
click at [643, 221] on td "My Site" at bounding box center [633, 208] width 81 height 40
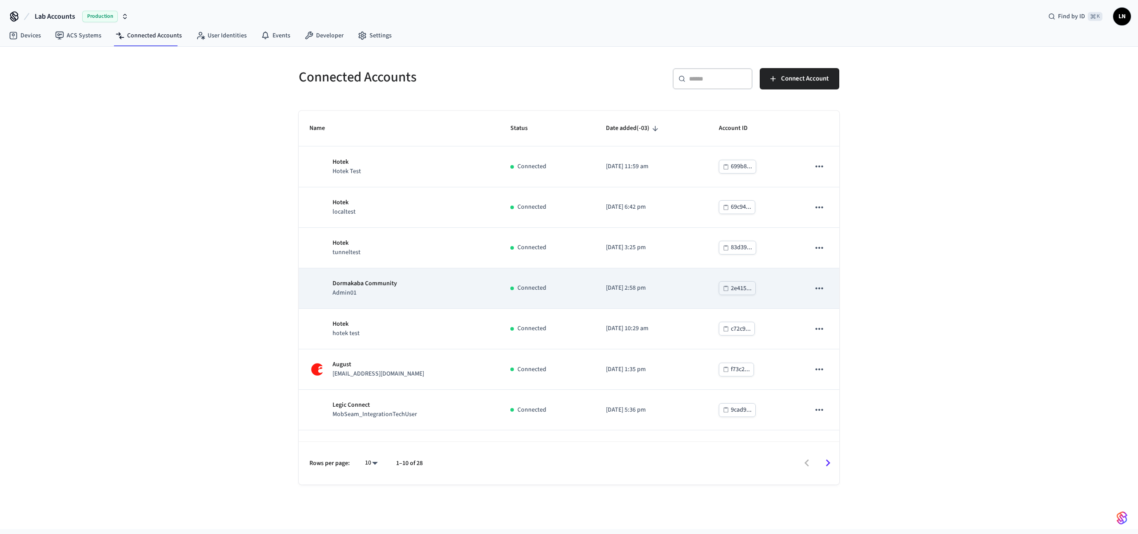
click at [454, 289] on div "Dormakaba Community Admin01" at bounding box center [399, 288] width 180 height 19
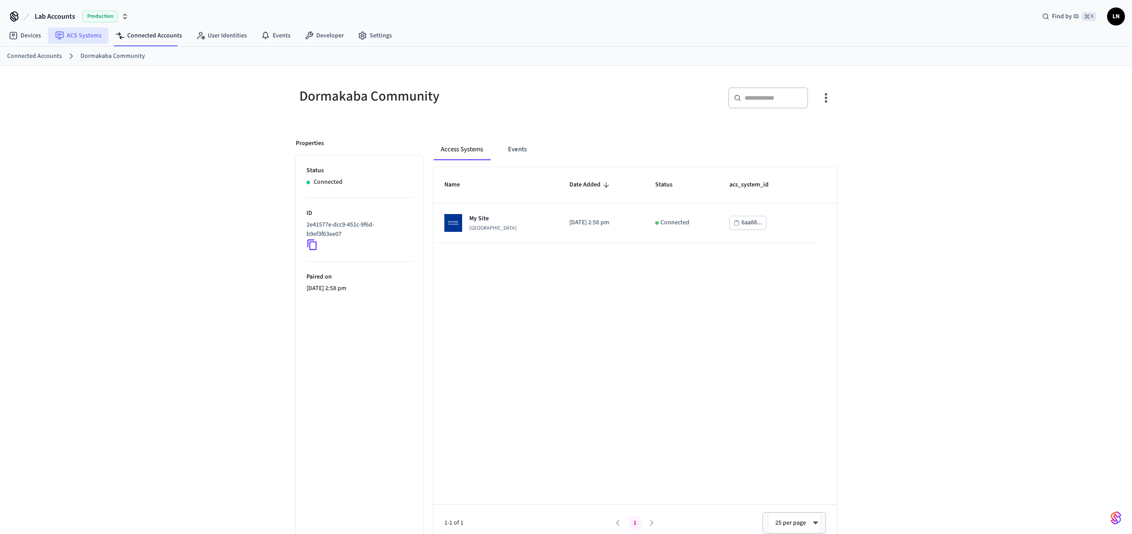
click at [87, 40] on link "ACS Systems" at bounding box center [78, 36] width 60 height 16
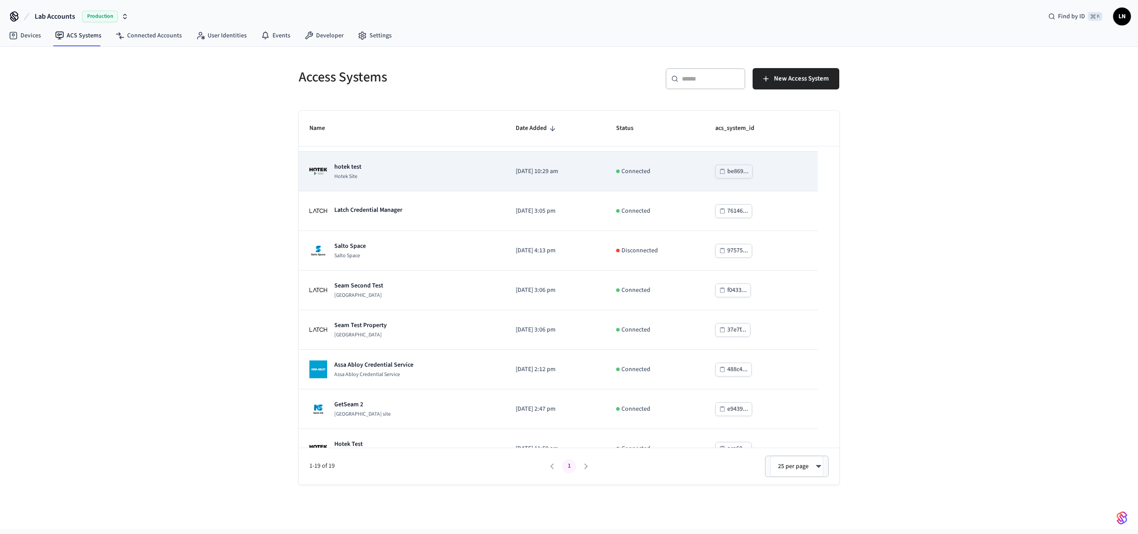
scroll to position [4, 0]
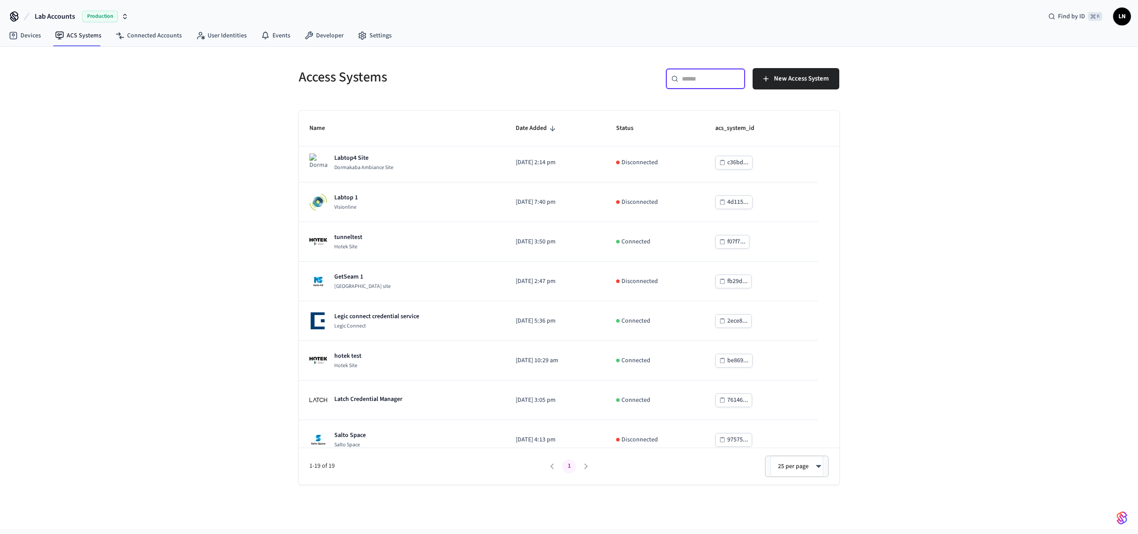
click at [706, 79] on input "text" at bounding box center [711, 78] width 58 height 9
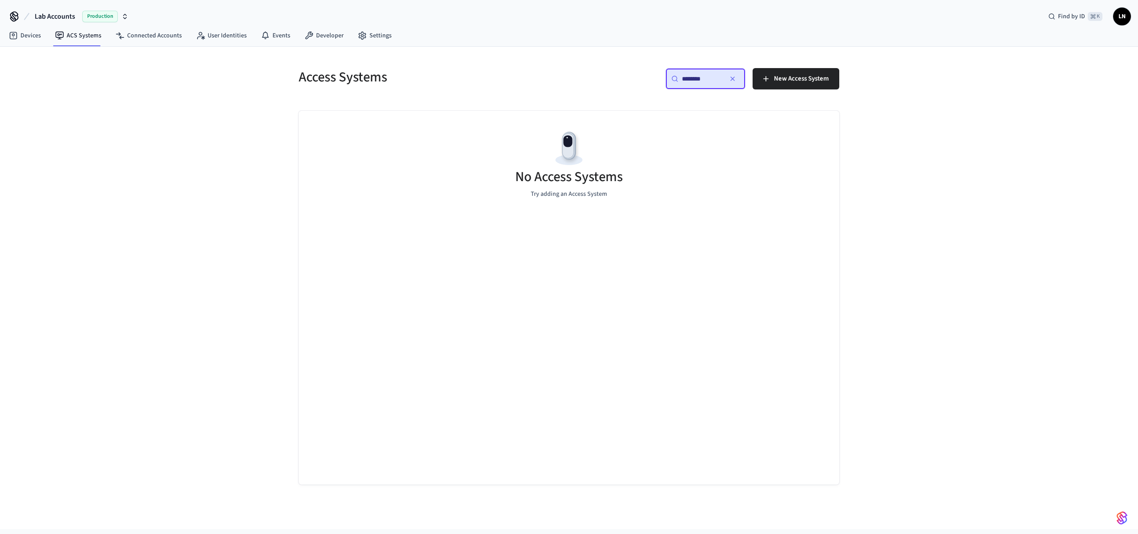
type input "*********"
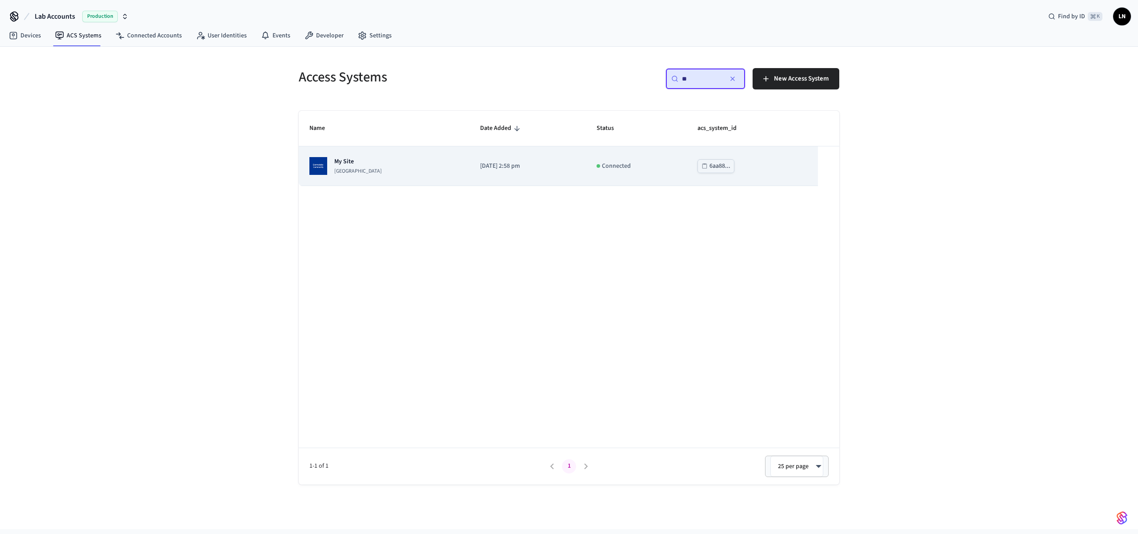
type input "**"
click at [648, 173] on td "Connected" at bounding box center [636, 166] width 101 height 40
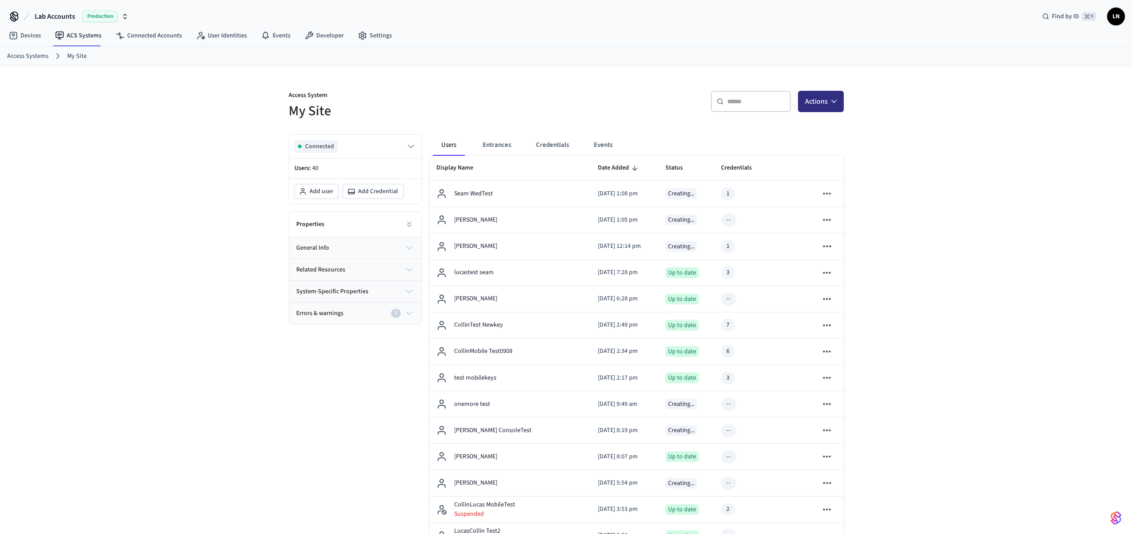
click at [818, 99] on button "Actions" at bounding box center [821, 101] width 46 height 21
click at [290, 303] on button "Errors & warnings 0" at bounding box center [355, 312] width 132 height 21
click at [137, 36] on link "Connected Accounts" at bounding box center [148, 36] width 80 height 16
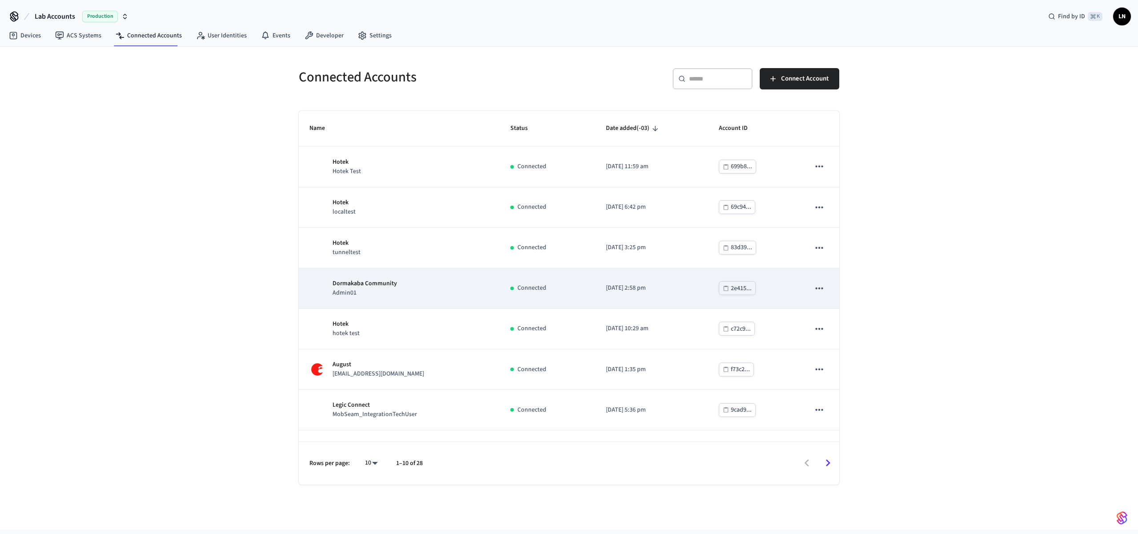
click at [419, 287] on div "Dormakaba Community Admin01" at bounding box center [399, 288] width 180 height 19
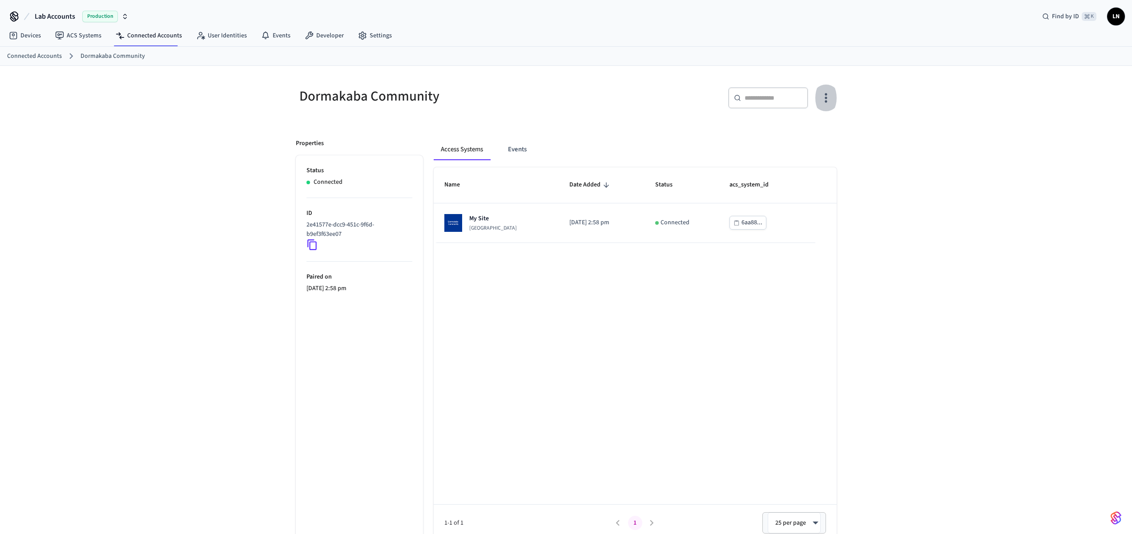
click at [824, 97] on icon "button" at bounding box center [826, 98] width 14 height 14
click at [847, 91] on div at bounding box center [569, 267] width 1138 height 534
click at [821, 98] on icon "button" at bounding box center [826, 98] width 14 height 14
click at [825, 95] on div at bounding box center [569, 267] width 1138 height 534
click at [822, 101] on icon "button" at bounding box center [826, 98] width 14 height 14
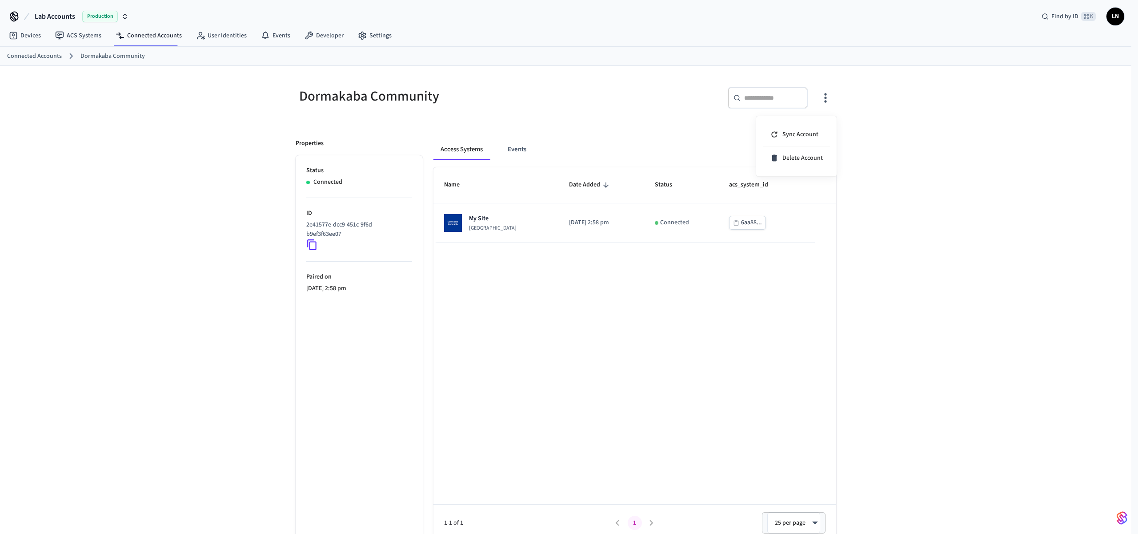
click at [924, 135] on div at bounding box center [569, 267] width 1138 height 534
click at [825, 102] on icon "button" at bounding box center [825, 97] width 2 height 9
click at [557, 107] on div at bounding box center [569, 267] width 1138 height 534
click at [825, 92] on icon "button" at bounding box center [826, 98] width 14 height 14
click at [802, 154] on span "Delete Account" at bounding box center [803, 157] width 40 height 9
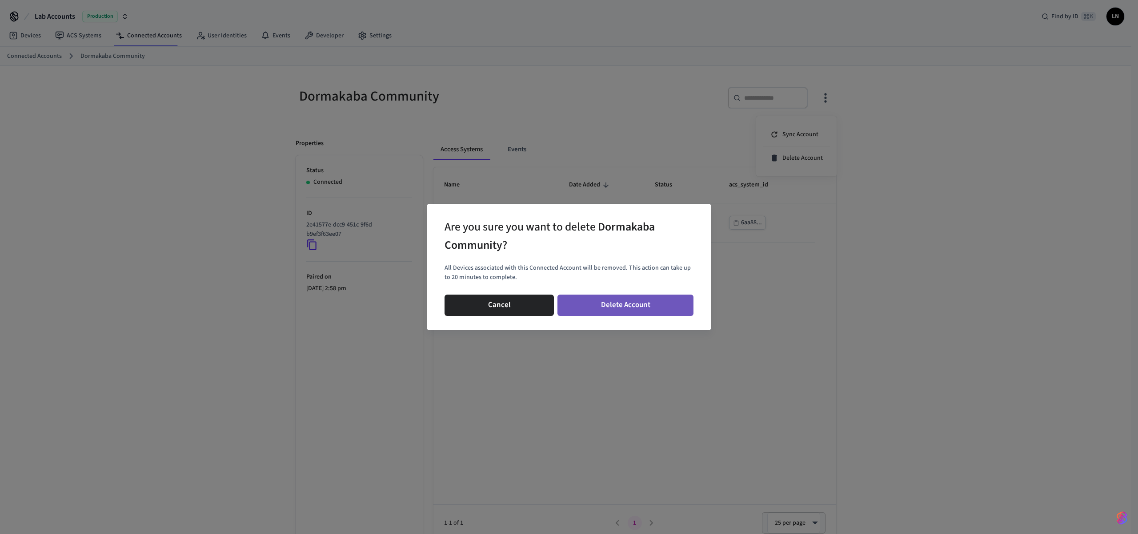
click at [646, 300] on button "Delete Account" at bounding box center [626, 304] width 136 height 21
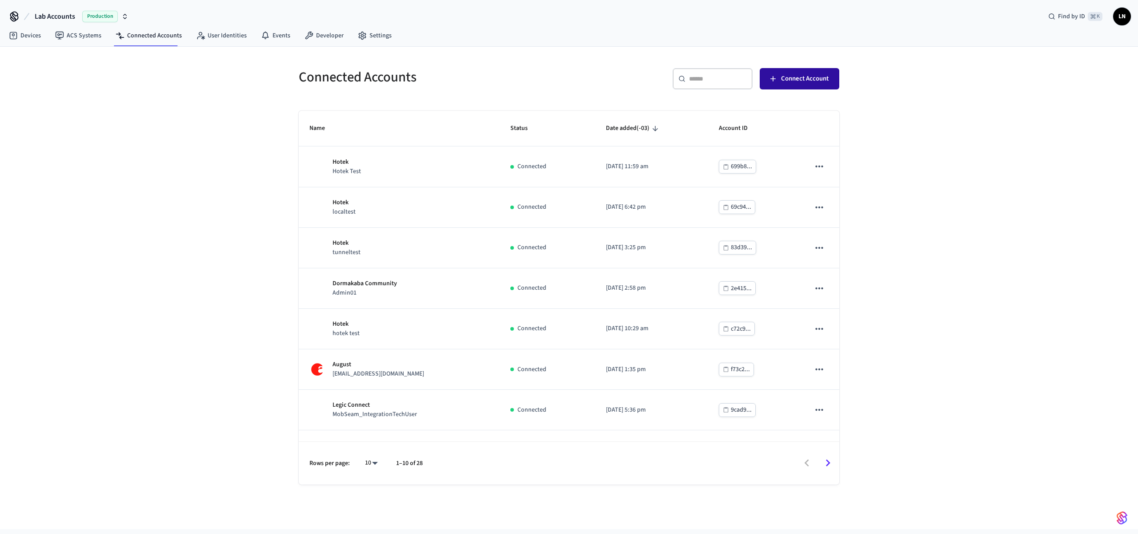
click at [789, 79] on span "Connect Account" at bounding box center [805, 79] width 48 height 12
click at [72, 29] on link "ACS Systems" at bounding box center [78, 36] width 60 height 16
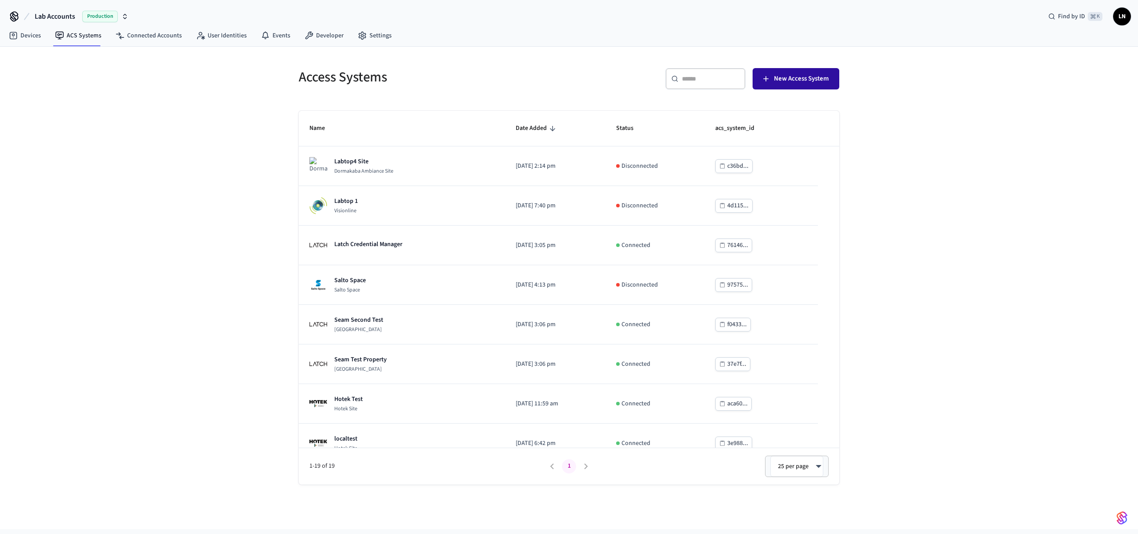
click at [816, 80] on span "New Access System" at bounding box center [801, 79] width 55 height 12
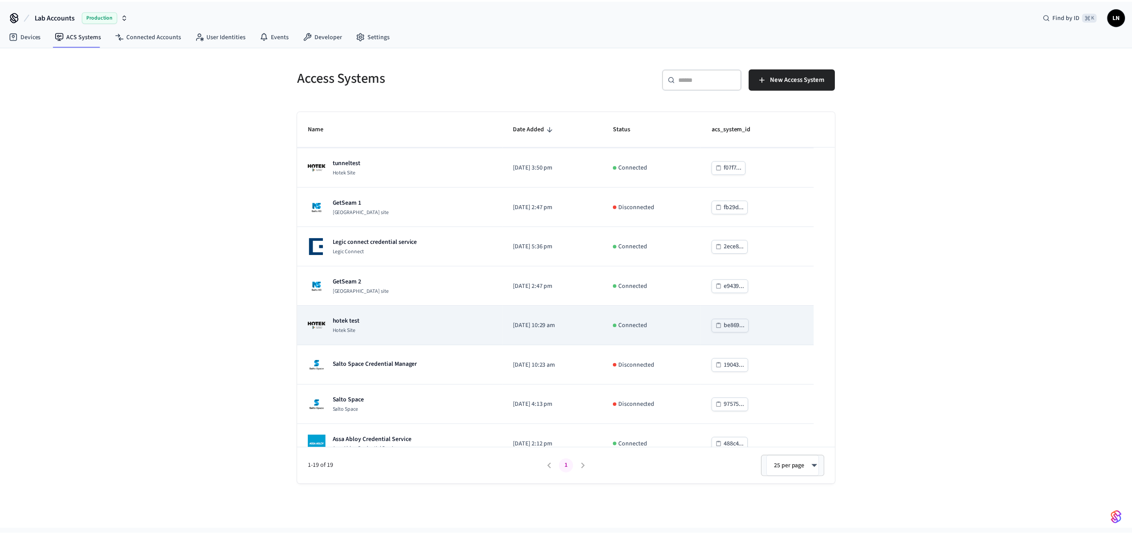
scroll to position [268, 0]
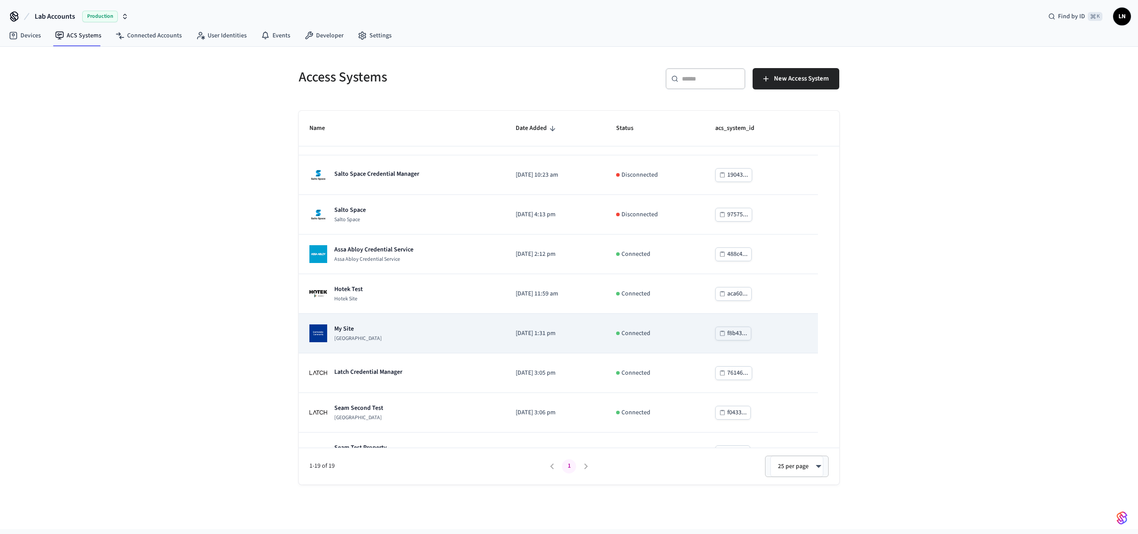
click at [465, 328] on div "My Site [GEOGRAPHIC_DATA]" at bounding box center [401, 333] width 185 height 18
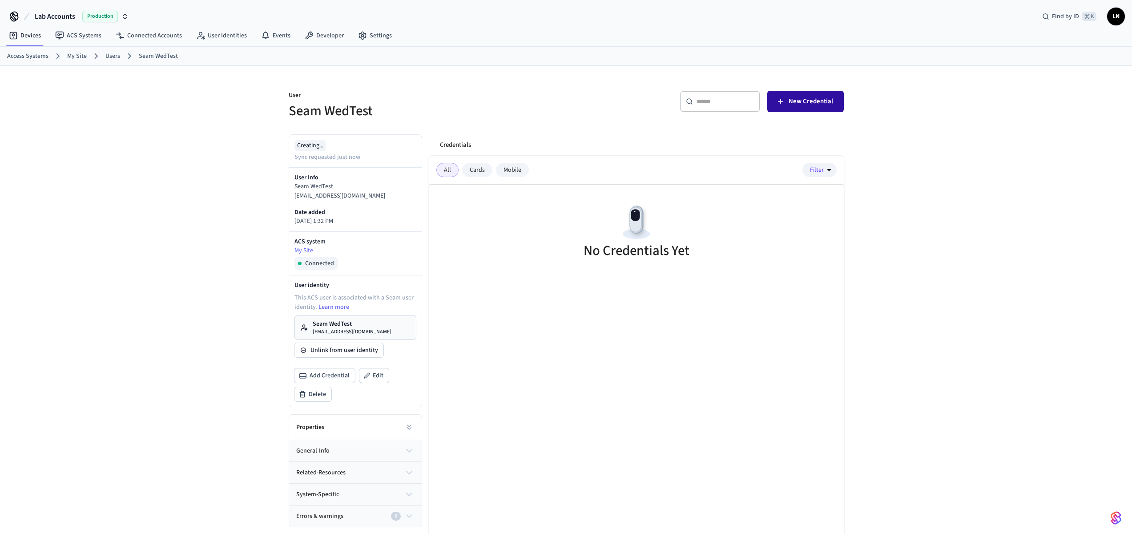
click at [797, 108] on button "New Credential" at bounding box center [805, 101] width 76 height 21
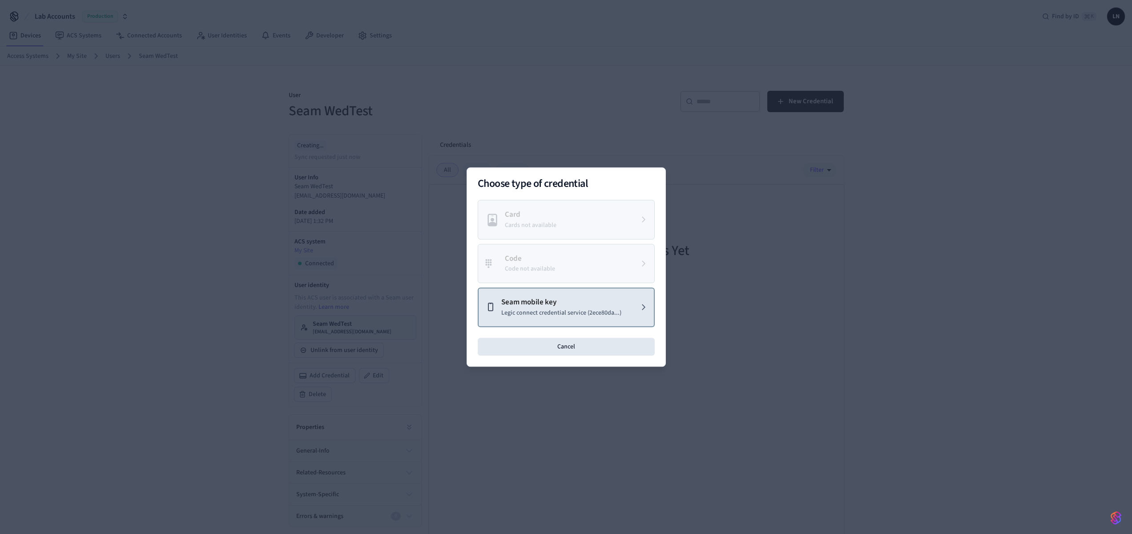
click at [596, 309] on p "Legic connect credential service (2ece80da...)" at bounding box center [561, 312] width 120 height 9
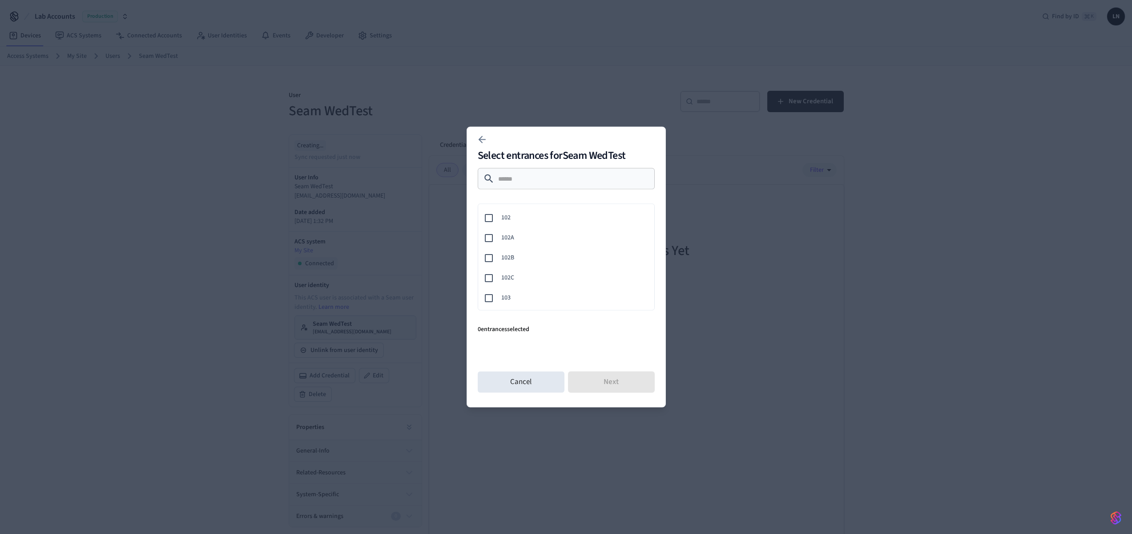
scroll to position [78, 0]
click at [542, 276] on span "103" at bounding box center [574, 275] width 146 height 9
click at [611, 385] on button "Next" at bounding box center [611, 381] width 87 height 21
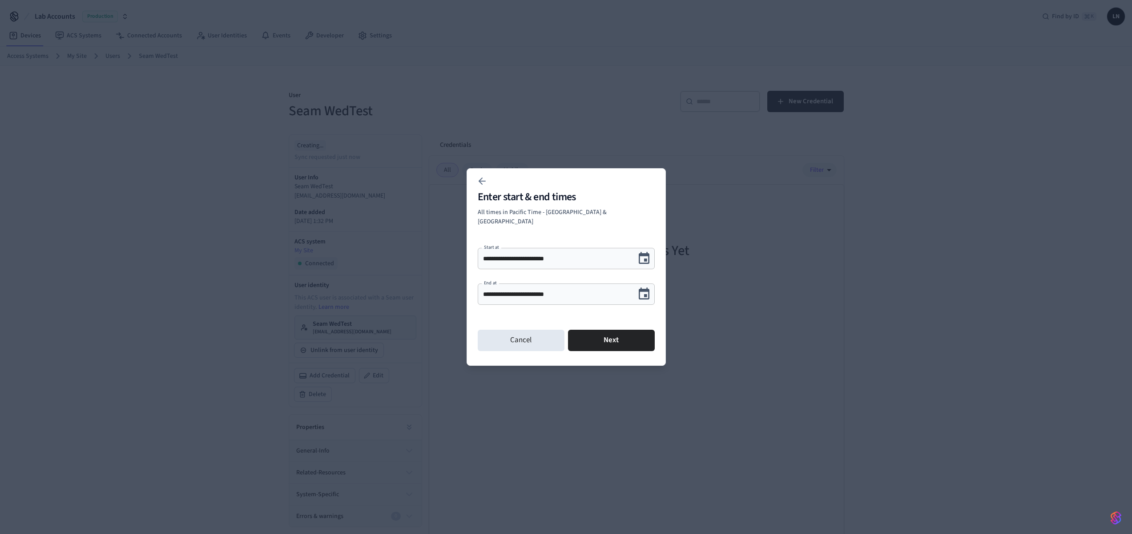
click at [647, 288] on icon "Choose date, selected date is Sep 11, 2025" at bounding box center [643, 294] width 11 height 12
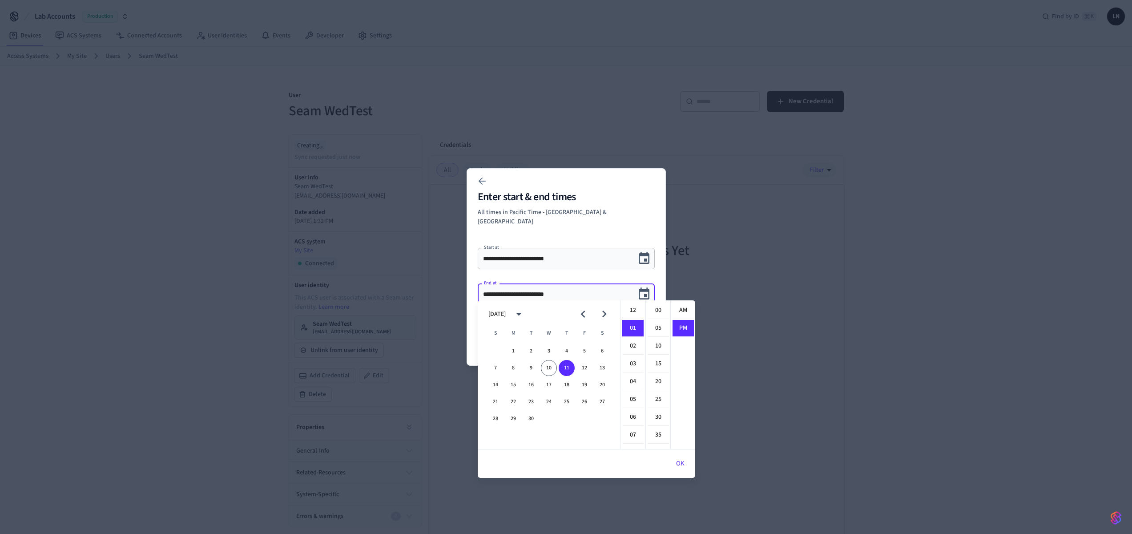
scroll to position [16, 0]
click at [567, 379] on button "18" at bounding box center [566, 385] width 16 height 16
type input "**********"
click at [595, 217] on p "All times in Pacific Time - [GEOGRAPHIC_DATA] & [GEOGRAPHIC_DATA]" at bounding box center [566, 217] width 177 height 19
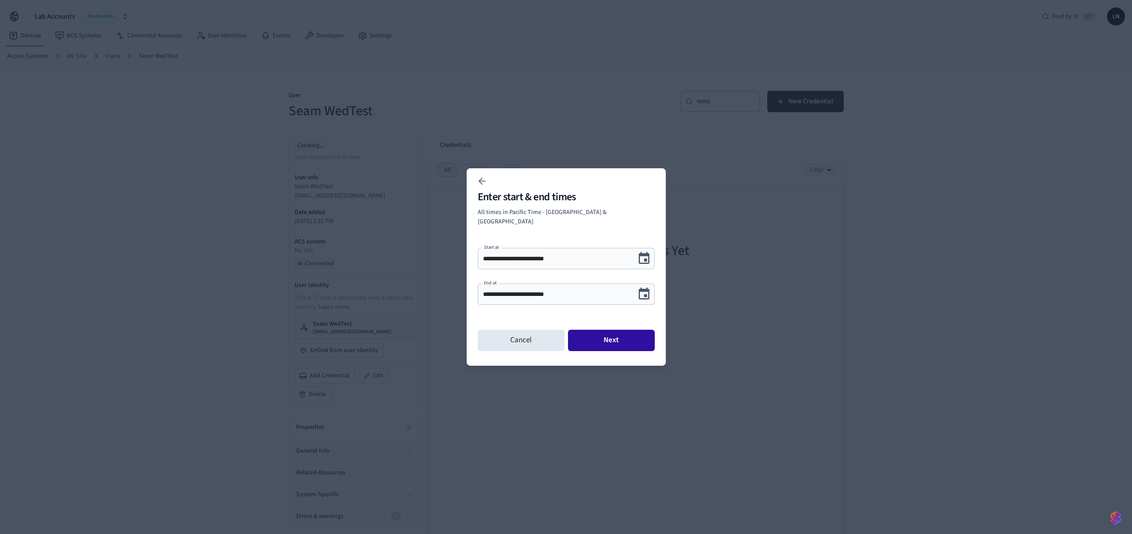
click at [586, 337] on button "Next" at bounding box center [611, 339] width 87 height 21
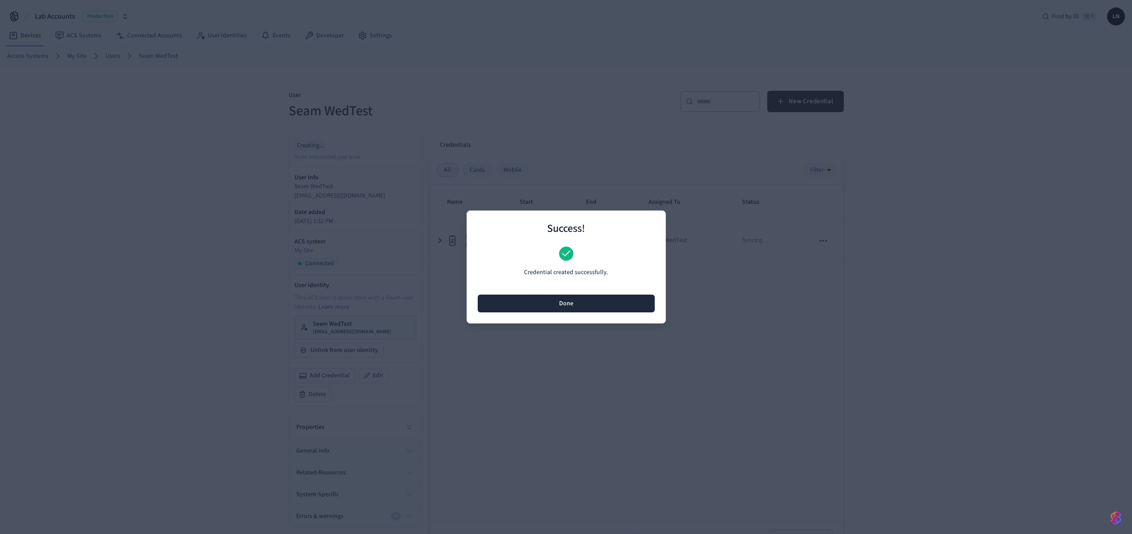
click at [601, 308] on button "Done" at bounding box center [566, 303] width 177 height 18
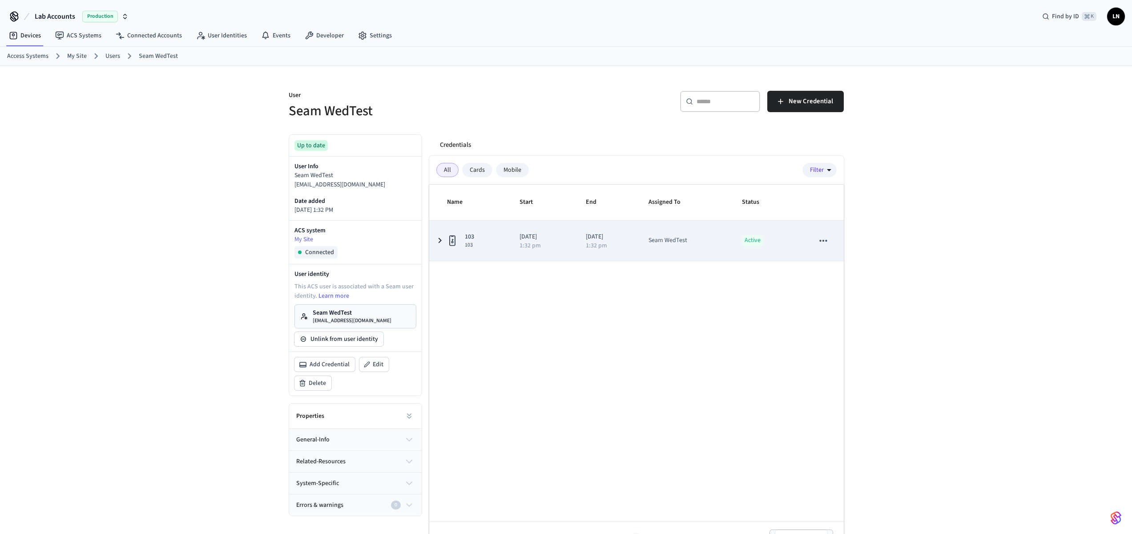
click at [627, 246] on div "1:32 pm" at bounding box center [606, 245] width 41 height 6
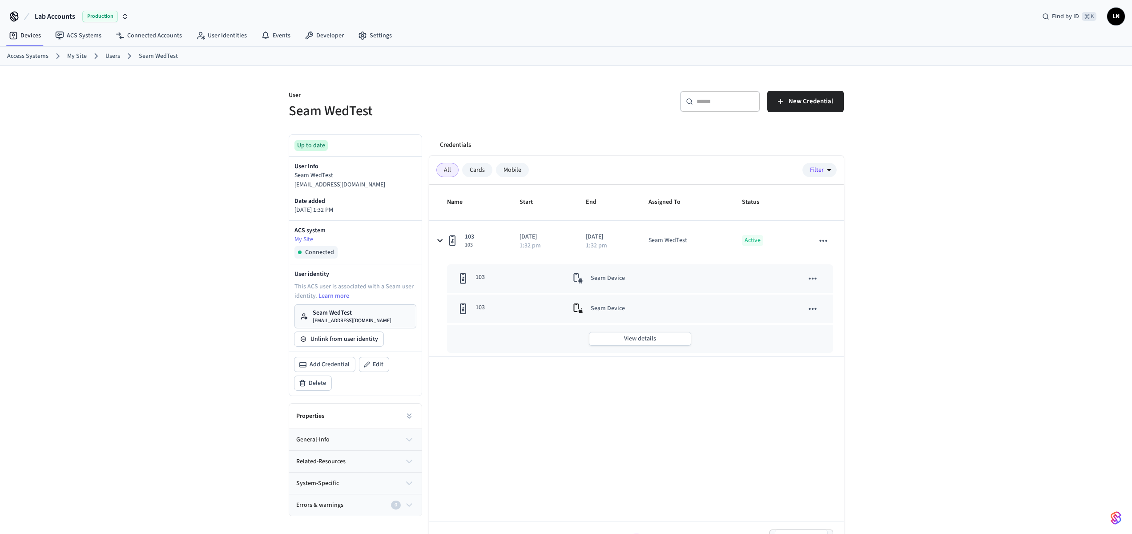
click at [969, 222] on div "User Seam WedTest ​ ​ New Credential Up to date User Info Seam WedTest seamwedt…" at bounding box center [566, 312] width 1132 height 492
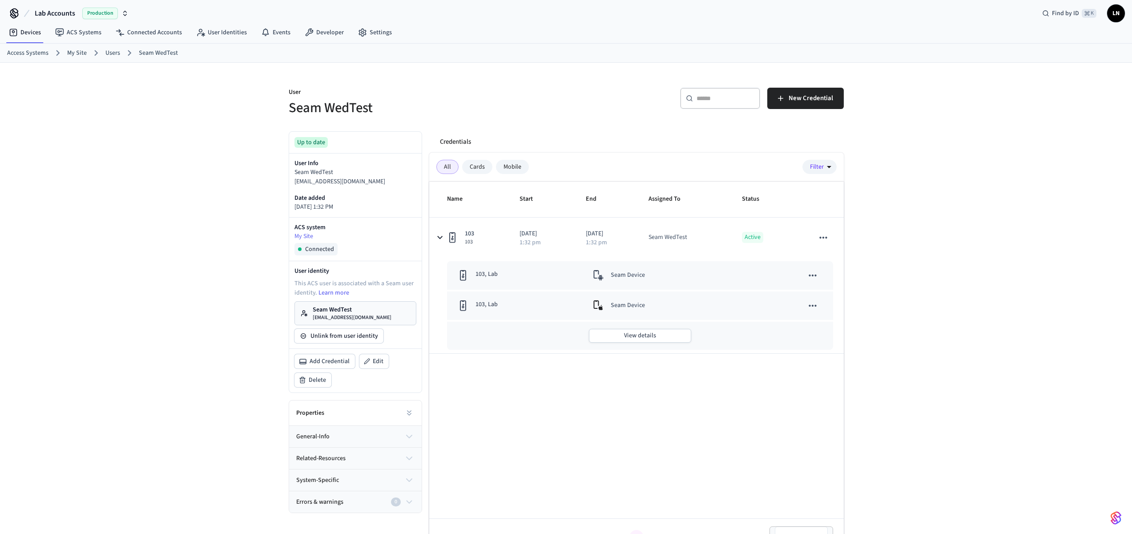
scroll to position [0, 0]
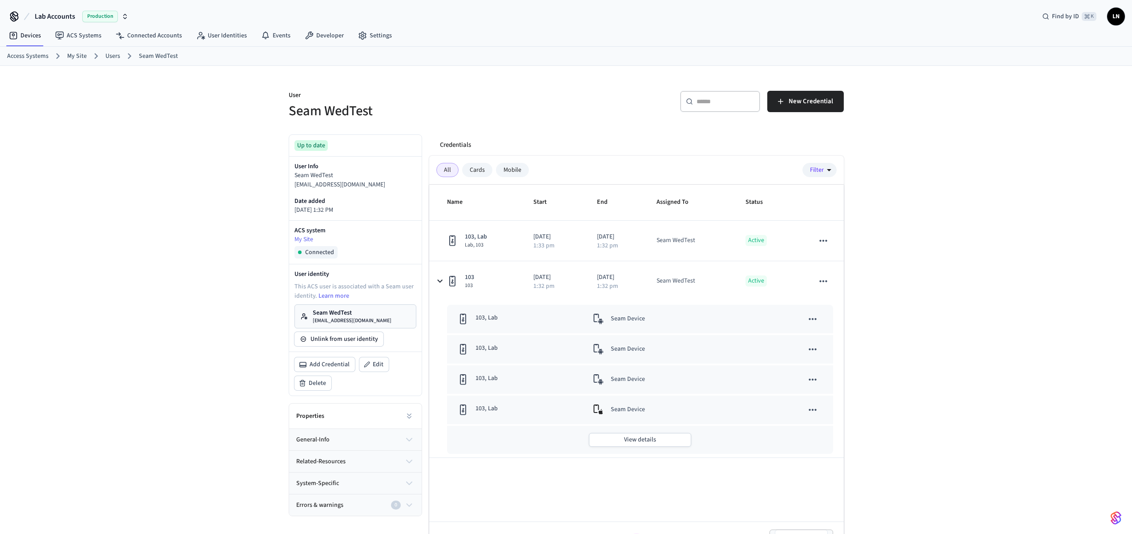
click at [427, 278] on div "Credentials All Cards Mobile Filter Name Start End Assigned To Status 103, Lab …" at bounding box center [632, 342] width 421 height 431
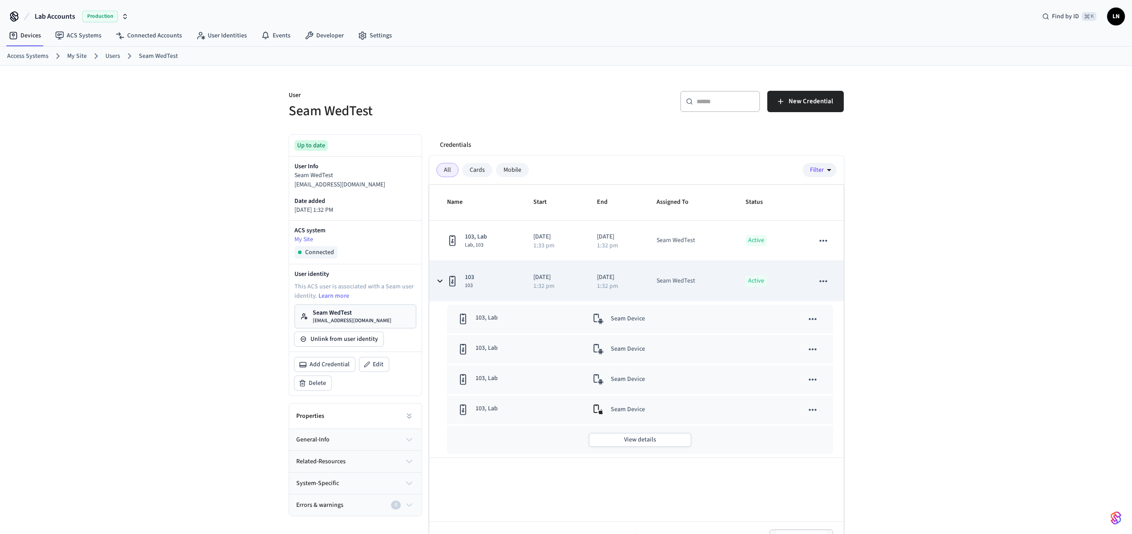
click at [437, 279] on icon "sticky table" at bounding box center [439, 281] width 11 height 11
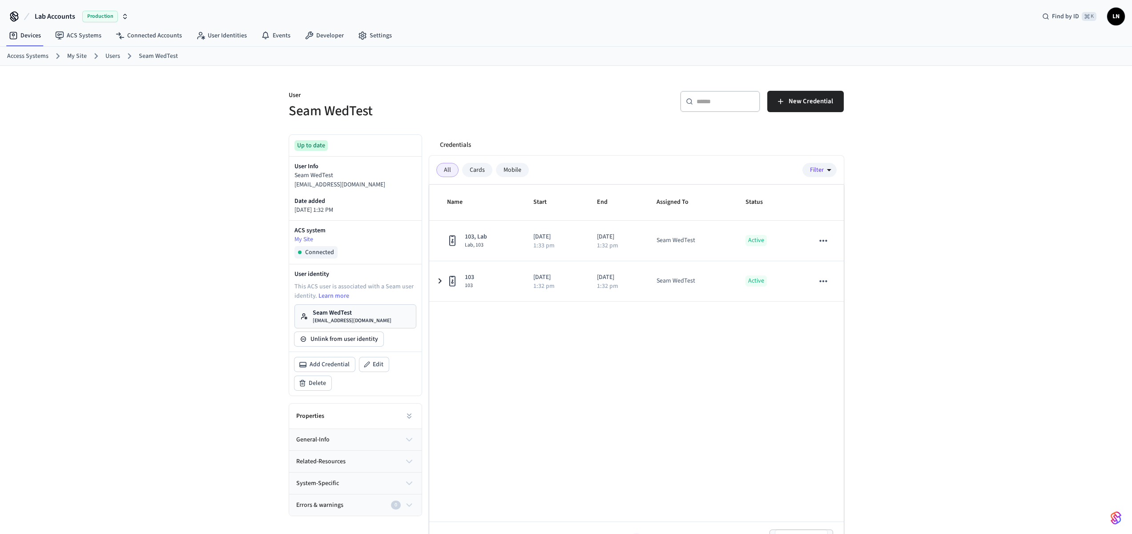
click at [500, 169] on div "Mobile" at bounding box center [512, 170] width 33 height 14
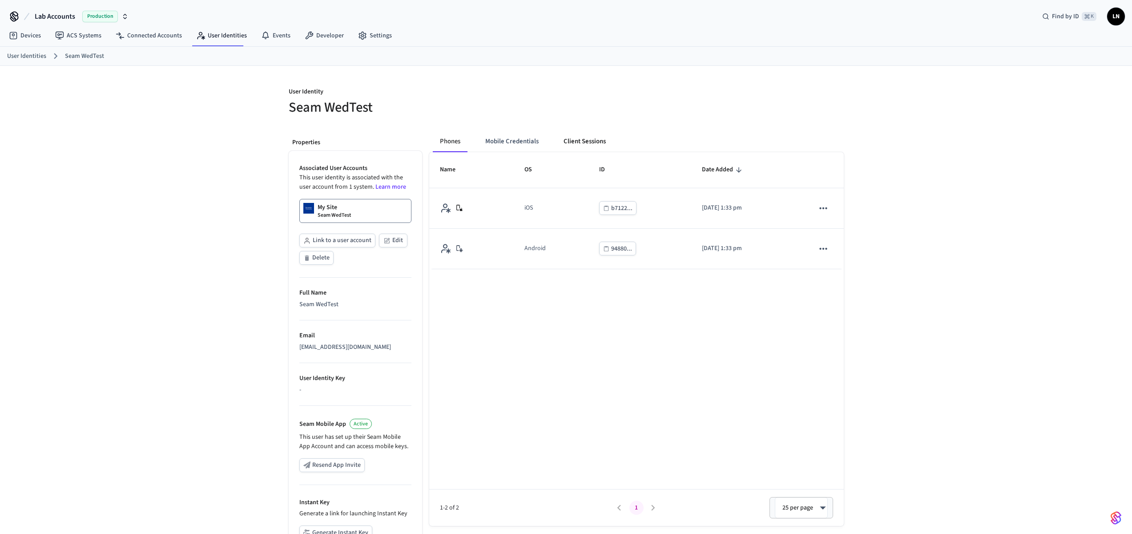
click at [575, 140] on button "Client Sessions" at bounding box center [584, 141] width 56 height 21
click at [506, 144] on button "Mobile Credentials" at bounding box center [512, 141] width 68 height 21
click at [582, 144] on button "Client Sessions" at bounding box center [582, 141] width 56 height 21
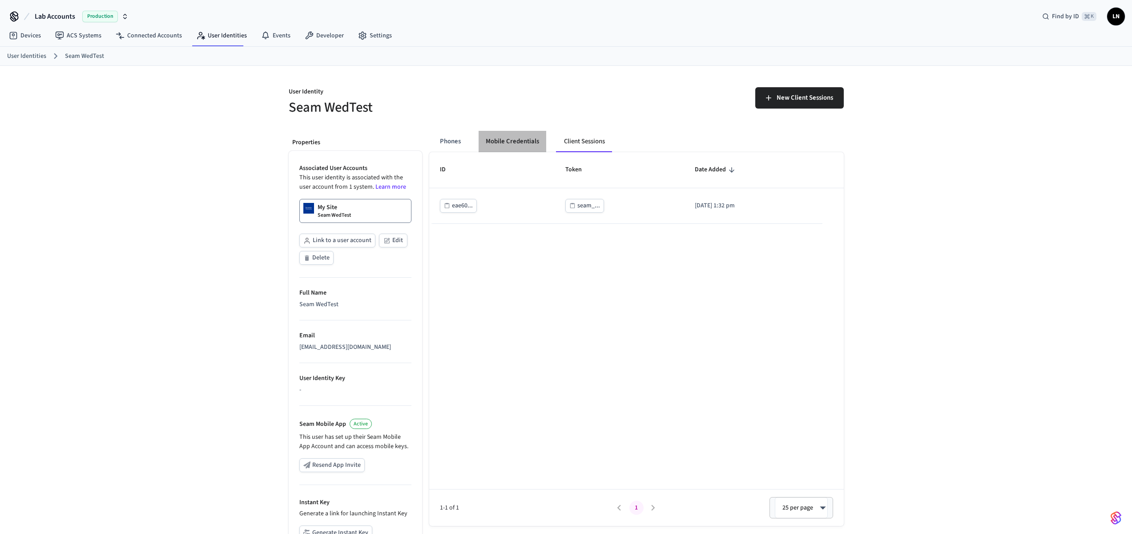
click at [522, 141] on button "Mobile Credentials" at bounding box center [512, 141] width 68 height 21
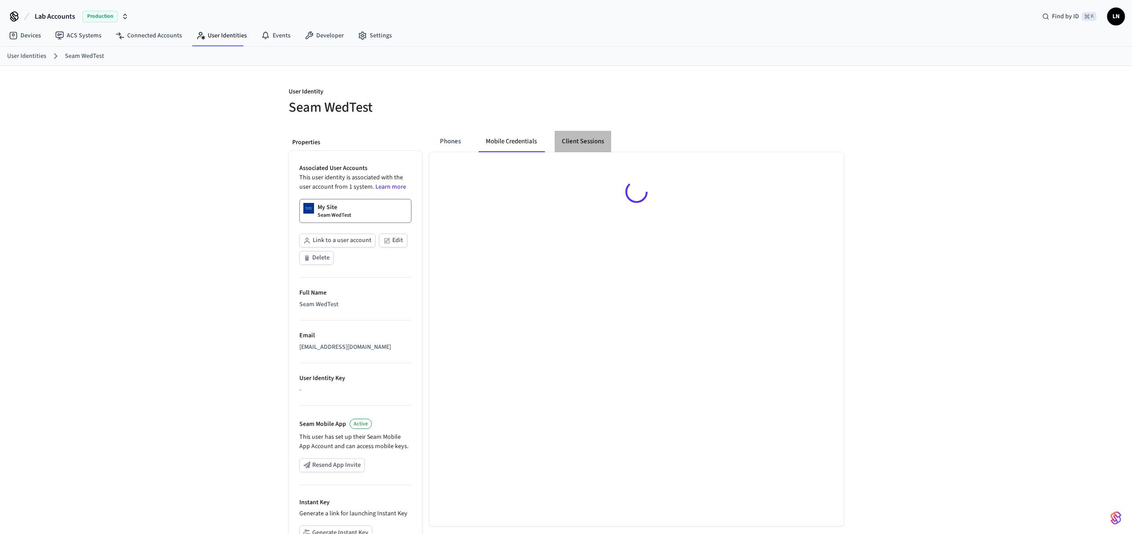
click at [592, 143] on button "Client Sessions" at bounding box center [582, 141] width 56 height 21
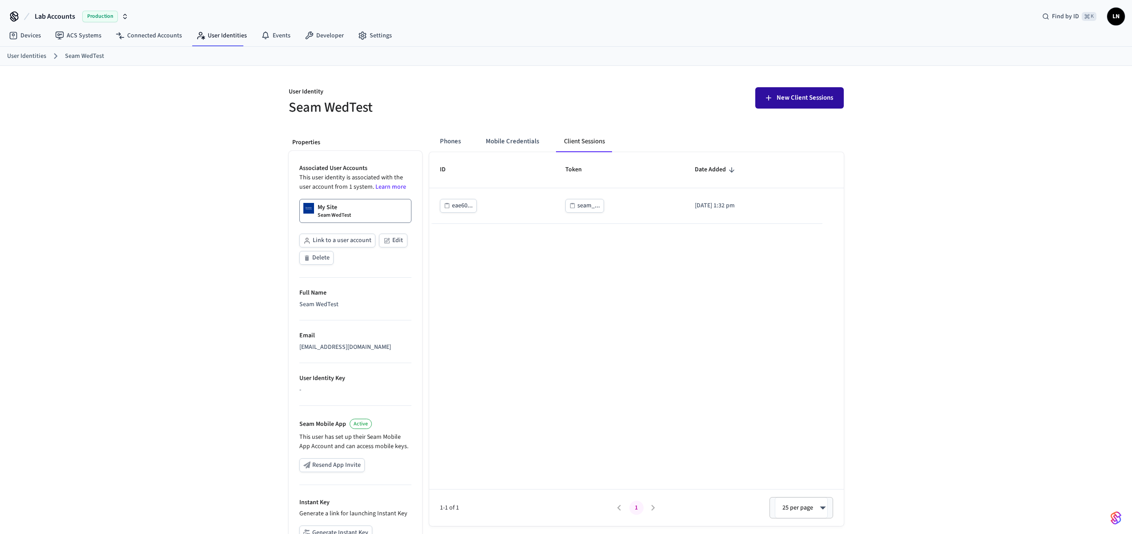
click at [793, 104] on button "New Client Sessions" at bounding box center [799, 97] width 88 height 21
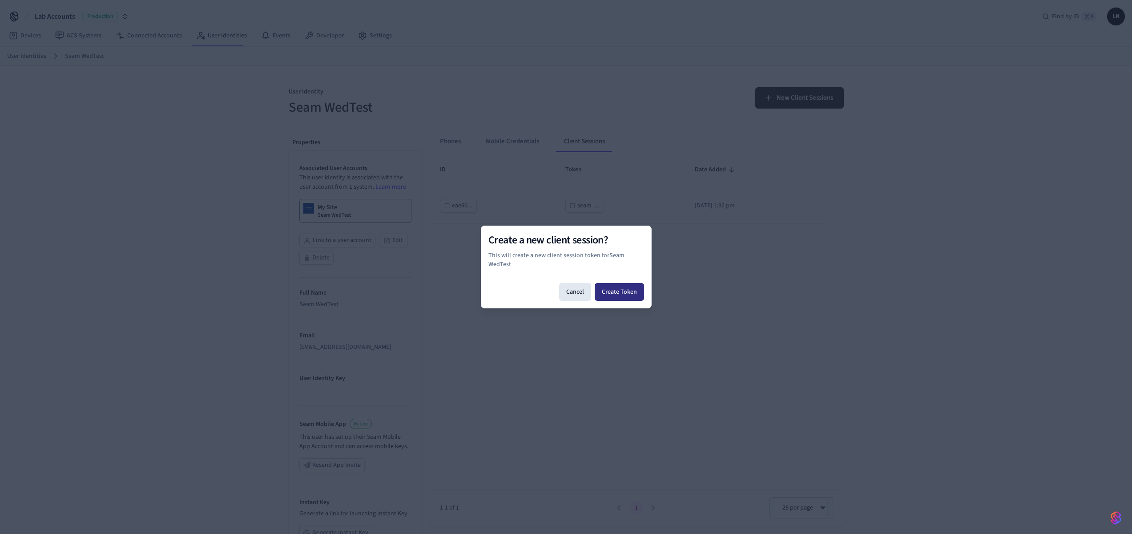
click at [622, 294] on button "Create Token" at bounding box center [618, 292] width 49 height 18
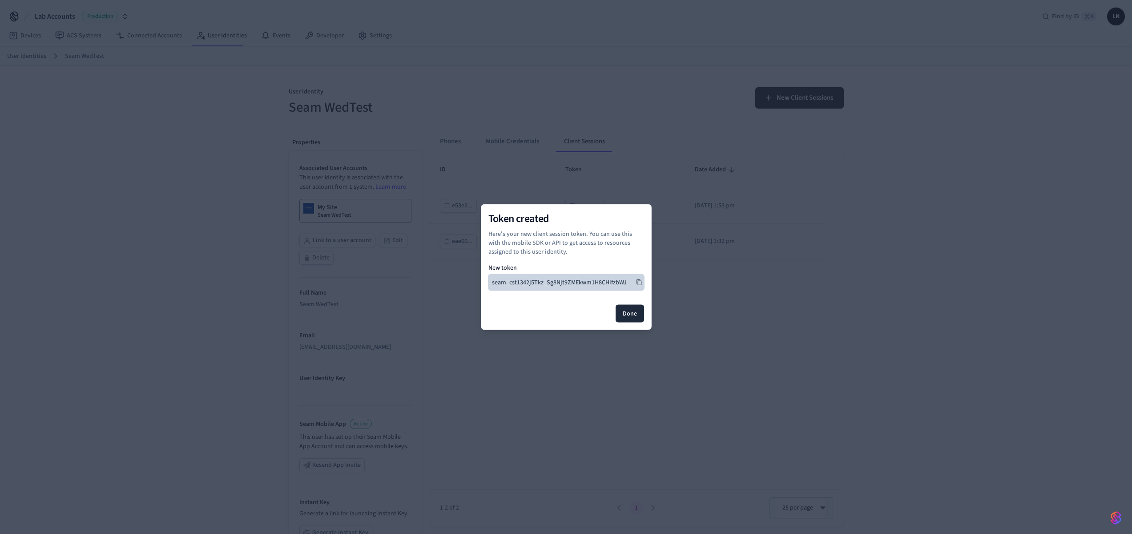
click at [636, 283] on icon at bounding box center [639, 282] width 6 height 6
click at [633, 317] on button "Done" at bounding box center [629, 314] width 28 height 18
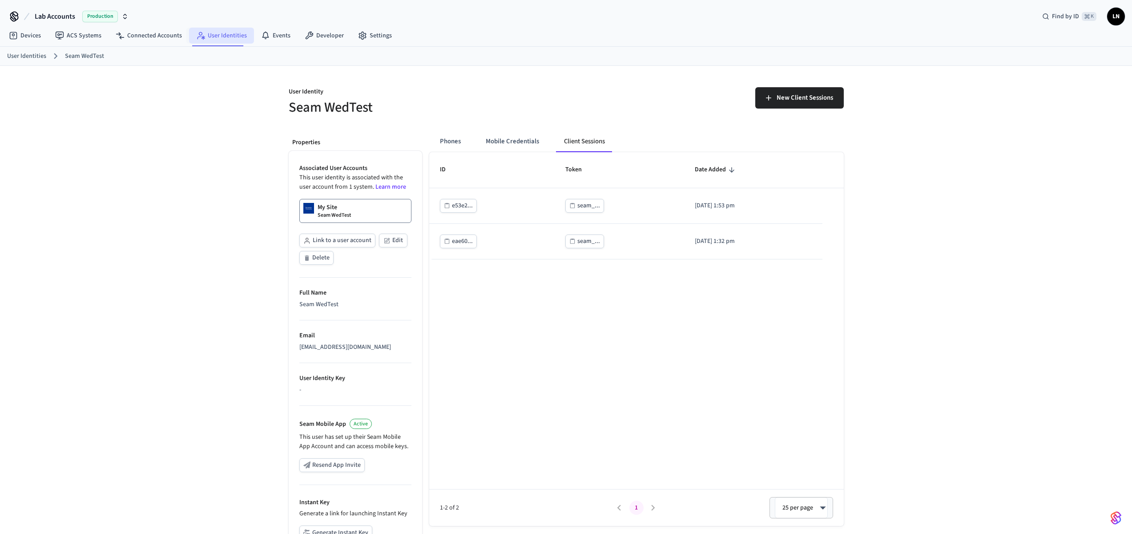
click at [213, 32] on link "User Identities" at bounding box center [221, 36] width 65 height 16
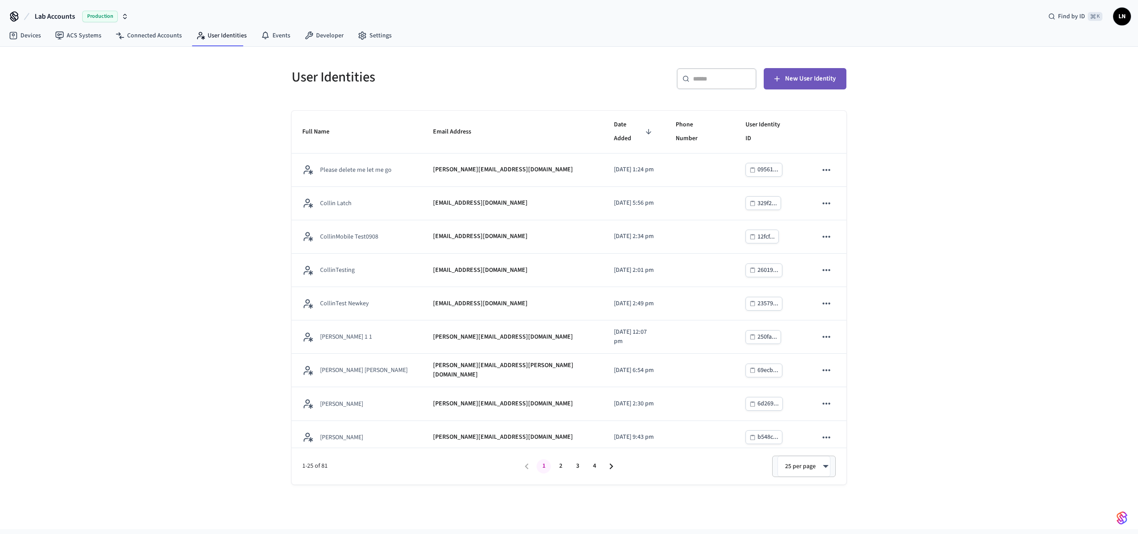
click at [785, 83] on span "New User Identity" at bounding box center [810, 79] width 51 height 12
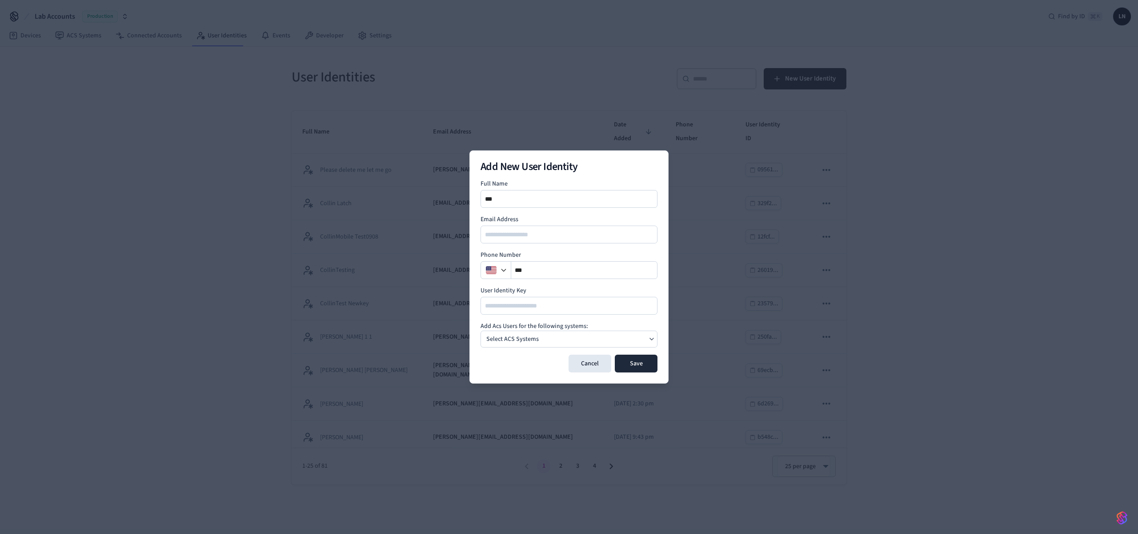
type input "****"
type input "**********"
click at [543, 302] on input at bounding box center [570, 305] width 176 height 11
click at [640, 342] on div "Select ACS Systems" at bounding box center [569, 338] width 177 height 17
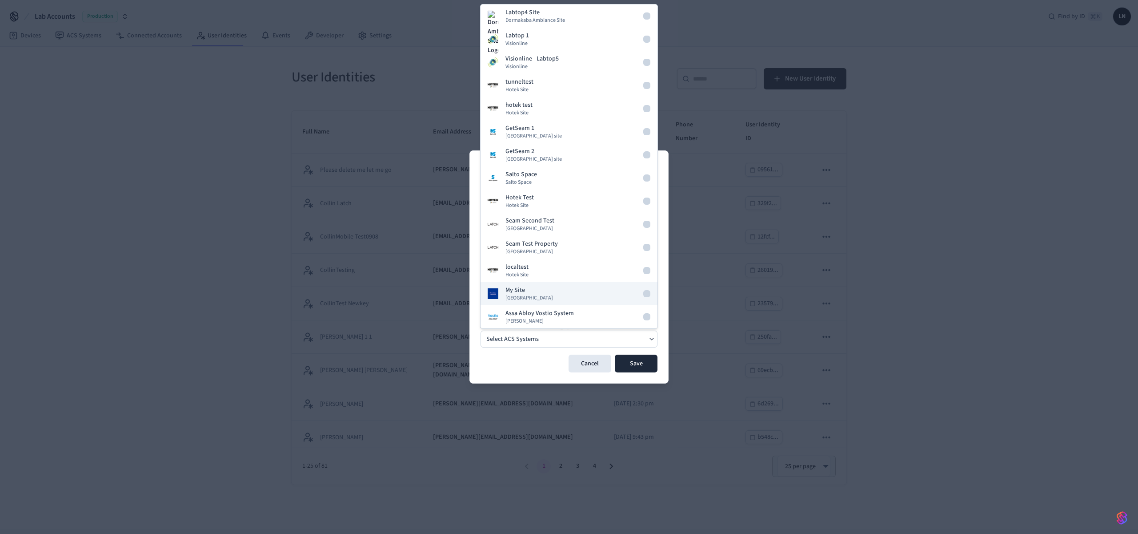
click at [584, 296] on button "My Site Dormakaba Community Site" at bounding box center [569, 293] width 177 height 23
click at [526, 373] on div "**********" at bounding box center [569, 266] width 199 height 233
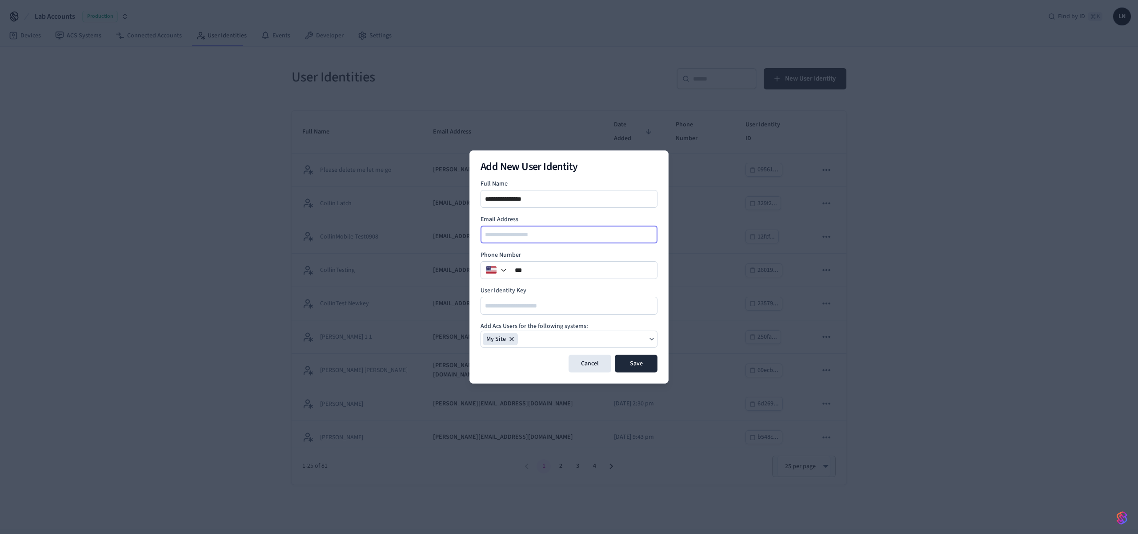
click at [499, 234] on input "email" at bounding box center [570, 234] width 176 height 11
type input "**********"
click at [635, 360] on button "Save" at bounding box center [636, 363] width 43 height 18
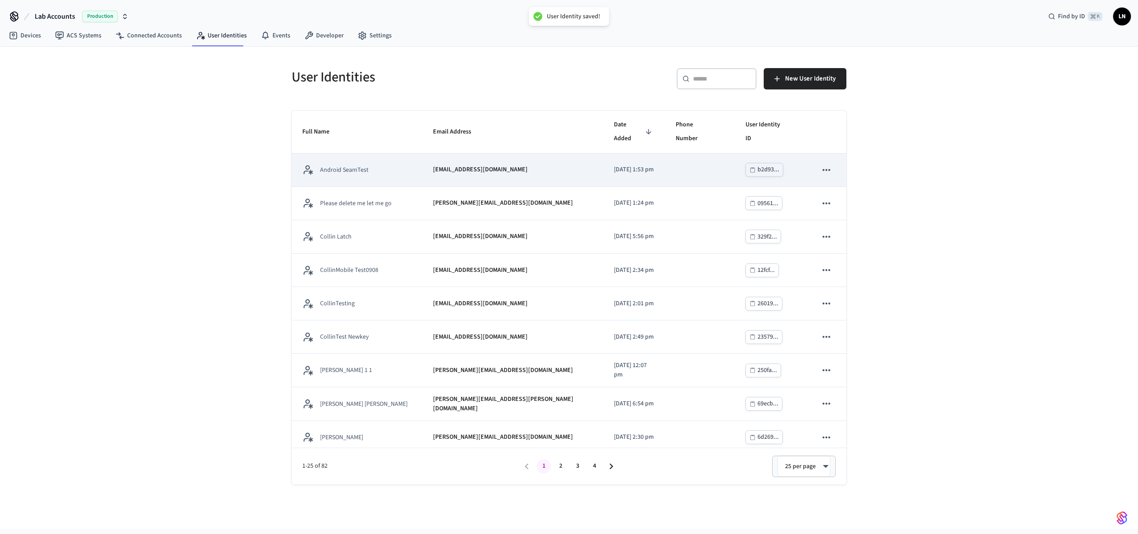
click at [382, 164] on div "Android SeamTest" at bounding box center [356, 169] width 109 height 11
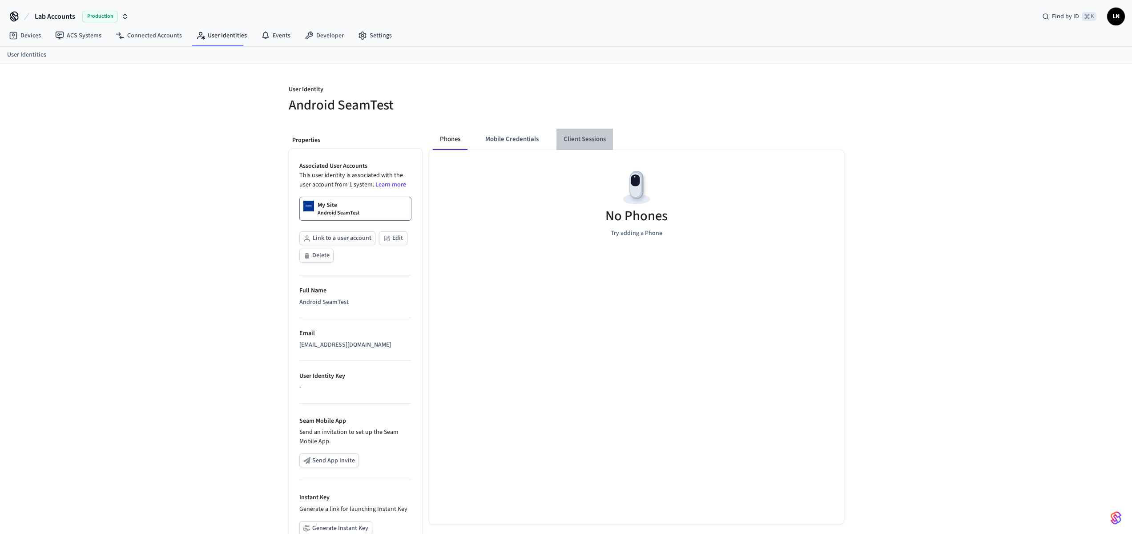
click at [575, 132] on button "Client Sessions" at bounding box center [584, 138] width 56 height 21
click at [511, 136] on button "Mobile Credentials" at bounding box center [512, 138] width 68 height 21
click at [578, 137] on button "Client Sessions" at bounding box center [582, 138] width 56 height 21
click at [798, 92] on span "New Client Sessions" at bounding box center [804, 96] width 56 height 12
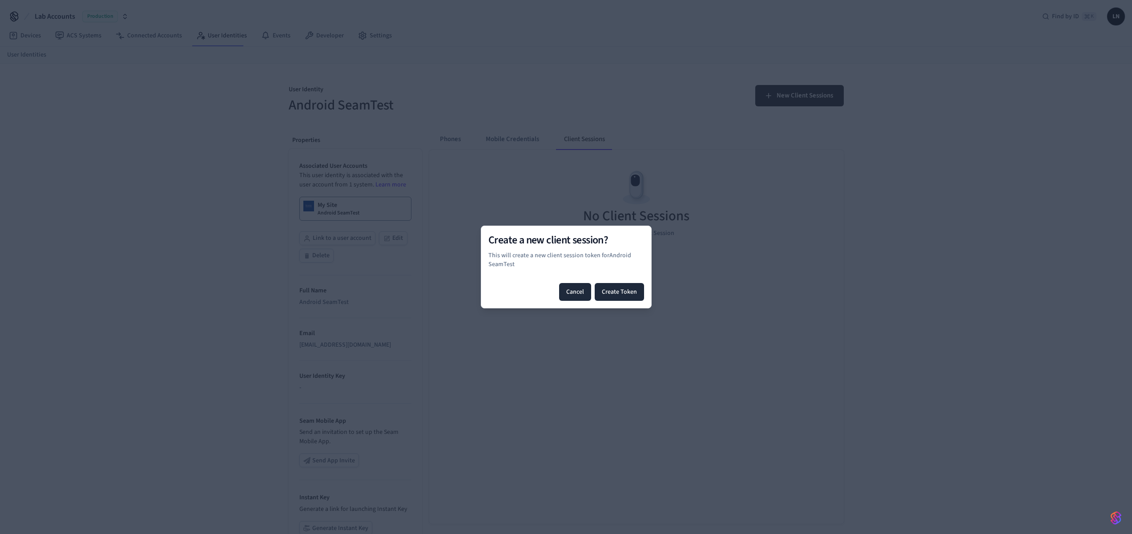
click at [569, 287] on button "Cancel" at bounding box center [575, 292] width 32 height 18
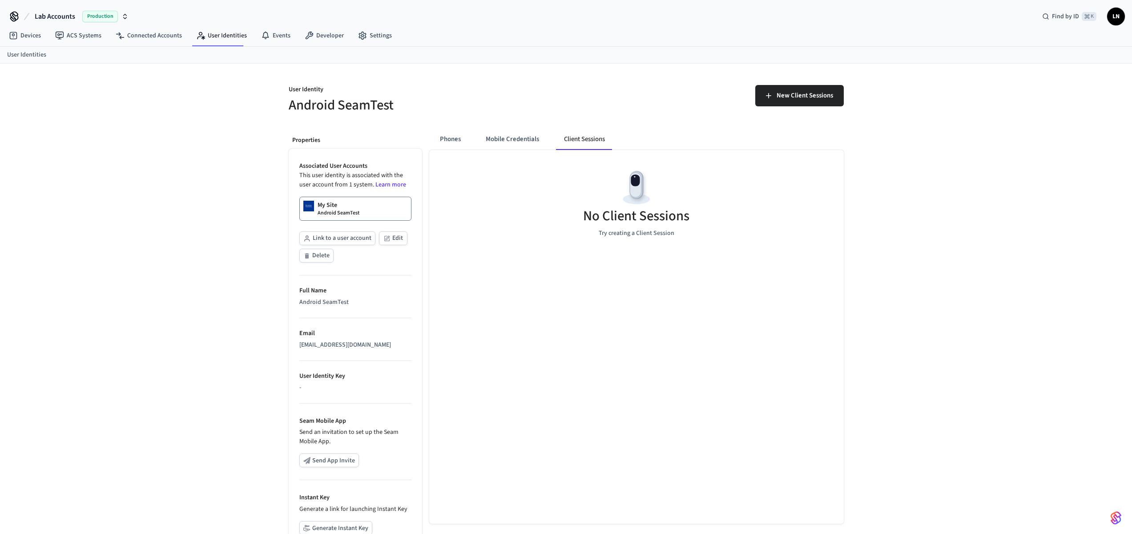
click at [335, 212] on p "Android SeamTest" at bounding box center [338, 212] width 42 height 7
click at [774, 100] on button "New Client Sessions" at bounding box center [799, 95] width 88 height 21
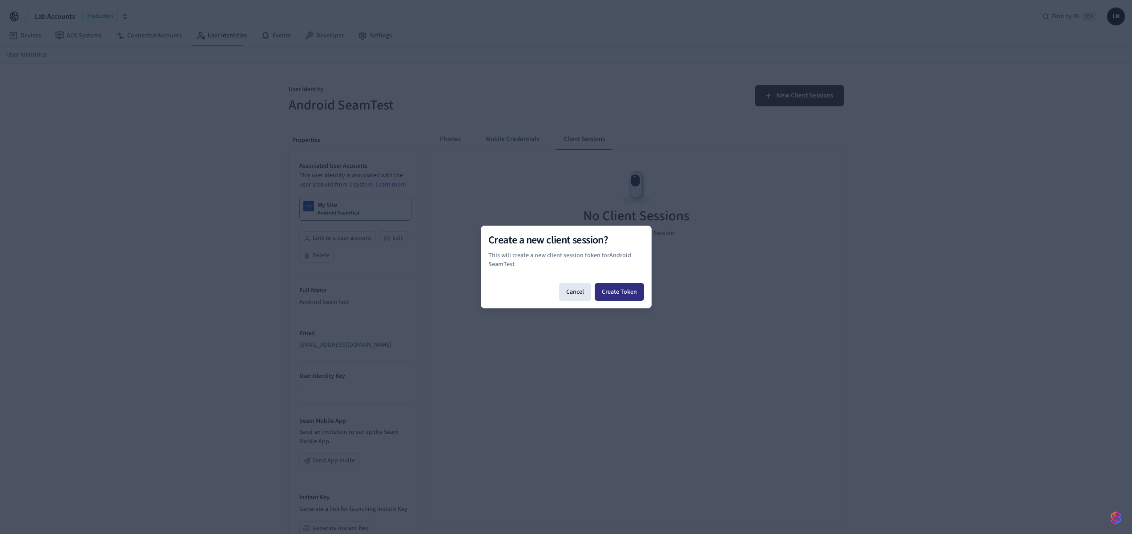
click at [628, 292] on button "Create Token" at bounding box center [618, 292] width 49 height 18
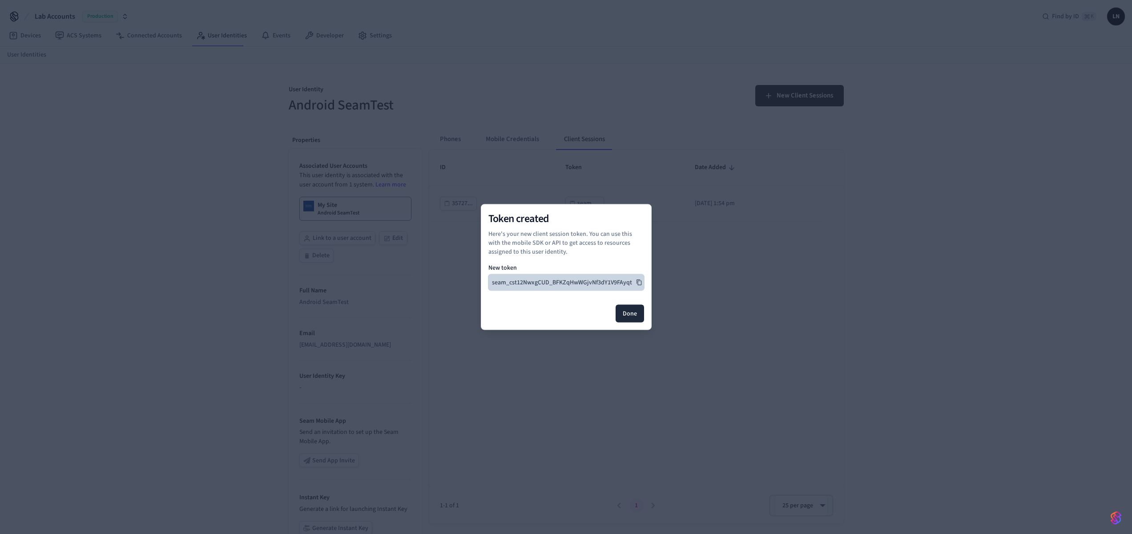
click at [624, 282] on button "seam_cst12NwxgCUD_BFKZqHwWGjvNf3dY1V9FAyqt" at bounding box center [566, 282] width 156 height 16
click at [629, 308] on button "Done" at bounding box center [629, 314] width 28 height 18
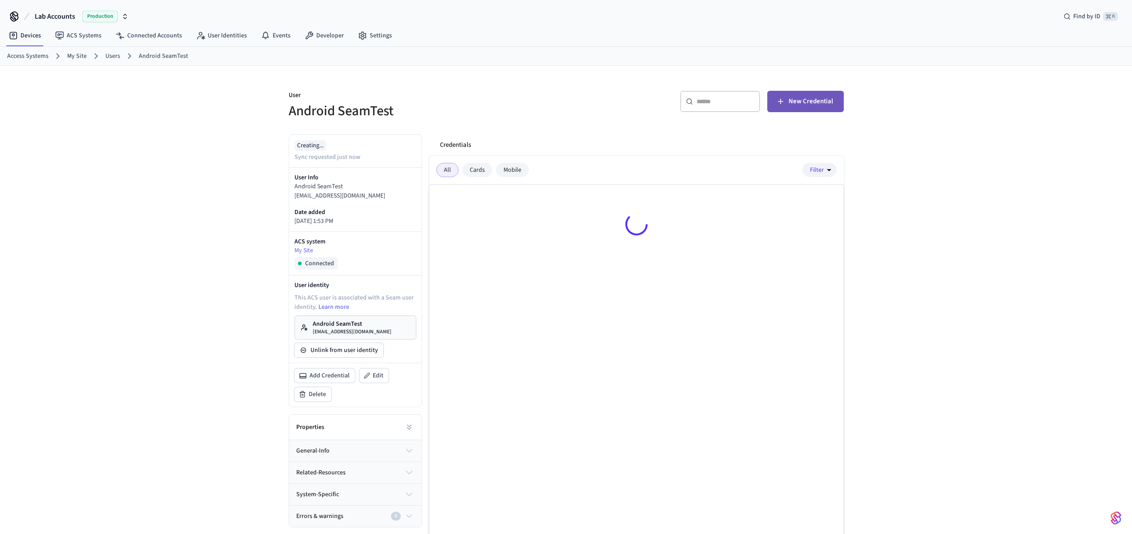
click at [785, 101] on icon "button" at bounding box center [780, 101] width 9 height 9
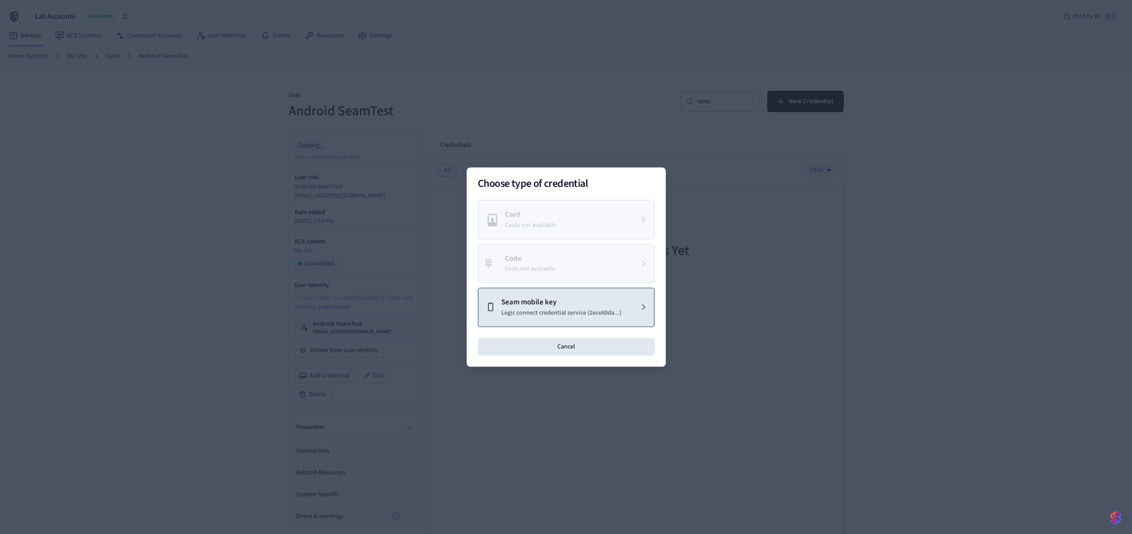
click at [568, 312] on p "Legic connect credential service (2ece80da...)" at bounding box center [561, 312] width 120 height 9
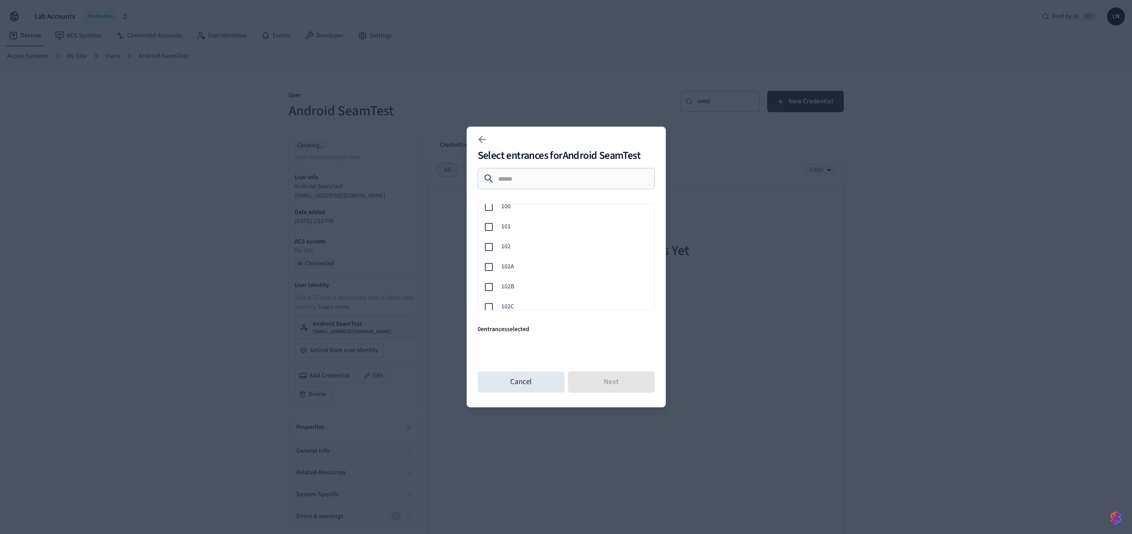
scroll to position [91, 0]
click at [530, 260] on span "103" at bounding box center [574, 263] width 146 height 9
click at [602, 380] on button "Next" at bounding box center [611, 381] width 87 height 21
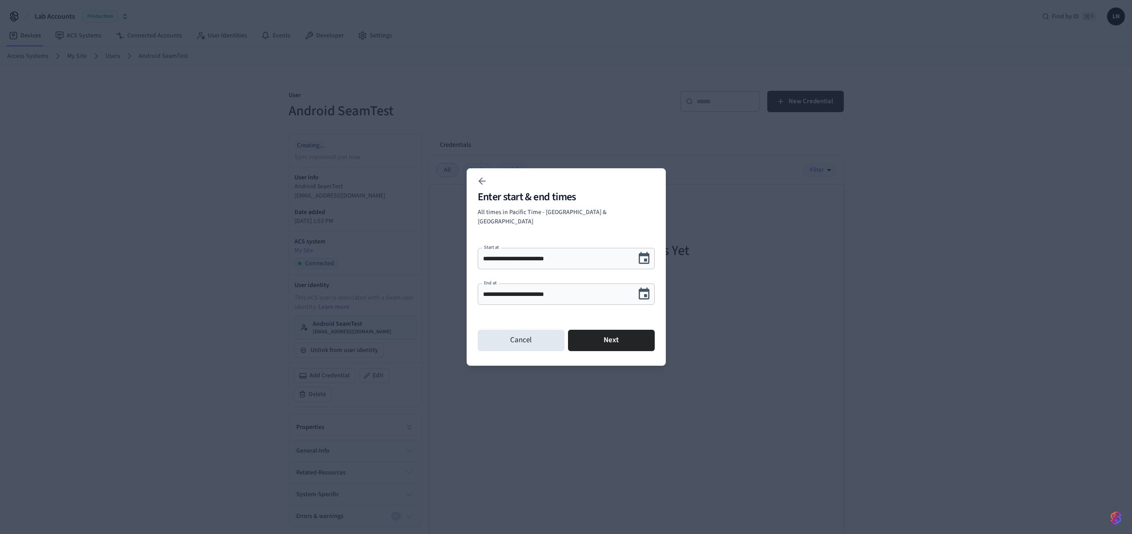
click at [649, 287] on icon "Choose date, selected date is Sep 11, 2025" at bounding box center [644, 294] width 14 height 14
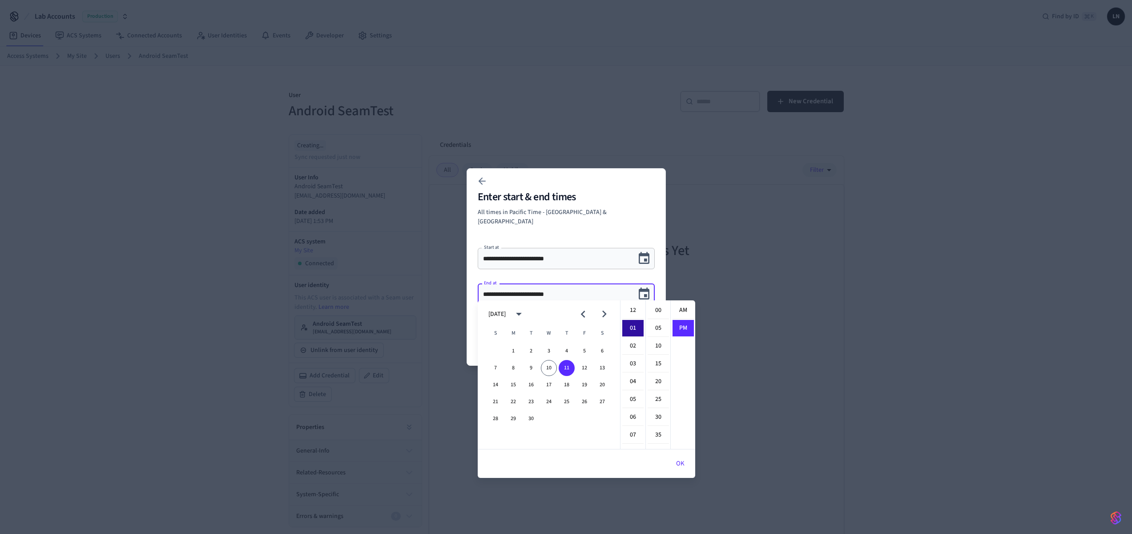
scroll to position [16, 0]
click at [565, 386] on button "18" at bounding box center [566, 385] width 16 height 16
type input "**********"
click at [676, 469] on button "OK" at bounding box center [680, 463] width 30 height 21
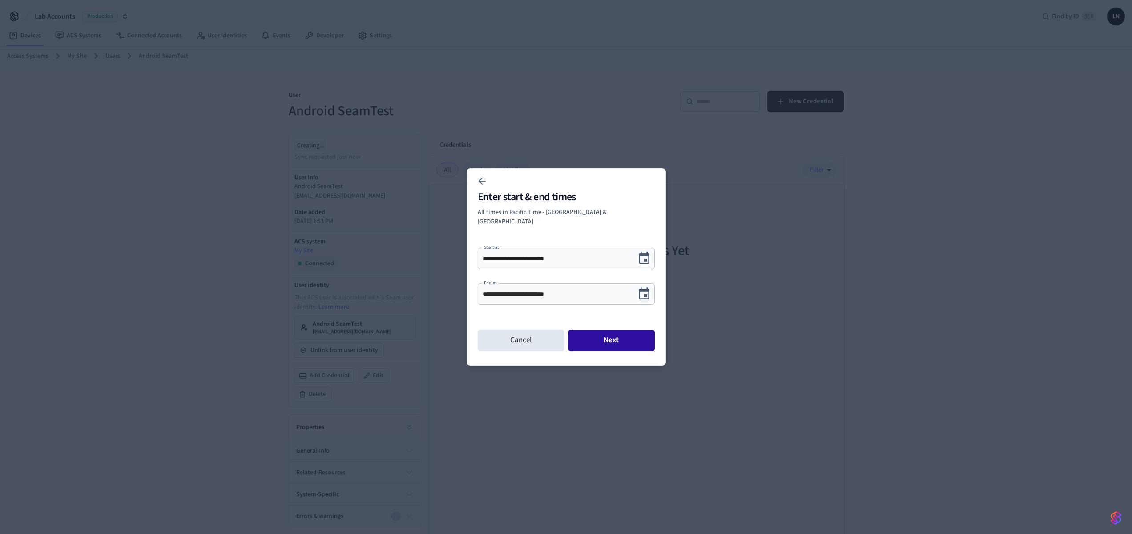
click at [587, 337] on button "Next" at bounding box center [611, 339] width 87 height 21
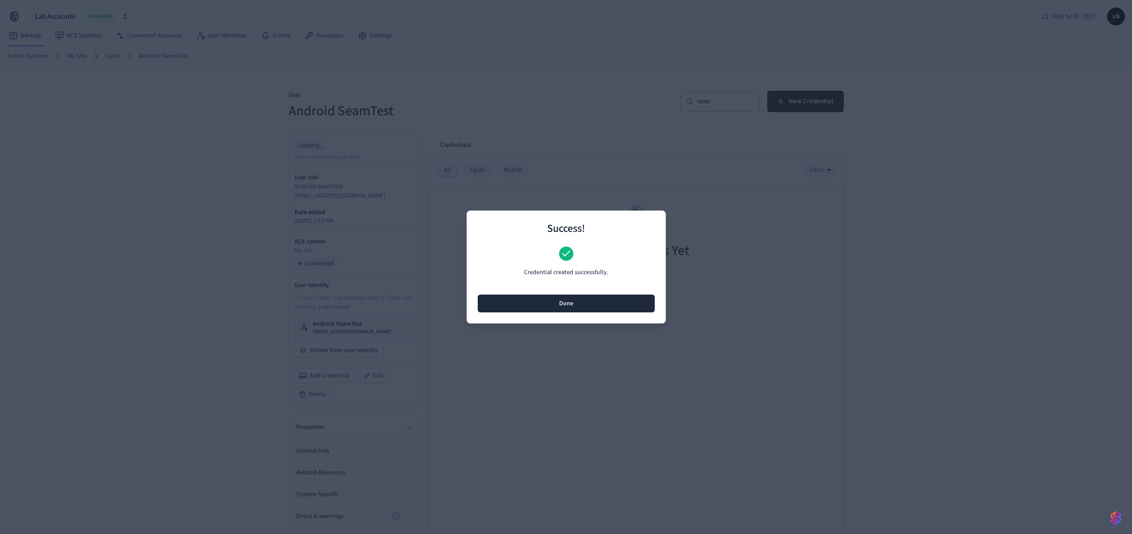
click at [555, 300] on button "Done" at bounding box center [566, 303] width 177 height 18
